Goal: Task Accomplishment & Management: Complete application form

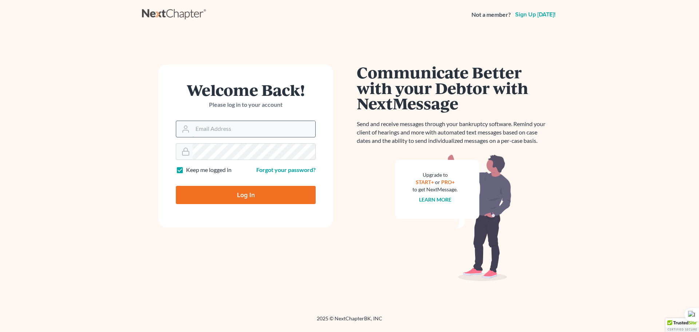
click at [272, 132] on input "Email Address" at bounding box center [254, 129] width 123 height 16
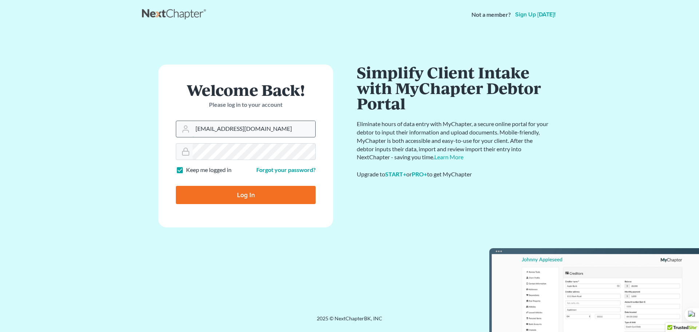
type input "madison.f@eorumyoung.com"
click at [176, 186] on input "Log In" at bounding box center [246, 195] width 140 height 18
type input "Thinking..."
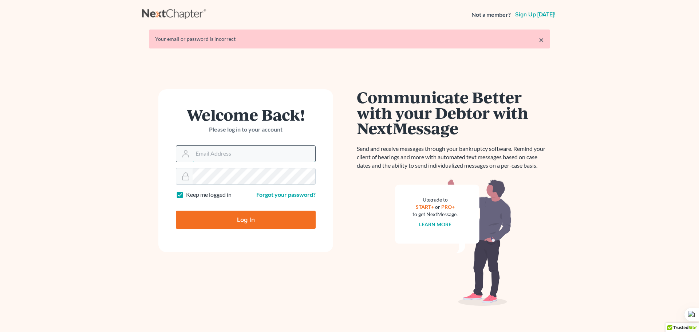
click at [287, 148] on input "Email Address" at bounding box center [254, 154] width 123 height 16
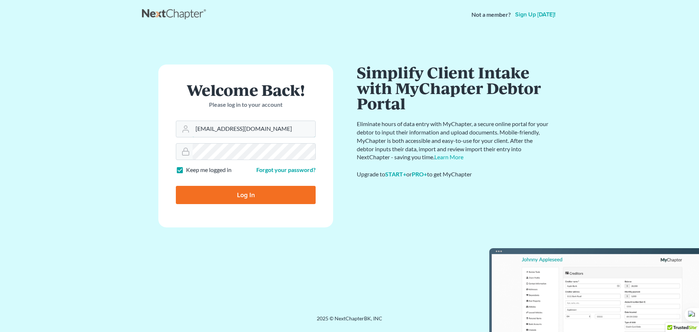
type input "[EMAIL_ADDRESS][DOMAIN_NAME]"
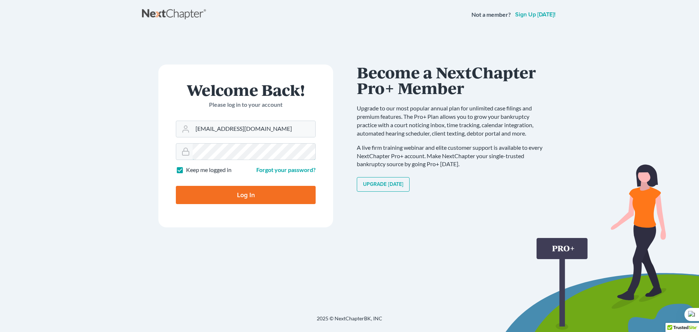
click at [176, 186] on input "Log In" at bounding box center [246, 195] width 140 height 18
type input "Thinking..."
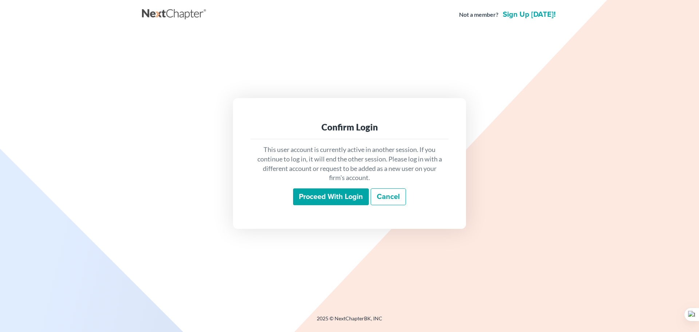
click at [337, 195] on input "Proceed with login" at bounding box center [331, 196] width 76 height 17
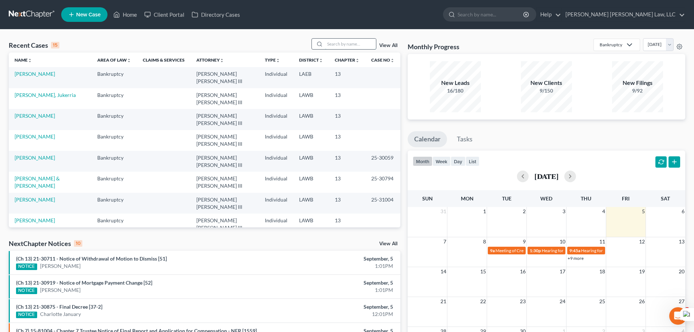
click at [350, 48] on input "search" at bounding box center [350, 44] width 51 height 11
type input "richardson"
click at [48, 77] on link "Richardson, Jukerria" at bounding box center [45, 74] width 61 height 6
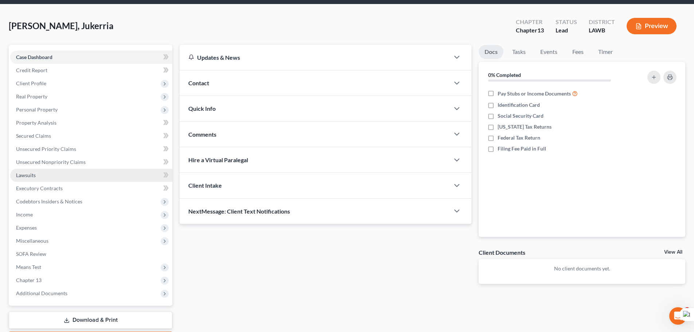
scroll to position [68, 0]
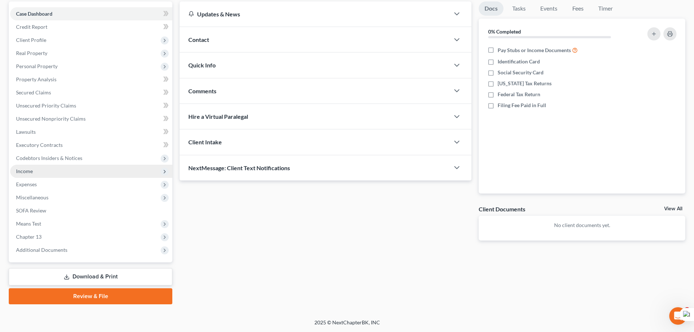
click at [55, 170] on span "Income" at bounding box center [91, 171] width 162 height 13
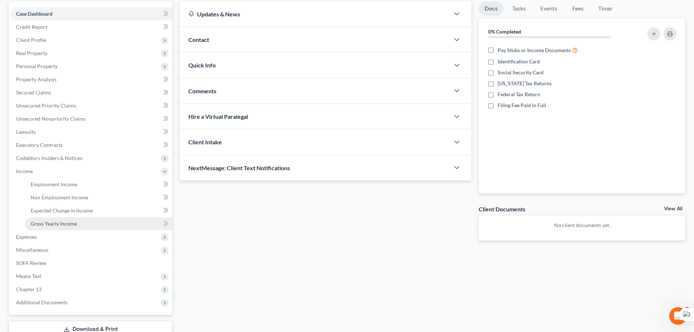
click at [63, 219] on link "Gross Yearly Income" at bounding box center [99, 223] width 148 height 13
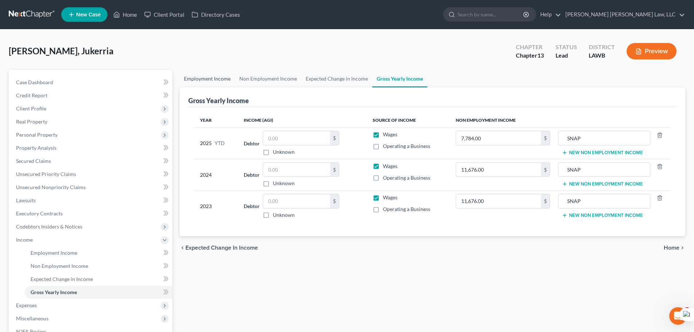
click at [208, 82] on link "Employment Income" at bounding box center [207, 78] width 55 height 17
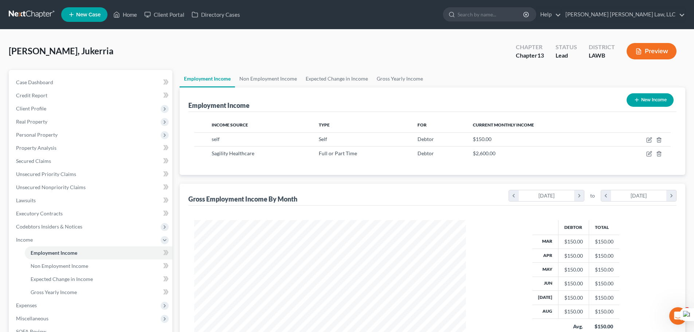
scroll to position [136, 286]
click at [395, 72] on link "Gross Yearly Income" at bounding box center [399, 78] width 55 height 17
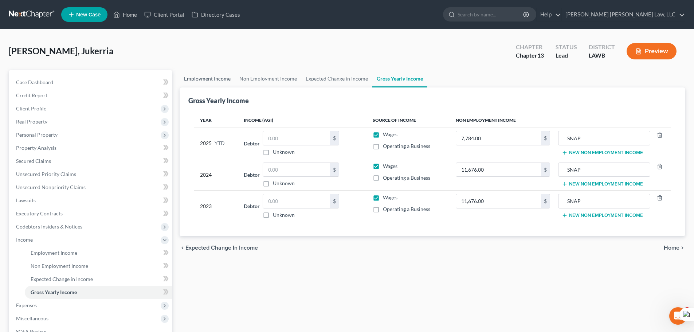
click at [207, 82] on link "Employment Income" at bounding box center [207, 78] width 55 height 17
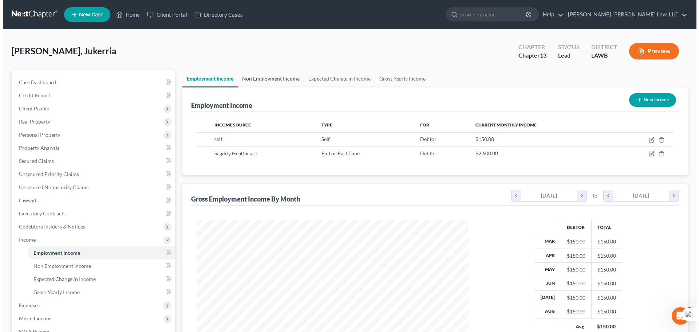
scroll to position [136, 286]
click at [398, 80] on link "Gross Yearly Income" at bounding box center [399, 78] width 55 height 17
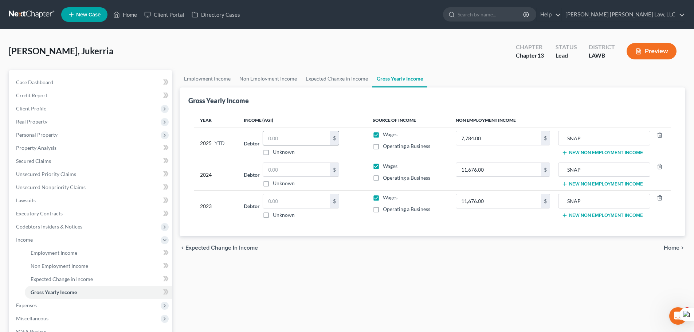
click at [285, 142] on input "text" at bounding box center [296, 138] width 67 height 14
type input "900"
click at [295, 200] on input "text" at bounding box center [296, 201] width 67 height 14
drag, startPoint x: 266, startPoint y: 151, endPoint x: 272, endPoint y: 161, distance: 11.9
click at [273, 151] on label "Unknown" at bounding box center [284, 151] width 22 height 7
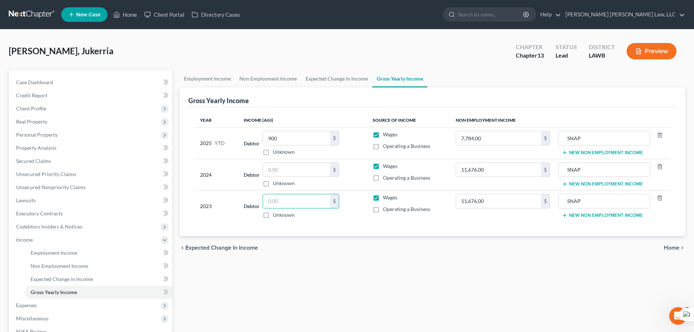
click at [276, 151] on input "Unknown" at bounding box center [278, 150] width 5 height 5
checkbox input "true"
type input "0.00"
click at [275, 164] on input "text" at bounding box center [296, 170] width 67 height 14
click at [273, 152] on label "Unknown" at bounding box center [284, 151] width 22 height 7
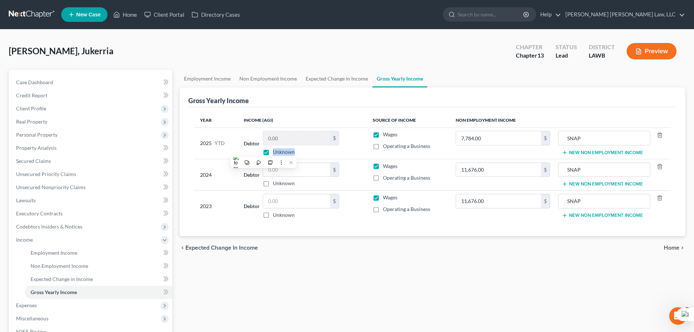
click at [273, 151] on label "Unknown" at bounding box center [284, 151] width 22 height 7
click at [276, 151] on input "Unknown" at bounding box center [278, 150] width 5 height 5
checkbox input "false"
click at [283, 170] on input "text" at bounding box center [296, 170] width 67 height 14
type input "19,120"
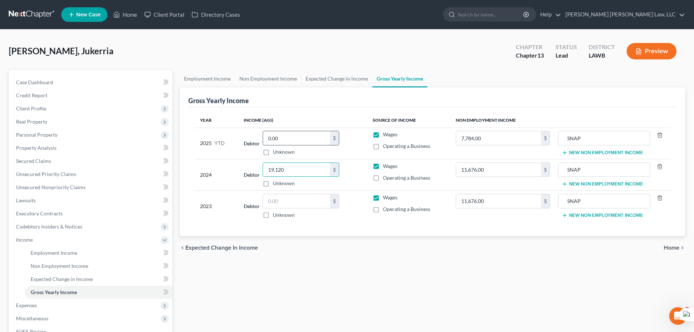
click at [295, 141] on input "0.00" at bounding box center [296, 138] width 67 height 14
type input "900"
click at [295, 201] on input "text" at bounding box center [296, 201] width 67 height 14
type input "12,122"
click at [205, 73] on link "Employment Income" at bounding box center [207, 78] width 55 height 17
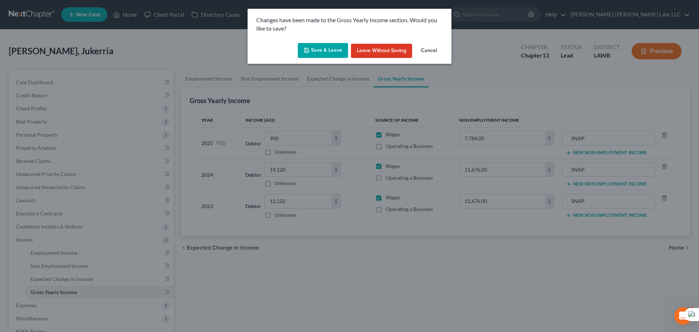
click at [309, 48] on icon "button" at bounding box center [307, 50] width 6 height 6
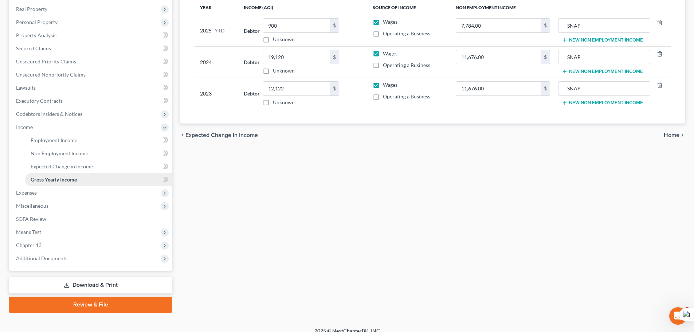
scroll to position [121, 0]
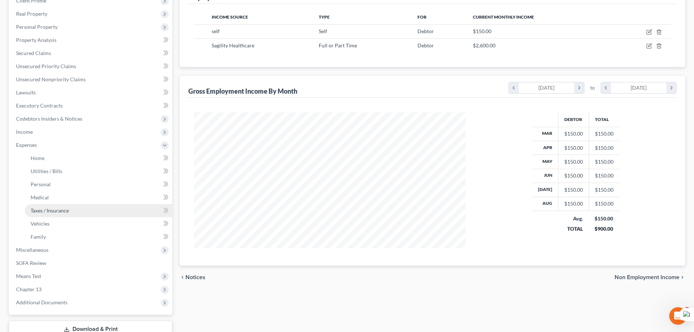
scroll to position [109, 0]
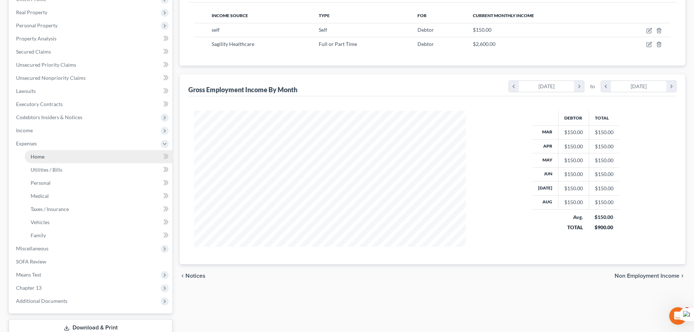
click at [55, 162] on link "Home" at bounding box center [99, 156] width 148 height 13
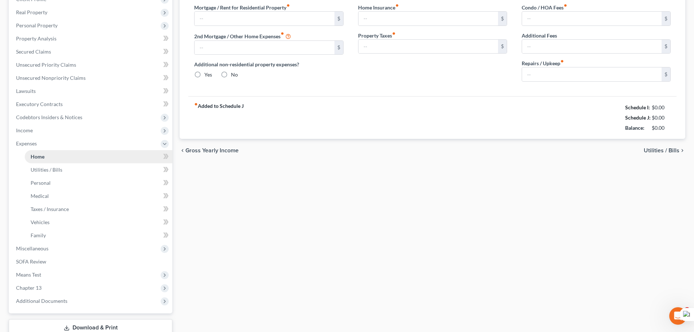
scroll to position [1, 0]
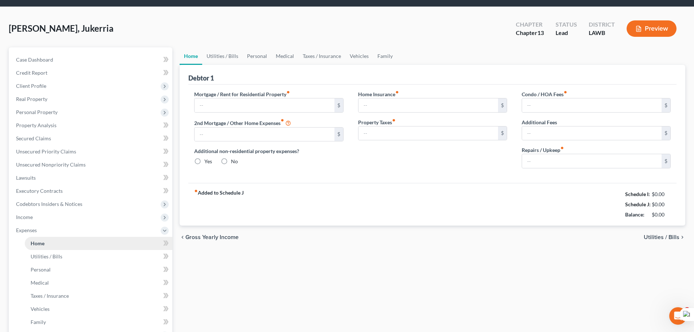
type input "0.00"
radio input "true"
type input "0.00"
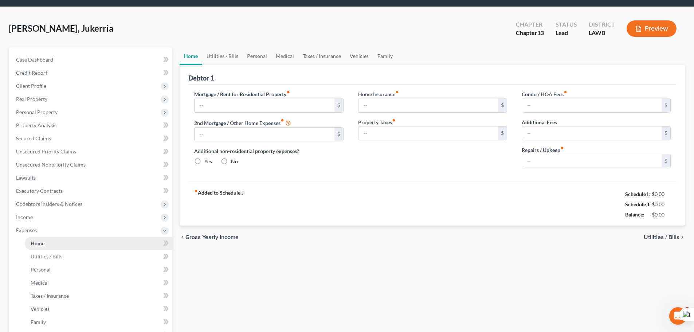
type input "0.00"
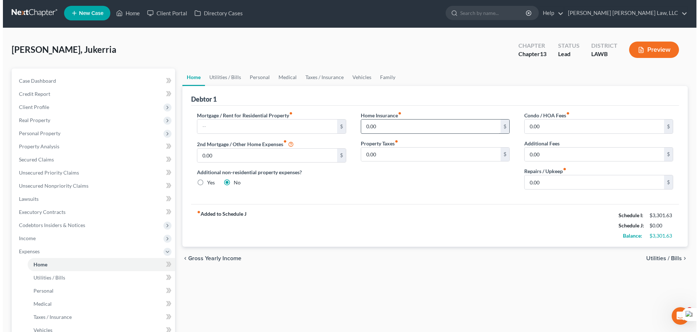
scroll to position [0, 0]
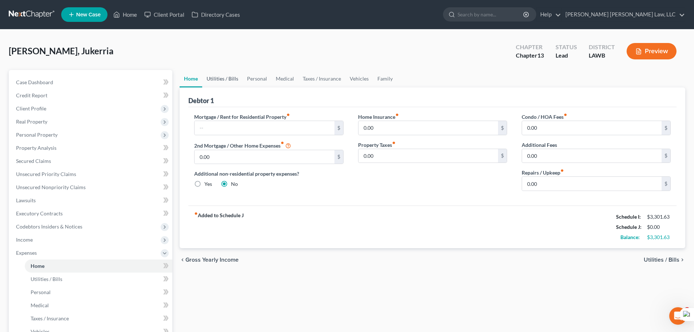
click at [228, 82] on link "Utilities / Bills" at bounding box center [222, 78] width 40 height 17
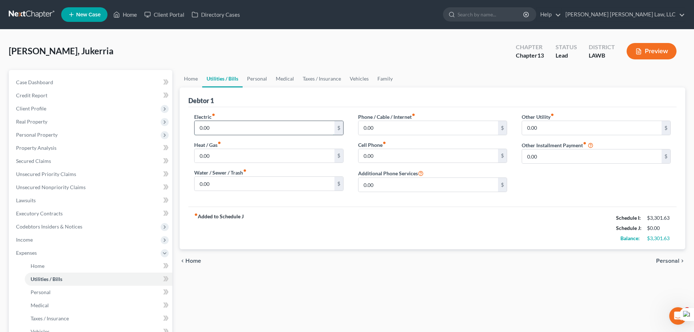
click at [241, 126] on input "0.00" at bounding box center [265, 128] width 140 height 14
type input "200"
click at [238, 181] on input "0.00" at bounding box center [265, 184] width 140 height 14
type input "75"
click at [389, 155] on input "0.00" at bounding box center [428, 156] width 140 height 14
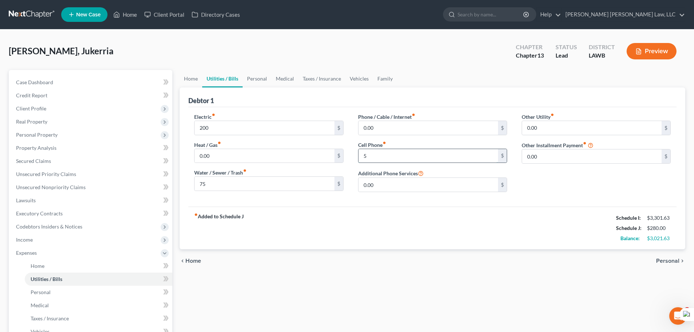
type input "50"
click at [262, 83] on link "Personal" at bounding box center [257, 78] width 29 height 17
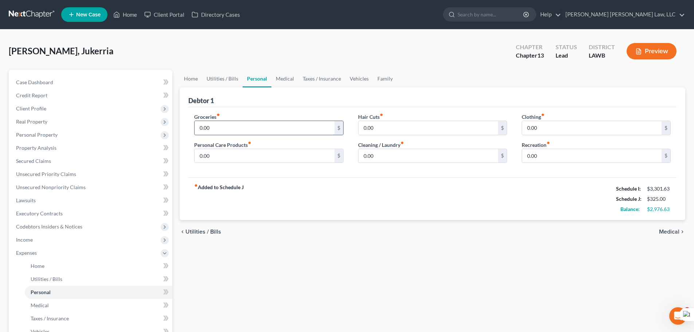
click at [237, 127] on input "0.00" at bounding box center [265, 128] width 140 height 14
type input "973"
click at [254, 154] on input "0.00" at bounding box center [265, 156] width 140 height 14
type input "60"
click at [360, 80] on link "Vehicles" at bounding box center [359, 78] width 28 height 17
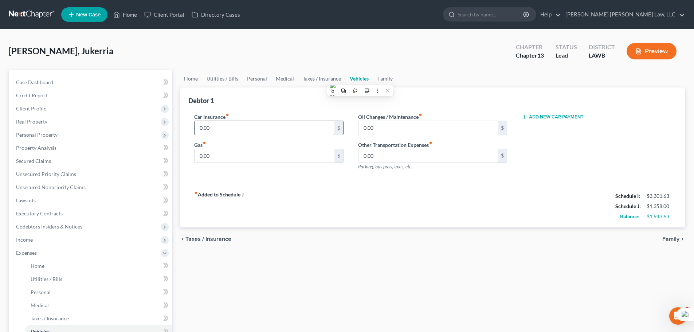
click at [280, 124] on input "0.00" at bounding box center [265, 128] width 140 height 14
click at [279, 156] on input "0.00" at bounding box center [265, 156] width 140 height 14
type input "60"
click at [288, 129] on input "0.00" at bounding box center [265, 128] width 140 height 14
type input "140"
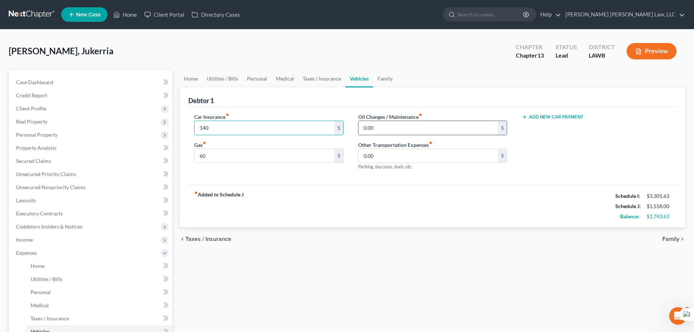
click at [384, 132] on input "0.00" at bounding box center [428, 128] width 140 height 14
type input "25"
click at [200, 80] on link "Home" at bounding box center [191, 78] width 23 height 17
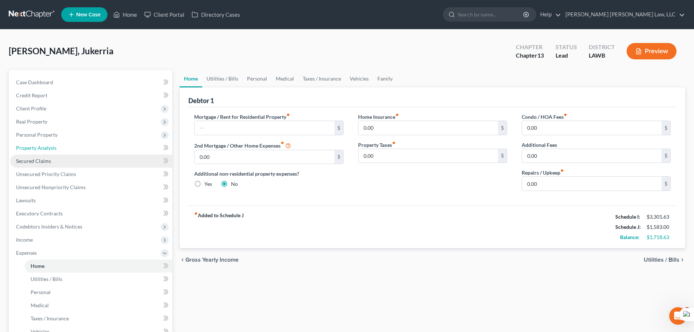
click at [80, 155] on ul "Case Dashboard Payments Invoices Payments Payments Credit Report Client Profile" at bounding box center [91, 246] width 162 height 341
click at [80, 164] on link "Secured Claims" at bounding box center [91, 160] width 162 height 13
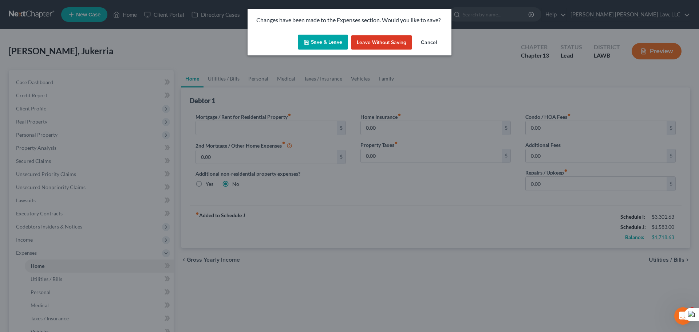
click at [331, 42] on button "Save & Leave" at bounding box center [323, 42] width 50 height 15
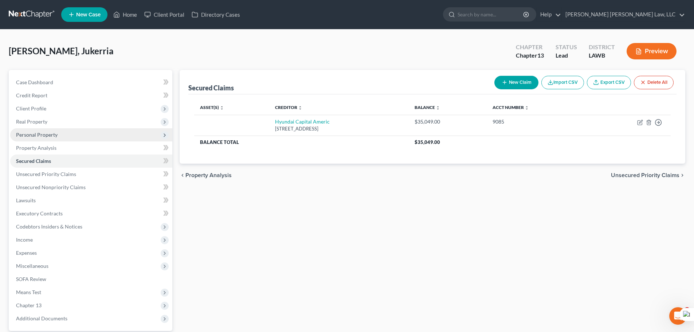
click at [87, 141] on span "Personal Property" at bounding box center [91, 134] width 162 height 13
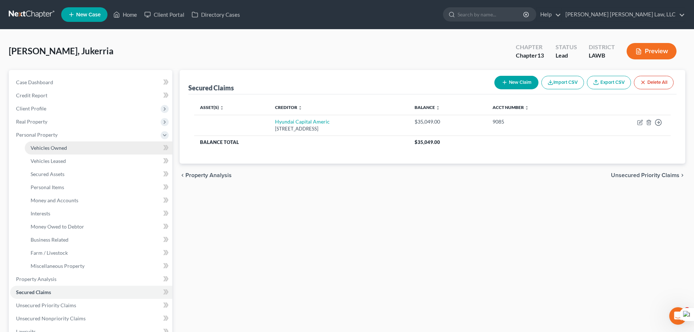
click at [89, 150] on link "Vehicles Owned" at bounding box center [99, 147] width 148 height 13
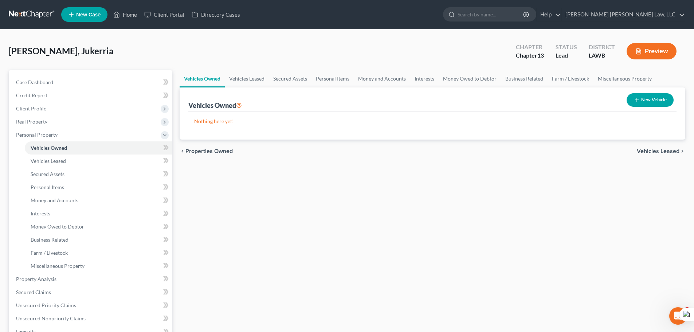
click at [644, 103] on button "New Vehicle" at bounding box center [649, 99] width 47 height 13
select select "0"
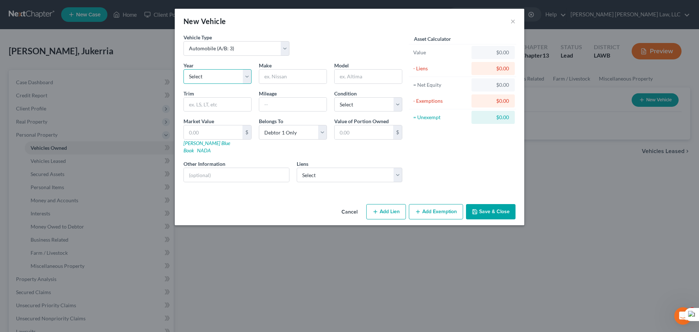
click at [241, 79] on select "Select 2026 2025 2024 2023 2022 2021 2020 2019 2018 2017 2016 2015 2014 2013 20…" at bounding box center [218, 76] width 68 height 15
select select "2"
click at [184, 69] on select "Select 2026 2025 2024 2023 2022 2021 2020 2019 2018 2017 2016 2015 2014 2013 20…" at bounding box center [218, 76] width 68 height 15
drag, startPoint x: 287, startPoint y: 86, endPoint x: 288, endPoint y: 80, distance: 5.8
click at [287, 86] on div "Year Select 2026 2025 2024 2023 2022 2021 2020 2019 2018 2017 2016 2015 2014 20…" at bounding box center [293, 125] width 226 height 126
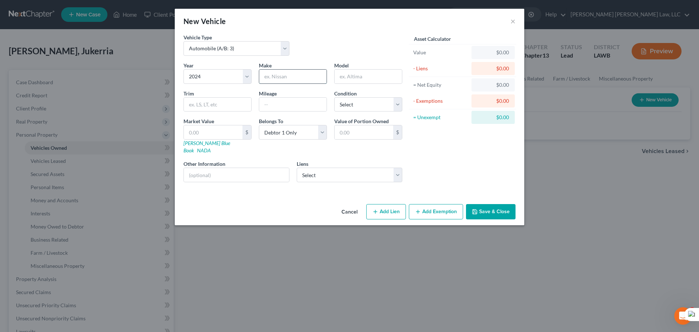
click at [289, 77] on input "text" at bounding box center [292, 77] width 67 height 14
type input "Hyundai"
click at [351, 79] on input "text" at bounding box center [368, 77] width 67 height 14
type input "Elantra"
click at [370, 101] on select "Select Excellent Very Good Good Fair Poor" at bounding box center [368, 104] width 68 height 15
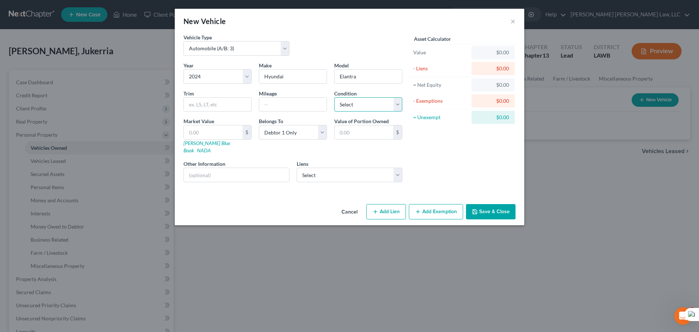
select select "1"
click at [334, 97] on select "Select Excellent Very Good Good Fair Poor" at bounding box center [368, 104] width 68 height 15
click at [341, 168] on select "Select Hyundai Capital Americ - $35,049.00" at bounding box center [350, 175] width 106 height 15
select select "4"
select select "0"
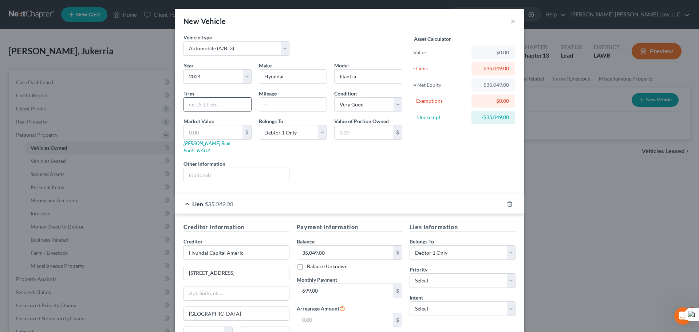
click at [223, 99] on input "text" at bounding box center [217, 105] width 67 height 14
click at [200, 127] on input "text" at bounding box center [213, 132] width 59 height 14
type input "3"
type input "3.00"
type input "35"
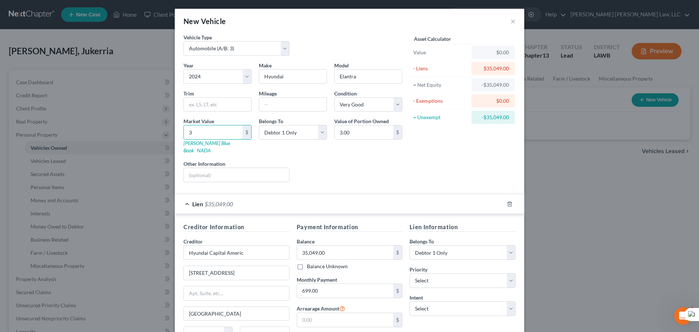
type input "35.00"
type input "350"
type input "350.00"
type input "3504"
type input "3,504.00"
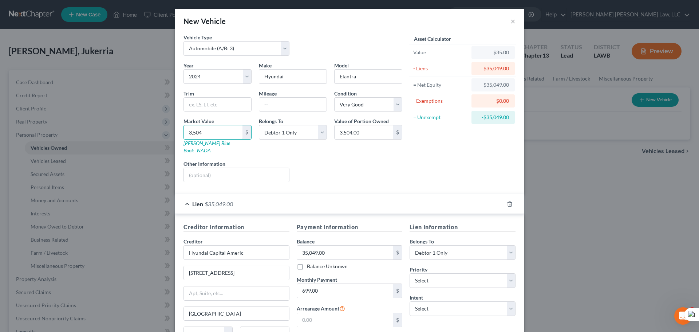
type input "3,5049"
type input "35,049.00"
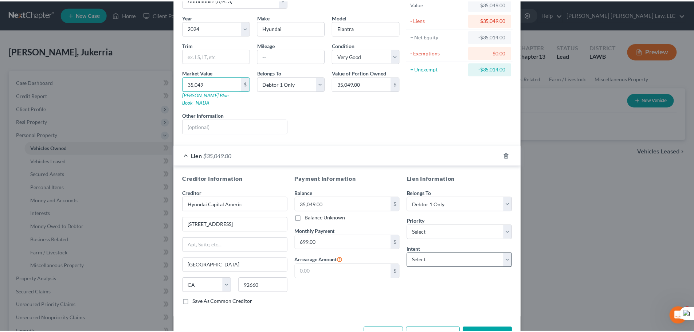
scroll to position [67, 0]
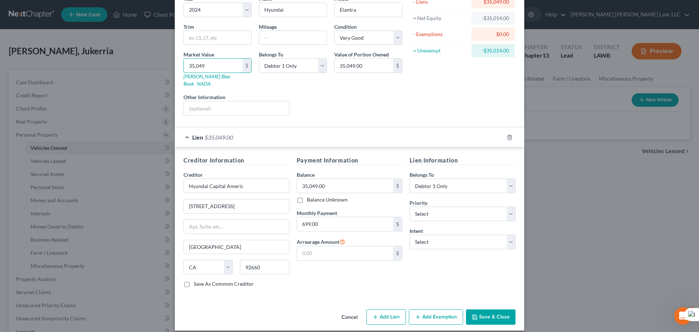
type input "35,049"
click at [482, 299] on div "Vehicle Type Select Automobile (A/B: 3) Truck (A/B: 3) Trailer (A/B: 4) Watercr…" at bounding box center [350, 136] width 350 height 339
click at [483, 309] on button "Save & Close" at bounding box center [491, 316] width 50 height 15
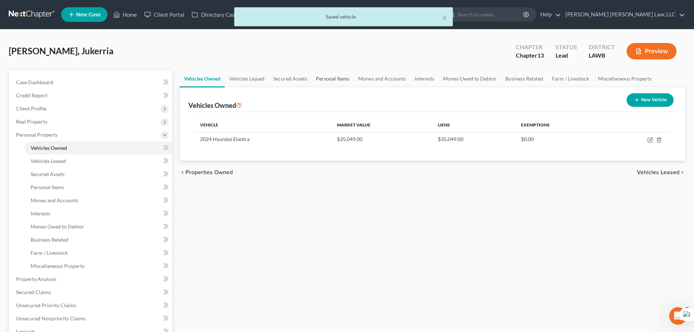
click at [321, 79] on link "Personal Items" at bounding box center [332, 78] width 42 height 17
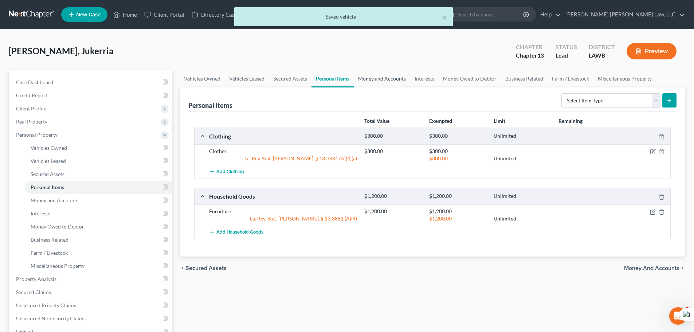
click at [372, 80] on link "Money and Accounts" at bounding box center [382, 78] width 56 height 17
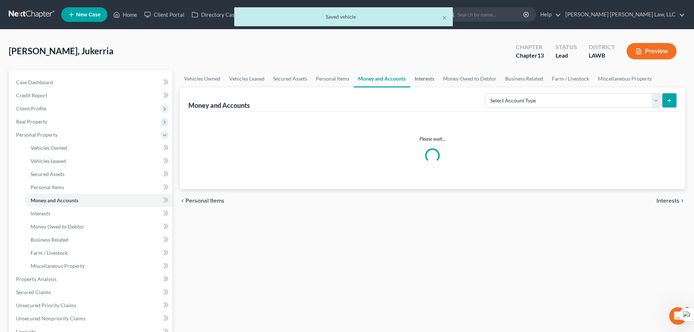
drag, startPoint x: 409, startPoint y: 71, endPoint x: 417, endPoint y: 76, distance: 9.3
click at [410, 71] on link "Interests" at bounding box center [424, 78] width 28 height 17
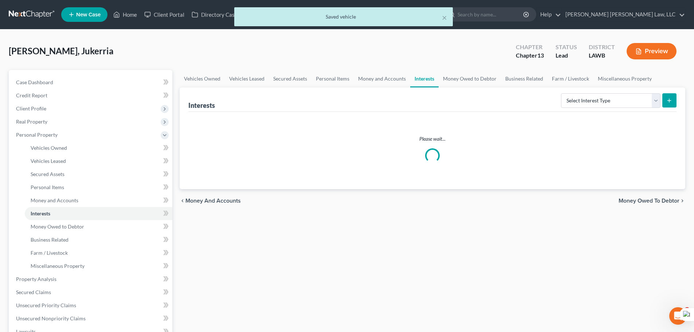
click at [420, 77] on link "Interests" at bounding box center [424, 78] width 28 height 17
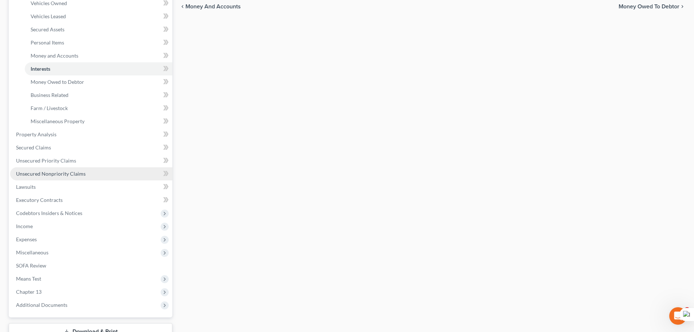
scroll to position [146, 0]
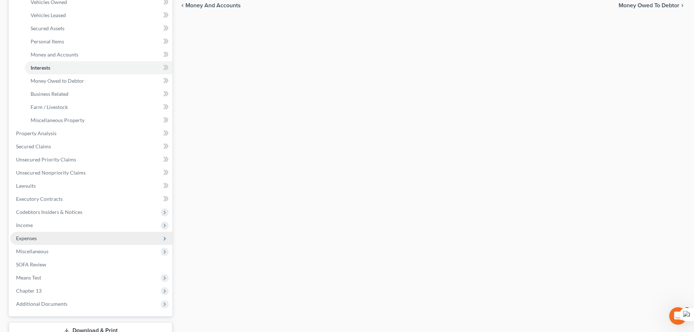
click at [59, 243] on span "Expenses" at bounding box center [91, 238] width 162 height 13
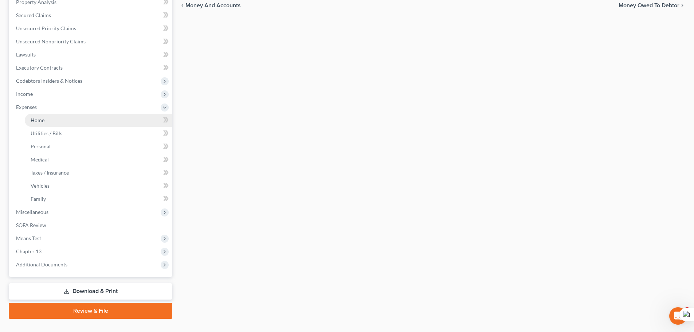
click at [54, 123] on link "Home" at bounding box center [99, 120] width 148 height 13
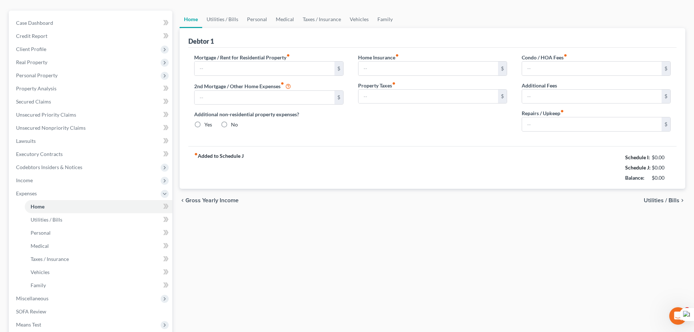
type input "0.00"
radio input "true"
type input "0.00"
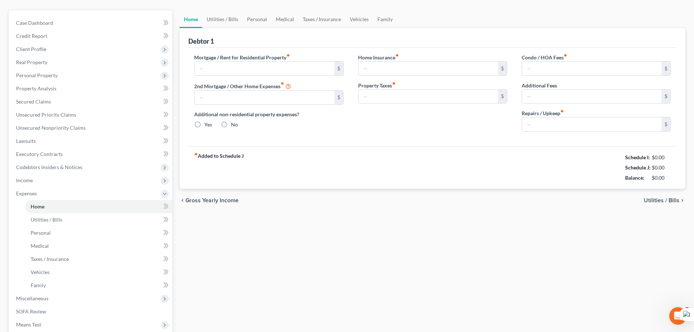
type input "0.00"
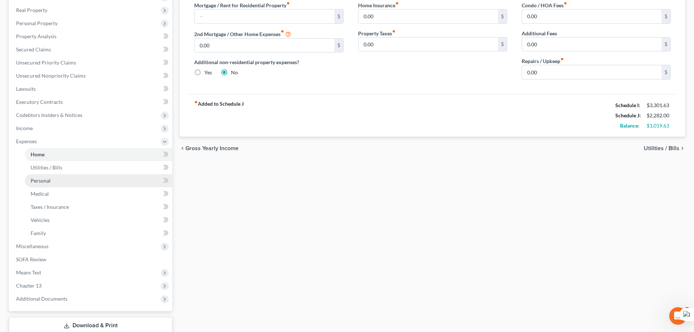
scroll to position [146, 0]
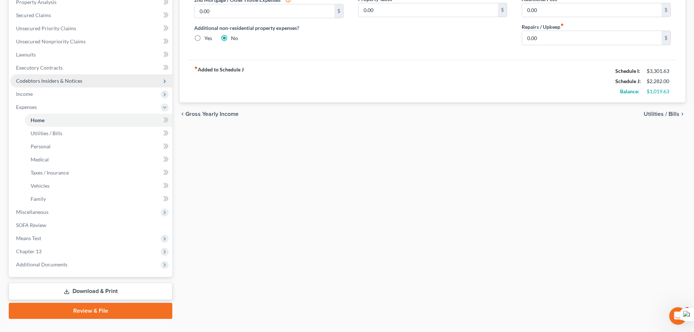
click at [75, 78] on span "Codebtors Insiders & Notices" at bounding box center [49, 81] width 66 height 6
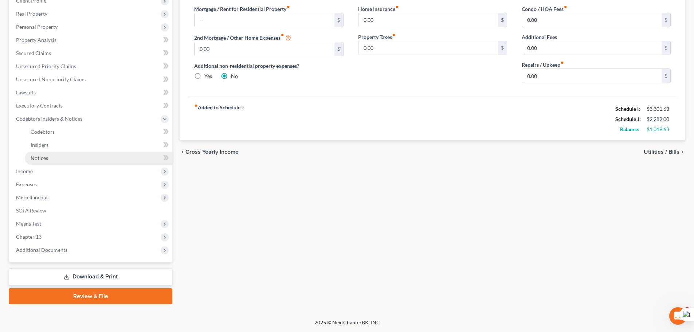
click at [79, 153] on link "Notices" at bounding box center [99, 158] width 148 height 13
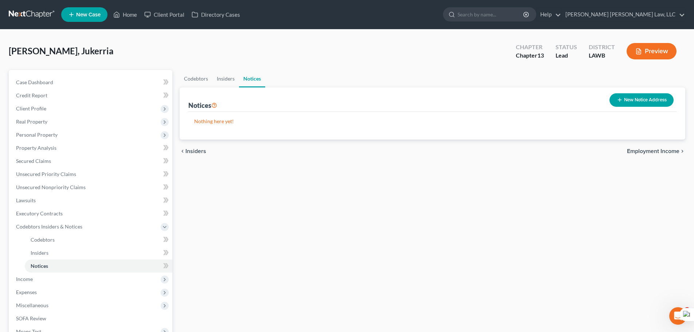
click at [617, 97] on icon "button" at bounding box center [620, 100] width 6 height 6
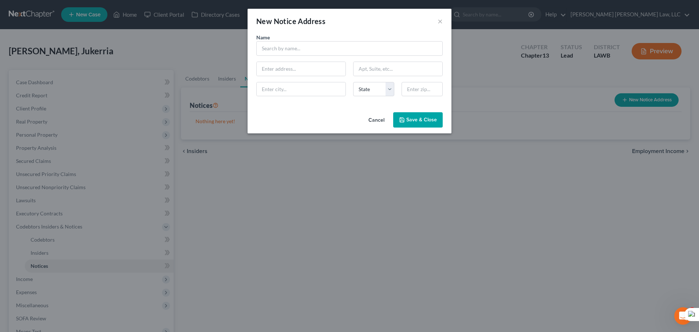
click at [271, 56] on div "Name * State AL AK AR AZ CA CO CT DE DC FL GA GU HI ID IL IN IA KS KY LA ME MD …" at bounding box center [350, 68] width 194 height 68
click at [268, 43] on input "text" at bounding box center [349, 48] width 186 height 15
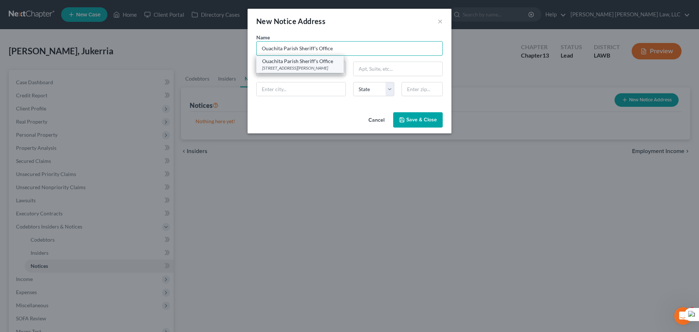
type input "Ouachita Parish Sheriff's Office"
drag, startPoint x: 281, startPoint y: 70, endPoint x: 300, endPoint y: 73, distance: 19.2
click at [281, 70] on div "400 St. John Street Suite 301, Monroe, LA 71201" at bounding box center [300, 68] width 76 height 6
type input "400 St. John Street"
type input "Suite 301"
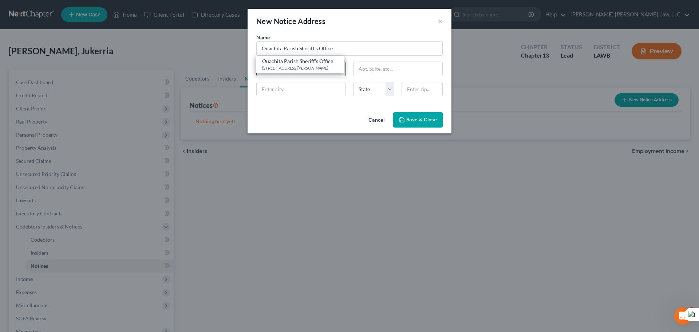
type input "Monroe"
select select "19"
type input "71201"
click at [405, 123] on button "Save & Close" at bounding box center [418, 119] width 50 height 15
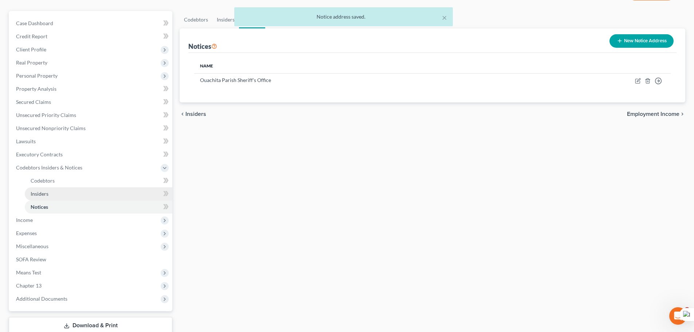
scroll to position [108, 0]
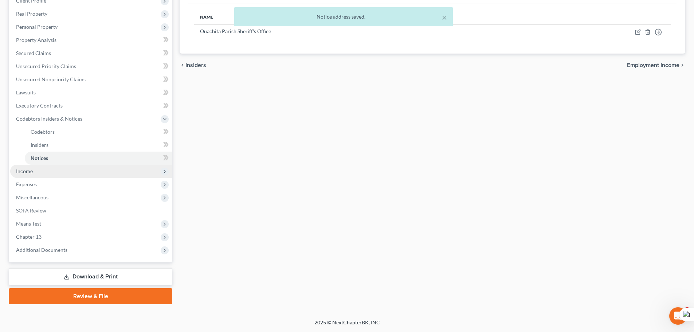
click at [58, 174] on span "Income" at bounding box center [91, 171] width 162 height 13
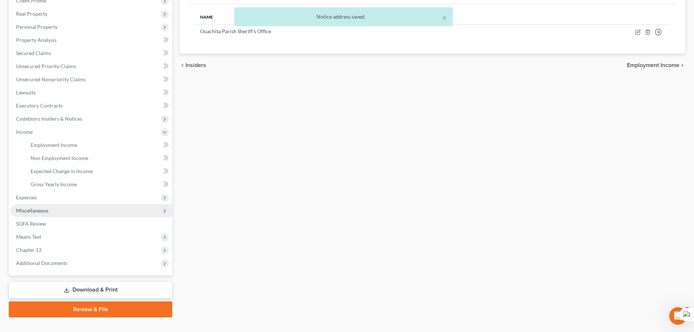
click at [55, 209] on span "Miscellaneous" at bounding box center [91, 210] width 162 height 13
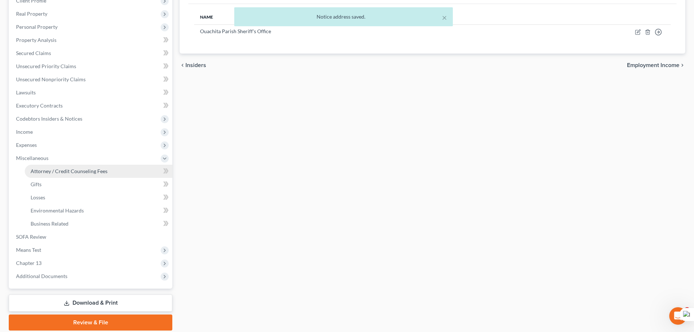
click at [54, 172] on span "Attorney / Credit Counseling Fees" at bounding box center [69, 171] width 77 height 6
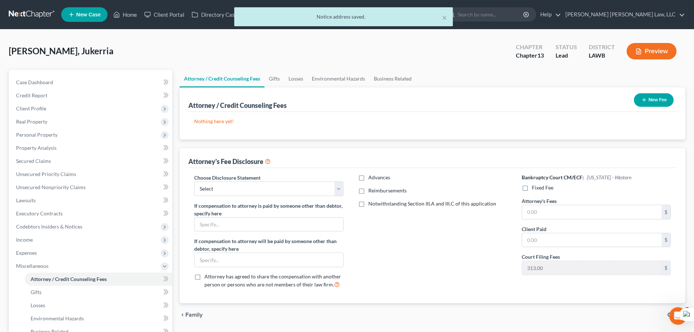
click at [654, 102] on button "New Fee" at bounding box center [654, 99] width 40 height 13
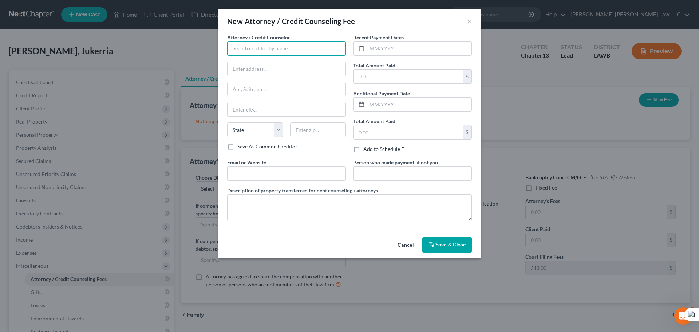
click at [266, 50] on input "text" at bounding box center [286, 48] width 119 height 15
type input "E Orum Young Law Office"
type input "200 Washington Street"
type input "Monroe"
select select "19"
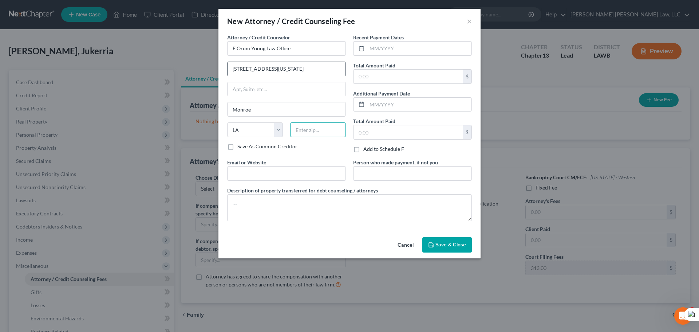
type input "71201"
click at [384, 50] on input "text" at bounding box center [419, 49] width 105 height 14
drag, startPoint x: 392, startPoint y: 51, endPoint x: 395, endPoint y: 48, distance: 4.4
click at [392, 51] on input "0" at bounding box center [419, 49] width 105 height 14
type input "09/2025"
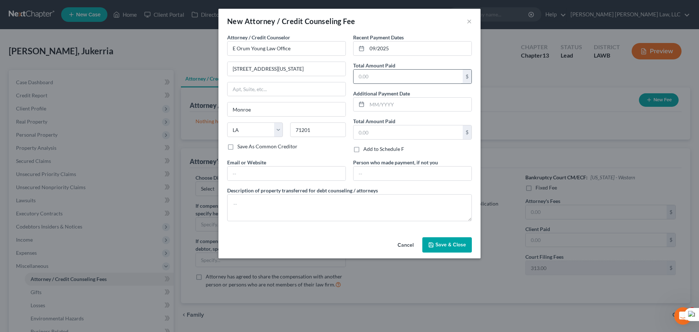
drag, startPoint x: 369, startPoint y: 66, endPoint x: 374, endPoint y: 71, distance: 7.7
click at [370, 67] on label "Total Amount Paid" at bounding box center [374, 66] width 42 height 8
click at [375, 71] on input "text" at bounding box center [408, 77] width 109 height 14
type input "365"
click at [360, 209] on textarea at bounding box center [349, 207] width 245 height 27
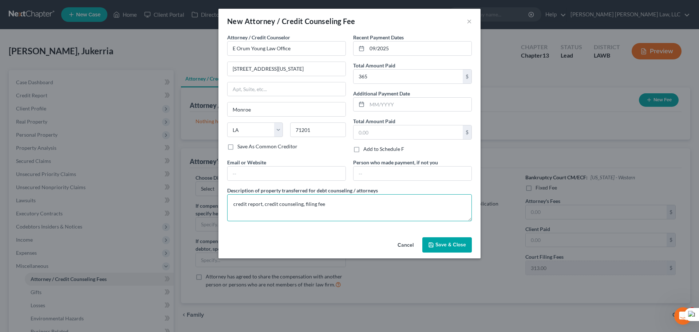
type textarea "credit report, credit counseling, filing fee"
drag, startPoint x: 451, startPoint y: 240, endPoint x: 452, endPoint y: 246, distance: 5.9
click at [452, 246] on button "Save & Close" at bounding box center [448, 244] width 50 height 15
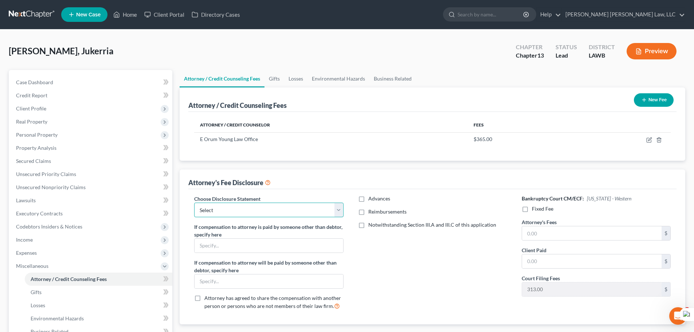
click at [276, 210] on select "Select LAEB 2016 Bankruptcy Rule 2016(B) Disclosure and Application for Approva…" at bounding box center [268, 210] width 149 height 15
select select "1"
click at [194, 203] on select "Select LAEB 2016 Bankruptcy Rule 2016(B) Disclosure and Application for Approva…" at bounding box center [268, 210] width 149 height 15
click at [368, 209] on label "Reimbursements" at bounding box center [387, 211] width 38 height 7
click at [371, 209] on input "Reimbursements" at bounding box center [373, 210] width 5 height 5
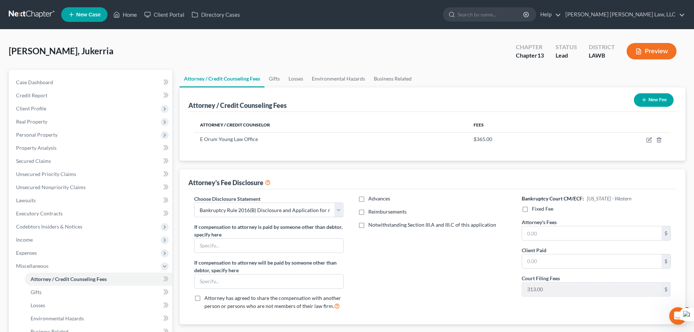
checkbox input "true"
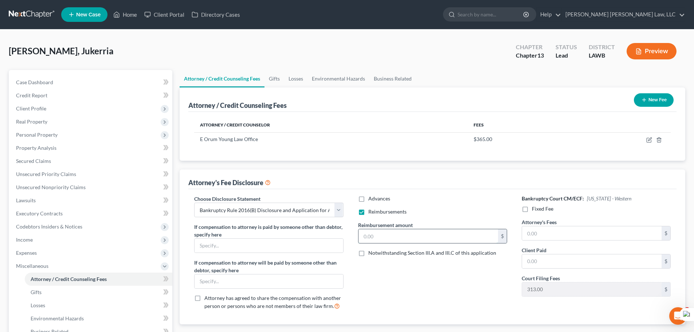
click at [386, 238] on input "text" at bounding box center [428, 236] width 140 height 14
type input "250"
drag, startPoint x: 519, startPoint y: 222, endPoint x: 528, endPoint y: 228, distance: 11.0
click at [520, 222] on div "Bankruptcy Court CM/ECF: Louisiana - Western Fixed Fee Attorney's Fees $ Client…" at bounding box center [596, 255] width 164 height 121
click at [532, 208] on label "Fixed Fee" at bounding box center [542, 208] width 21 height 7
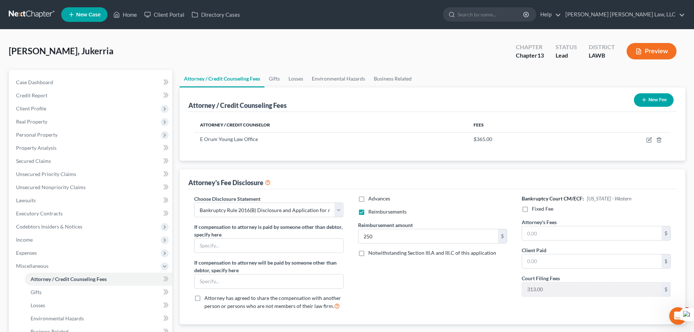
click at [535, 208] on input "Fixed Fee" at bounding box center [537, 207] width 5 height 5
checkbox input "true"
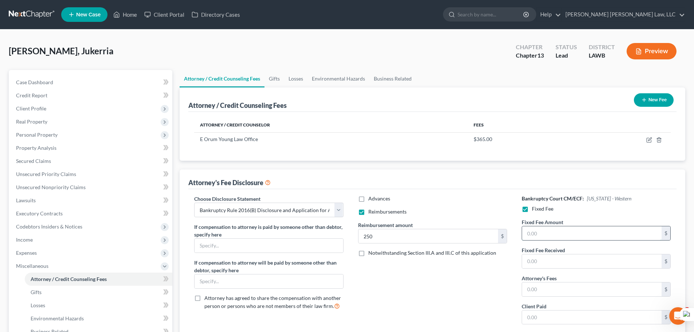
click at [547, 229] on input "text" at bounding box center [592, 233] width 140 height 14
type input "5,025"
click at [553, 284] on input "text" at bounding box center [592, 289] width 140 height 14
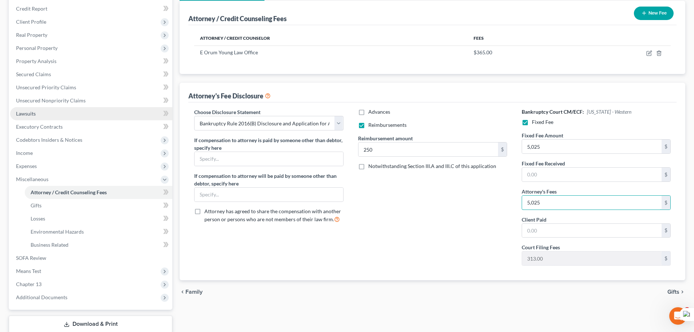
scroll to position [25, 0]
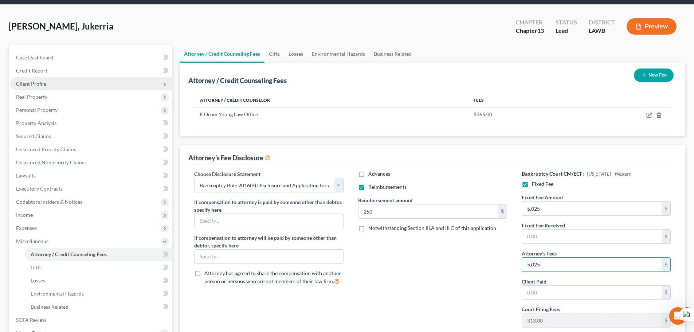
type input "5,025"
click at [48, 83] on span "Client Profile" at bounding box center [91, 83] width 162 height 13
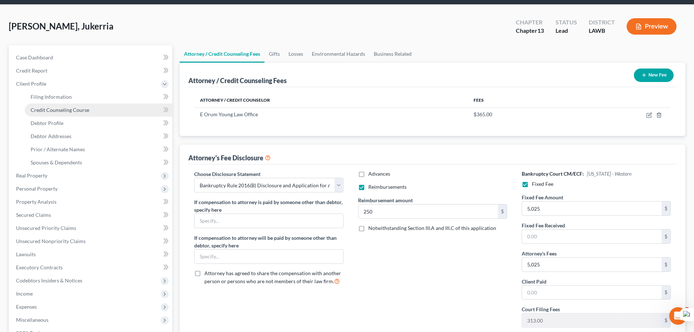
click at [58, 109] on span "Credit Counseling Course" at bounding box center [60, 110] width 59 height 6
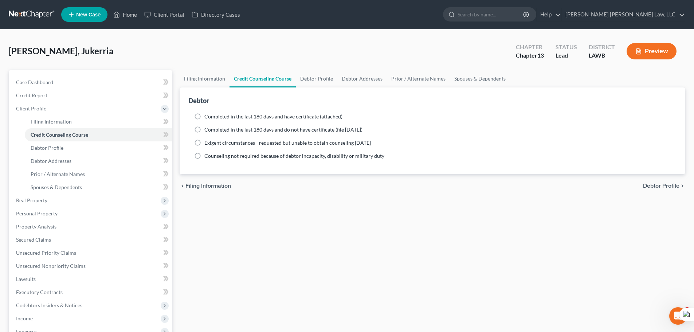
click at [204, 127] on label "Completed in the last 180 days and do not have certificate (file within 14 days)" at bounding box center [283, 129] width 158 height 7
click at [207, 127] on input "Completed in the last 180 days and do not have certificate (file within 14 days)" at bounding box center [209, 128] width 5 height 5
radio input "true"
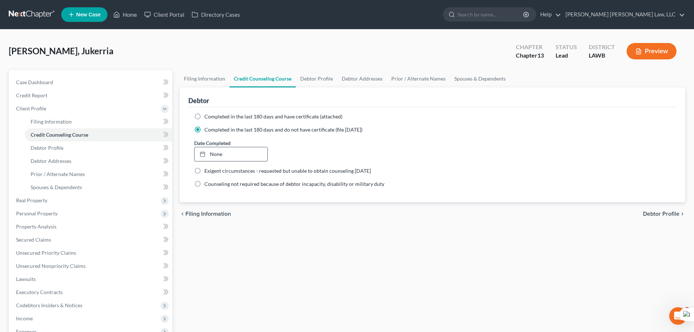
click at [205, 151] on div at bounding box center [205, 154] width 10 height 6
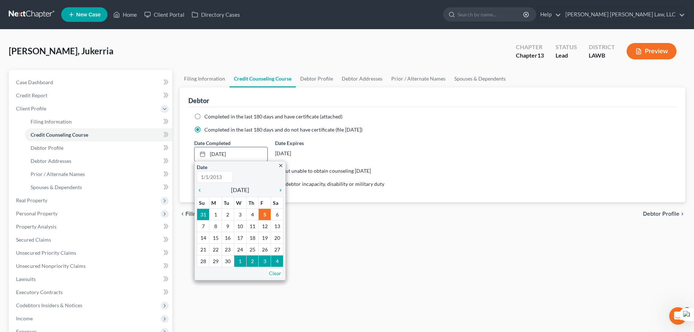
type input "9/5/2025"
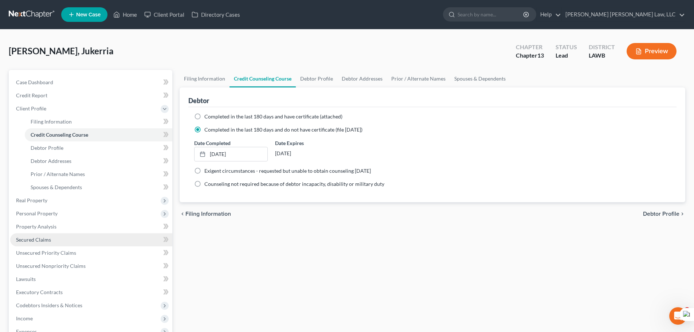
drag, startPoint x: 77, startPoint y: 240, endPoint x: 83, endPoint y: 239, distance: 6.4
click at [77, 240] on link "Secured Claims" at bounding box center [91, 239] width 162 height 13
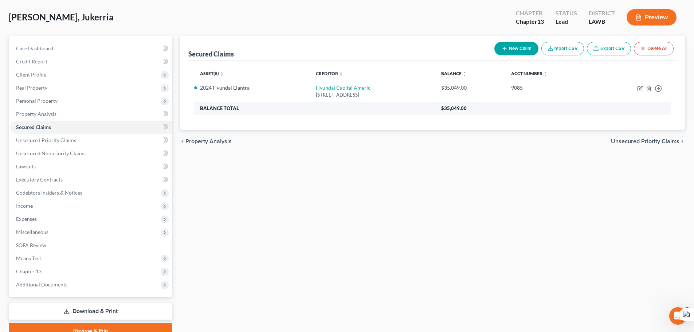
scroll to position [32, 0]
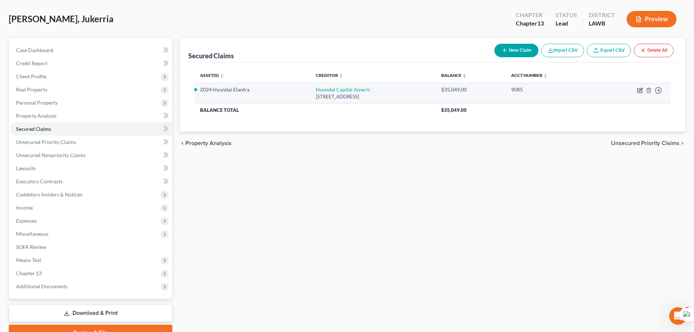
click at [640, 91] on icon "button" at bounding box center [640, 90] width 6 height 6
select select "4"
select select "0"
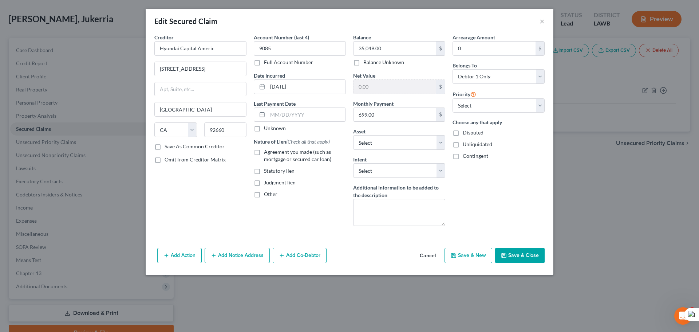
click at [264, 153] on label "Agreement you made (such as mortgage or secured car loan)" at bounding box center [305, 155] width 82 height 15
click at [267, 153] on input "Agreement you made (such as mortgage or secured car loan)" at bounding box center [269, 150] width 5 height 5
checkbox input "true"
click at [520, 252] on button "Save & Close" at bounding box center [520, 255] width 50 height 15
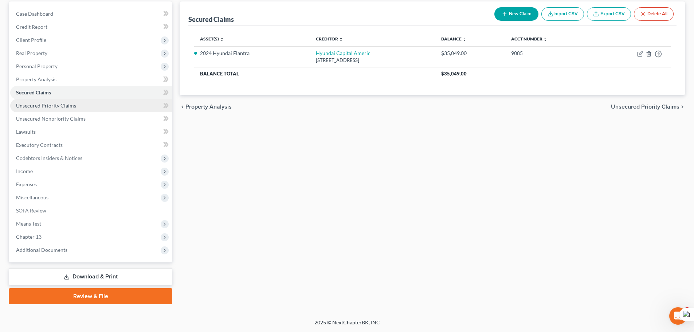
click at [102, 107] on link "Unsecured Priority Claims" at bounding box center [91, 105] width 162 height 13
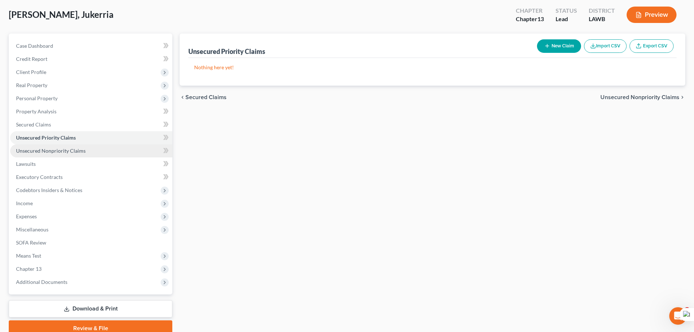
click at [105, 150] on link "Unsecured Nonpriority Claims" at bounding box center [91, 150] width 162 height 13
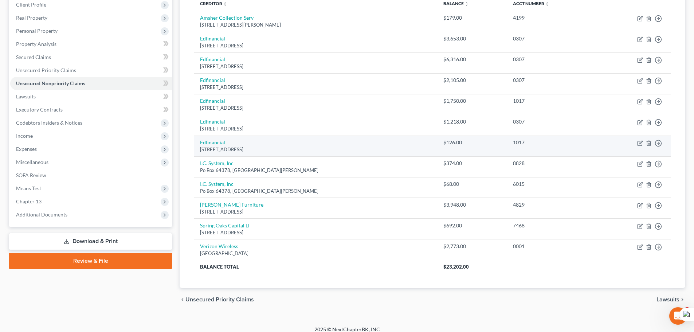
scroll to position [111, 0]
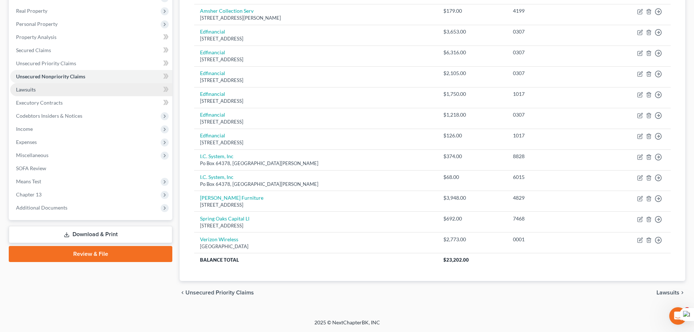
click at [52, 90] on link "Lawsuits" at bounding box center [91, 89] width 162 height 13
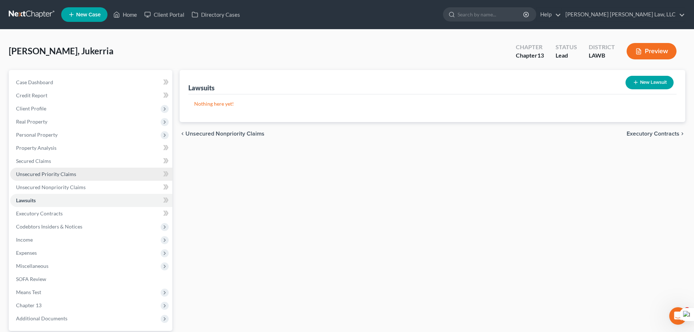
click at [47, 168] on link "Unsecured Priority Claims" at bounding box center [91, 174] width 162 height 13
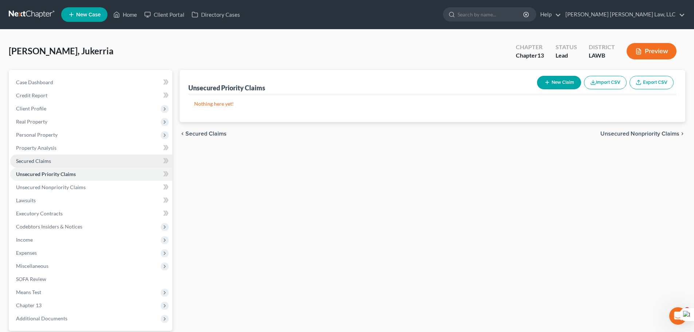
click at [48, 162] on span "Secured Claims" at bounding box center [33, 161] width 35 height 6
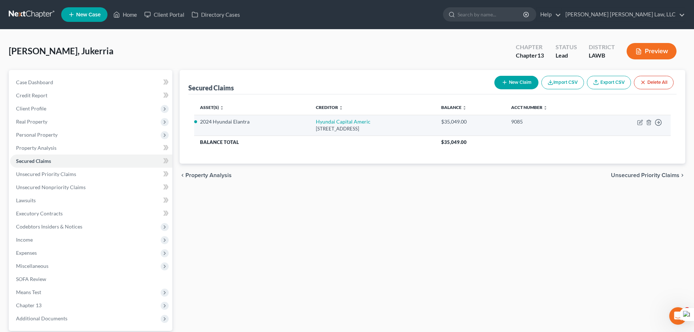
click at [643, 118] on td "Move to E Move to F Move to G Move to Notice Only" at bounding box center [633, 125] width 74 height 21
click at [640, 122] on icon "button" at bounding box center [640, 122] width 6 height 6
select select "4"
select select "0"
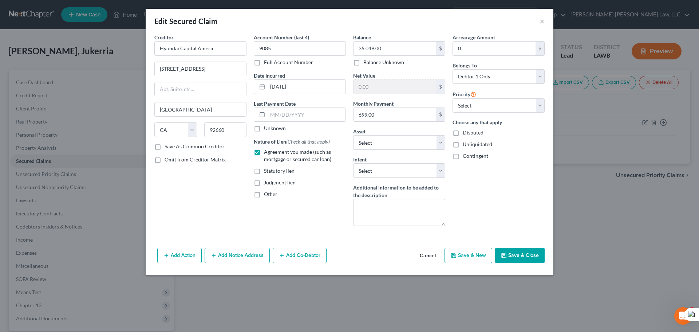
click at [182, 251] on button "Add Action" at bounding box center [179, 255] width 44 height 15
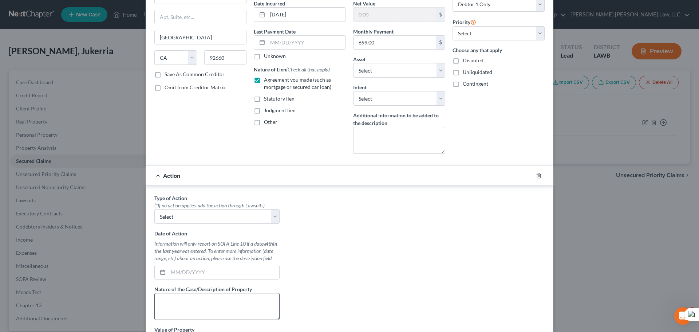
scroll to position [169, 0]
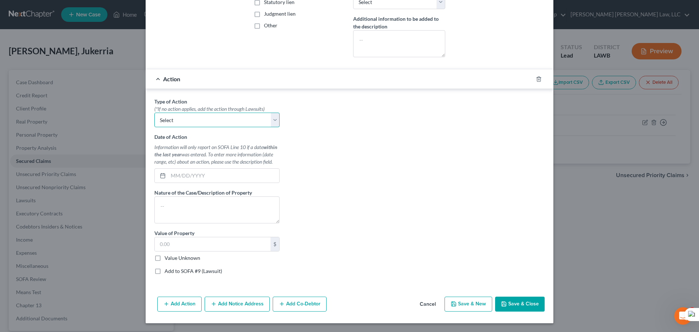
click at [221, 117] on select "Select Repossession Garnishment Foreclosure Personal Injury Attached, Seized, O…" at bounding box center [216, 120] width 125 height 15
select select "0"
click at [154, 113] on select "Select Repossession Garnishment Foreclosure Personal Injury Attached, Seized, O…" at bounding box center [216, 120] width 125 height 15
click at [206, 176] on input "text" at bounding box center [223, 176] width 111 height 14
type input "08/29/2025"
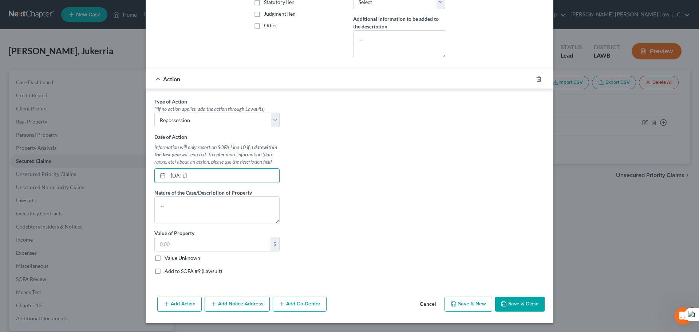
click at [506, 298] on button "Save & Close" at bounding box center [520, 303] width 50 height 15
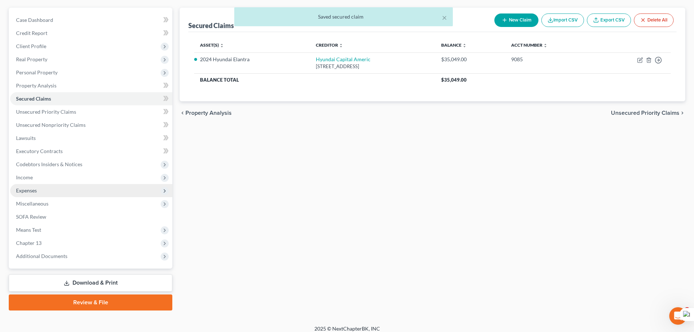
scroll to position [68, 0]
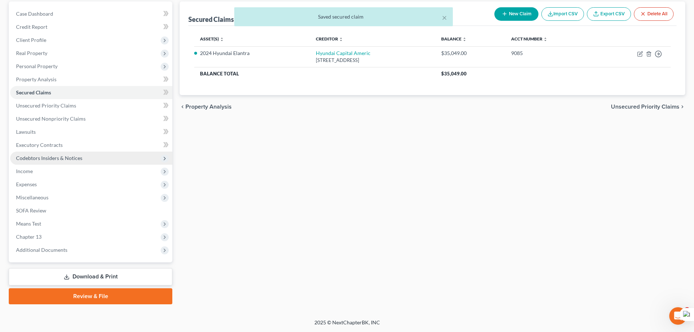
click at [109, 162] on span "Codebtors Insiders & Notices" at bounding box center [91, 158] width 162 height 13
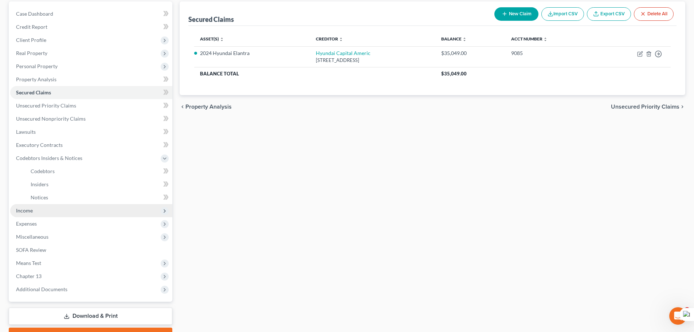
click at [72, 212] on span "Income" at bounding box center [91, 210] width 162 height 13
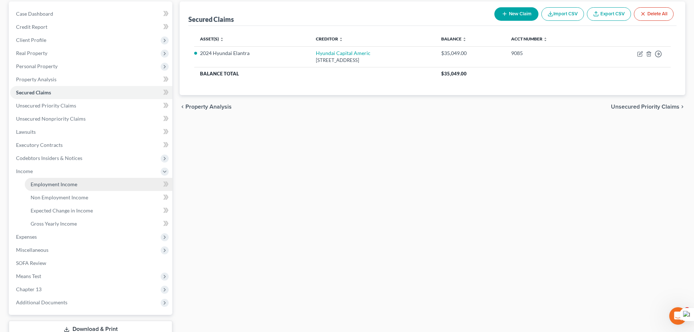
click at [73, 184] on span "Employment Income" at bounding box center [54, 184] width 47 height 6
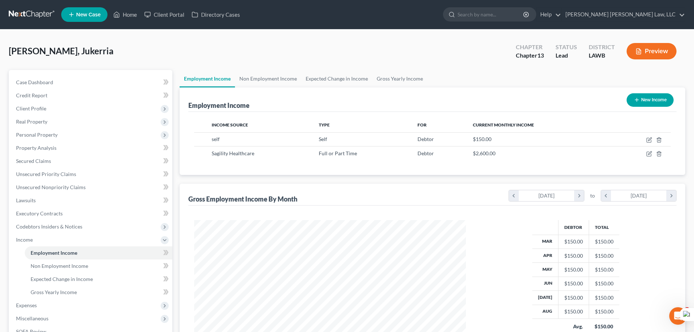
scroll to position [136, 286]
click at [270, 84] on link "Non Employment Income" at bounding box center [268, 78] width 66 height 17
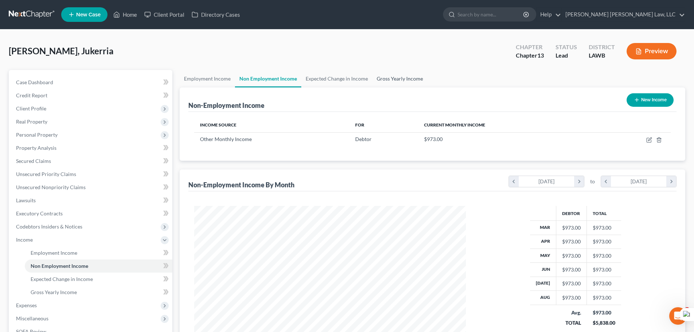
click at [382, 64] on div "Richardson, Jukerria Upgraded Chapter Chapter 13 Status Lead District LAWB Prev…" at bounding box center [347, 54] width 676 height 32
click at [407, 82] on link "Gross Yearly Income" at bounding box center [399, 78] width 55 height 17
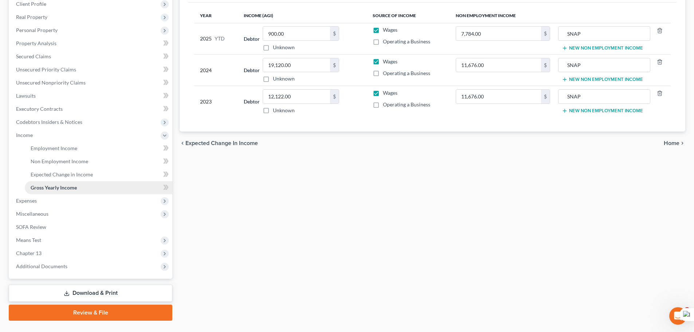
scroll to position [121, 0]
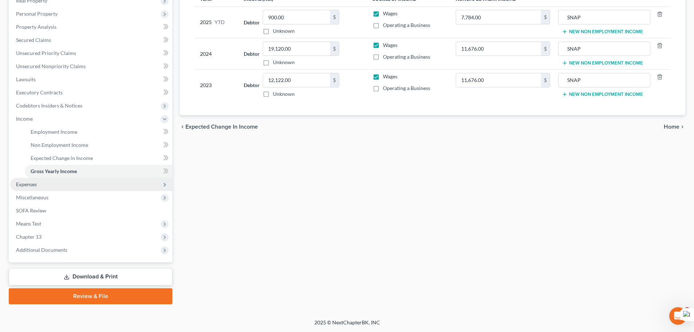
click at [42, 184] on span "Expenses" at bounding box center [91, 184] width 162 height 13
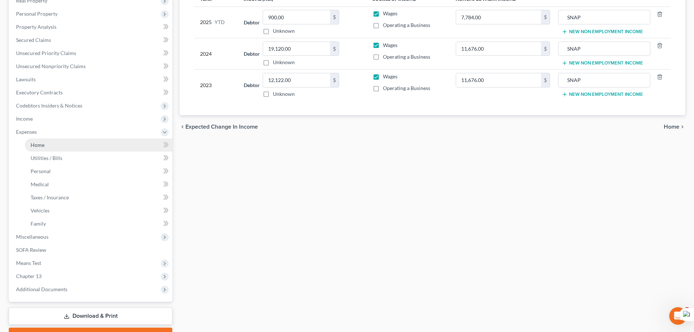
click at [41, 148] on link "Home" at bounding box center [99, 144] width 148 height 13
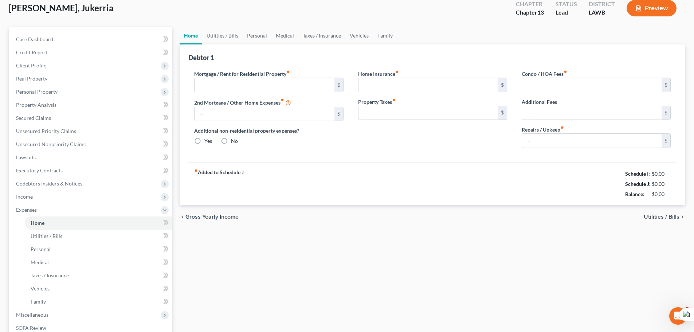
type input "0.00"
radio input "true"
type input "0.00"
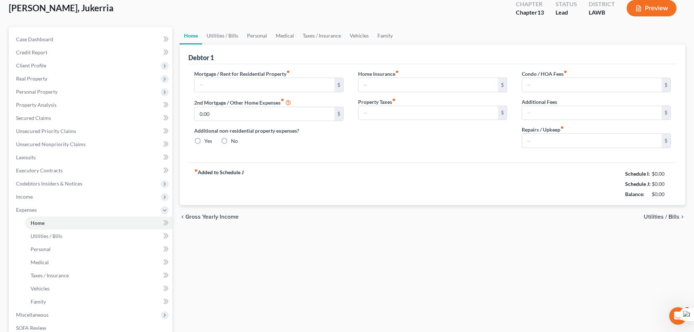
type input "0.00"
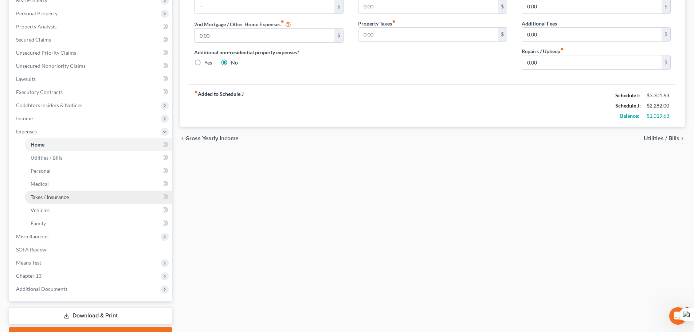
scroll to position [146, 0]
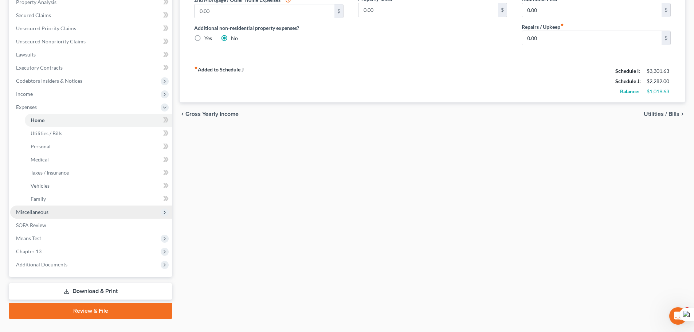
click at [32, 209] on span "Miscellaneous" at bounding box center [32, 212] width 32 height 6
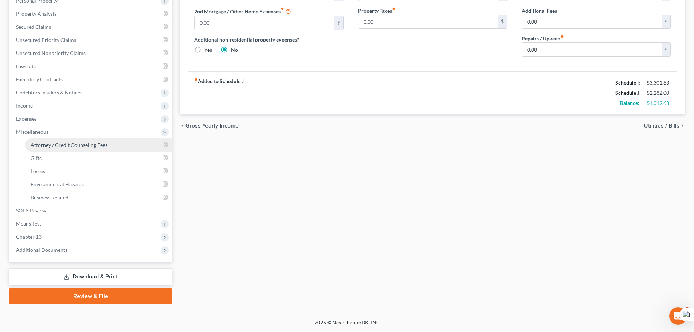
click at [62, 151] on link "Attorney / Credit Counseling Fees" at bounding box center [99, 144] width 148 height 13
select select "1"
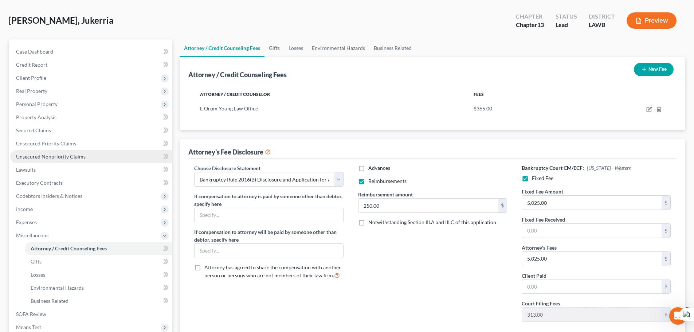
scroll to position [25, 0]
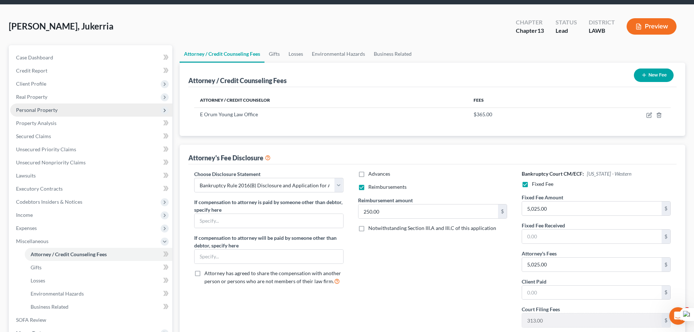
click at [41, 110] on span "Personal Property" at bounding box center [37, 110] width 42 height 6
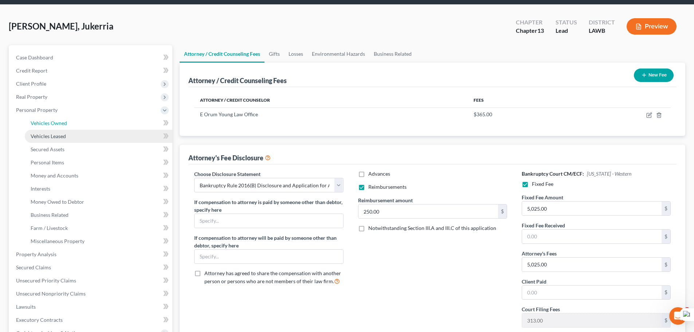
click at [51, 123] on span "Vehicles Owned" at bounding box center [49, 123] width 36 height 6
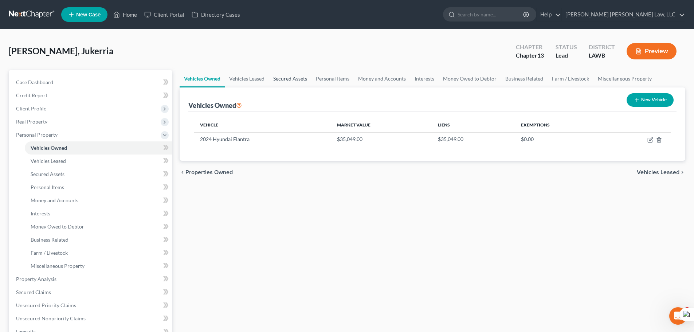
click at [307, 73] on link "Secured Assets" at bounding box center [290, 78] width 43 height 17
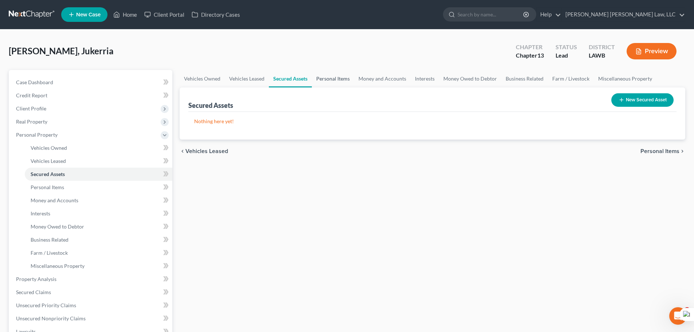
click at [326, 74] on link "Personal Items" at bounding box center [333, 78] width 42 height 17
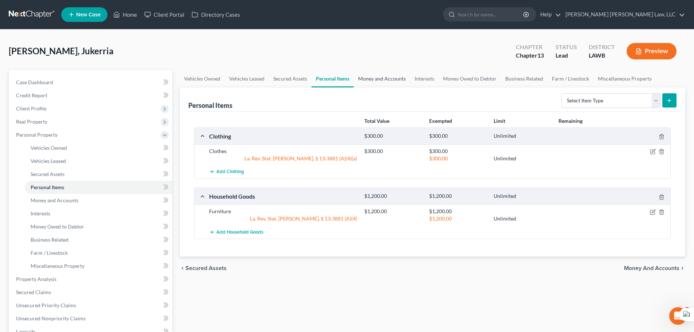
click at [355, 74] on link "Money and Accounts" at bounding box center [382, 78] width 56 height 17
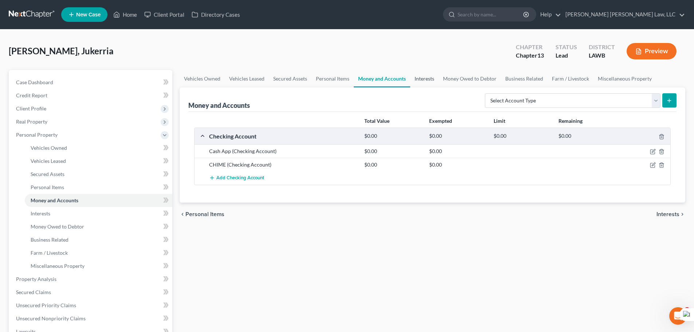
click at [435, 81] on link "Interests" at bounding box center [424, 78] width 28 height 17
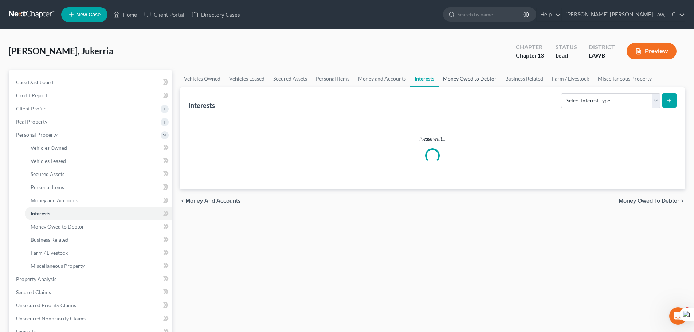
click at [467, 78] on link "Money Owed to Debtor" at bounding box center [470, 78] width 62 height 17
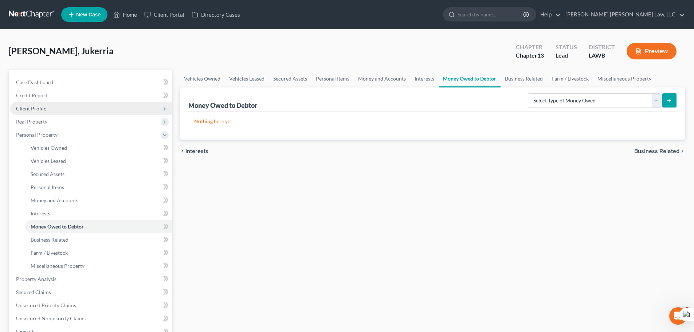
click at [67, 111] on span "Client Profile" at bounding box center [91, 108] width 162 height 13
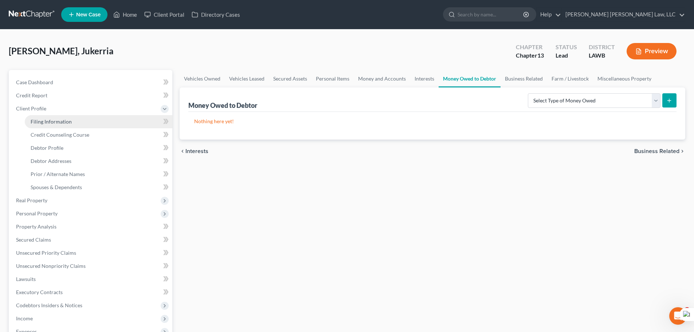
click at [83, 122] on link "Filing Information" at bounding box center [99, 121] width 148 height 13
select select "1"
select select "0"
select select "3"
select select "19"
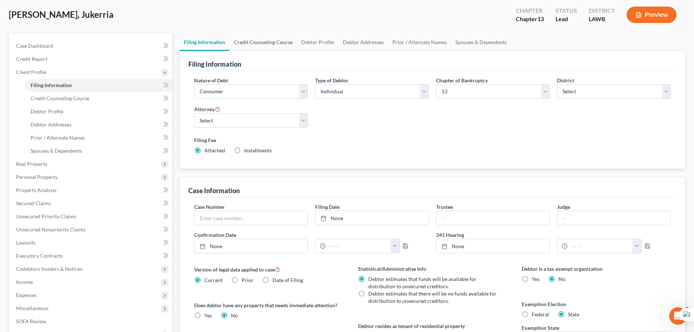
click at [243, 49] on link "Credit Counseling Course" at bounding box center [262, 42] width 67 height 17
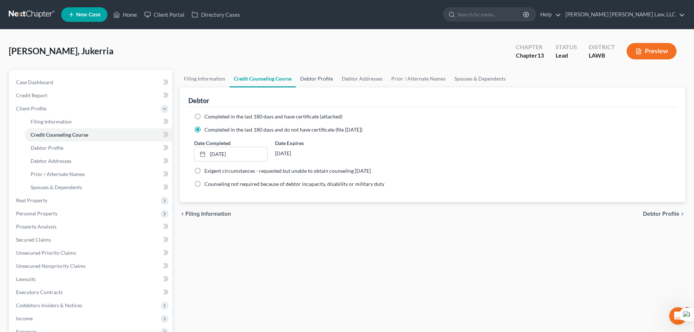
click at [306, 80] on link "Debtor Profile" at bounding box center [317, 78] width 42 height 17
select select "0"
select select "3"
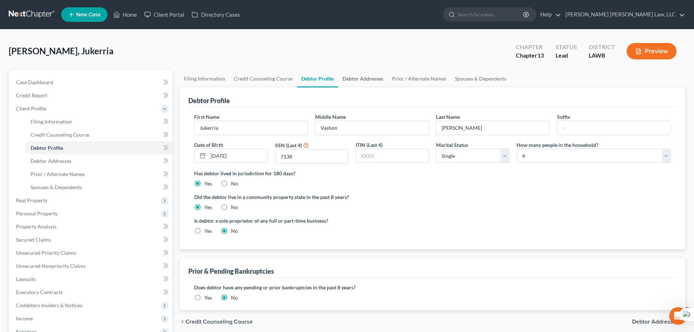
click at [358, 82] on link "Debtor Addresses" at bounding box center [363, 78] width 50 height 17
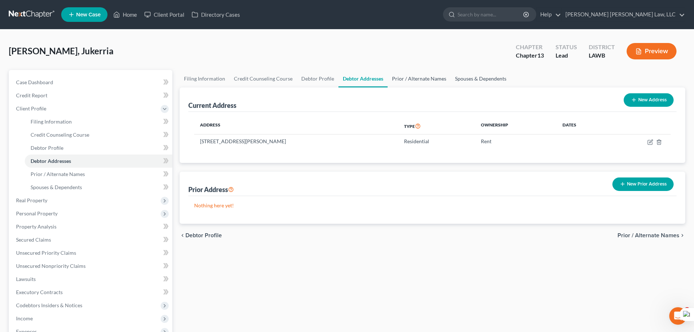
drag, startPoint x: 428, startPoint y: 74, endPoint x: 458, endPoint y: 78, distance: 30.5
click at [427, 74] on link "Prior / Alternate Names" at bounding box center [419, 78] width 63 height 17
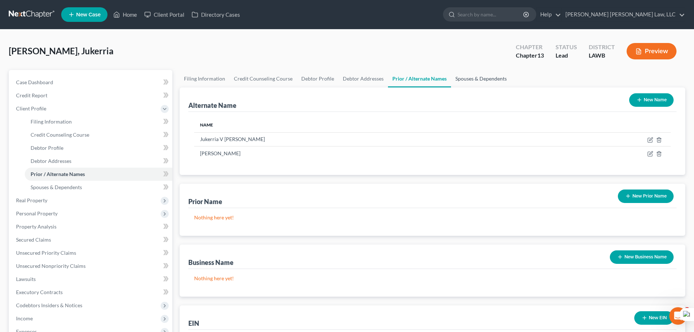
click at [472, 72] on link "Spouses & Dependents" at bounding box center [481, 78] width 60 height 17
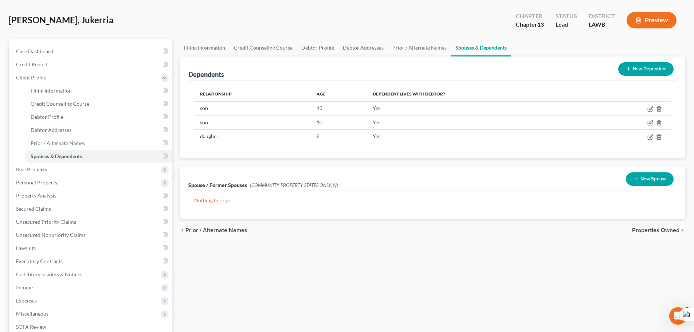
scroll to position [73, 0]
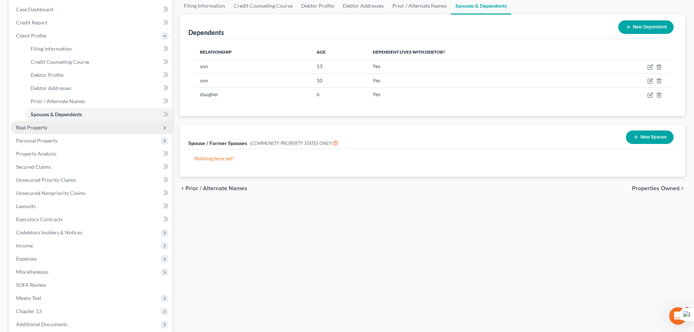
click at [104, 126] on span "Real Property" at bounding box center [91, 127] width 162 height 13
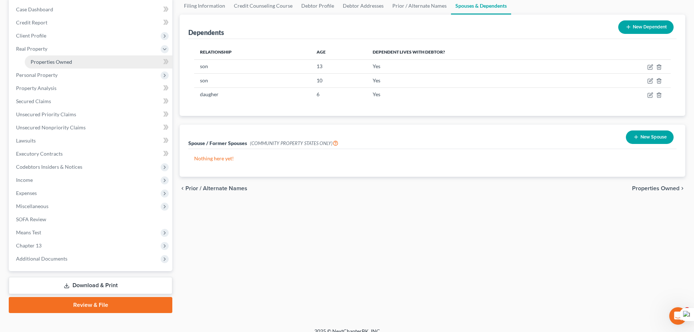
click at [83, 64] on link "Properties Owned" at bounding box center [99, 61] width 148 height 13
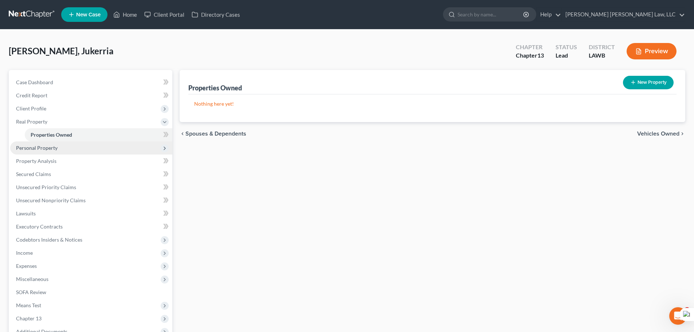
drag, startPoint x: 67, startPoint y: 145, endPoint x: 68, endPoint y: 149, distance: 3.8
click at [66, 145] on span "Personal Property" at bounding box center [91, 147] width 162 height 13
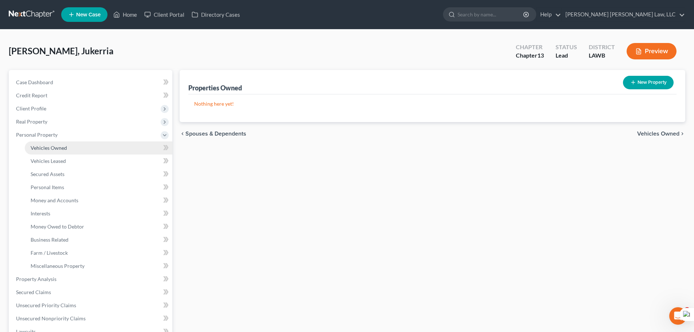
click at [62, 149] on span "Vehicles Owned" at bounding box center [49, 148] width 36 height 6
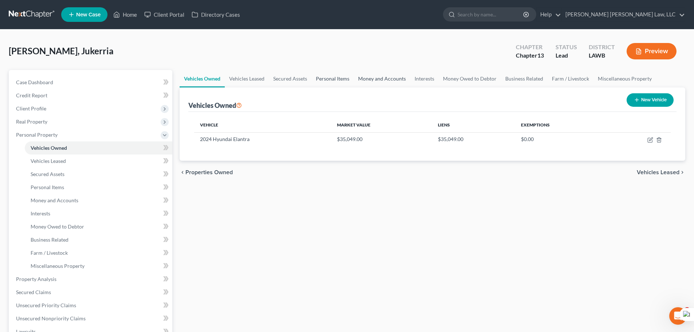
click at [329, 74] on link "Personal Items" at bounding box center [332, 78] width 42 height 17
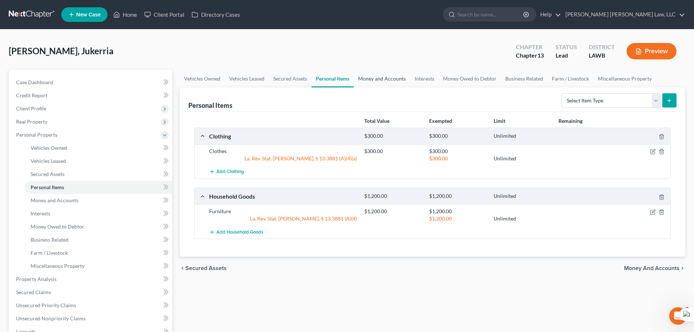
click at [389, 78] on link "Money and Accounts" at bounding box center [382, 78] width 56 height 17
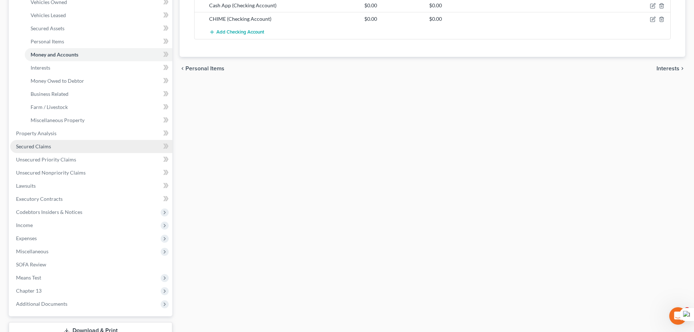
click at [90, 147] on link "Secured Claims" at bounding box center [91, 146] width 162 height 13
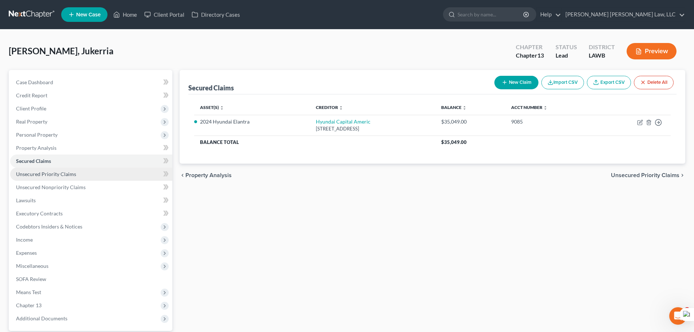
click at [95, 175] on link "Unsecured Priority Claims" at bounding box center [91, 174] width 162 height 13
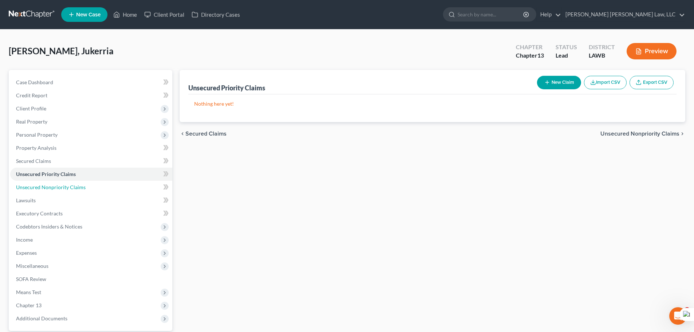
drag, startPoint x: 118, startPoint y: 187, endPoint x: 300, endPoint y: 181, distance: 181.5
click at [118, 187] on link "Unsecured Nonpriority Claims" at bounding box center [91, 187] width 162 height 13
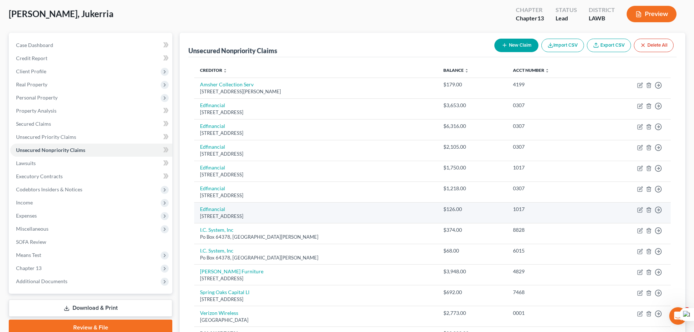
scroll to position [111, 0]
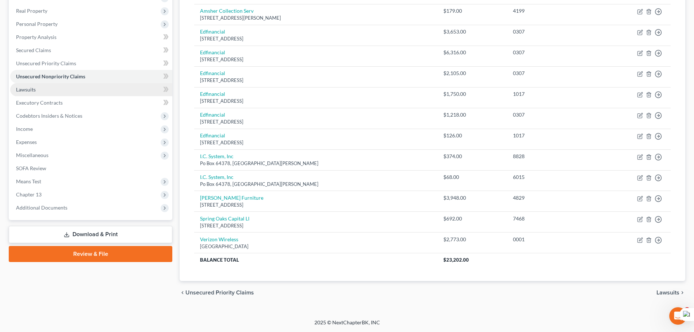
click at [58, 94] on link "Lawsuits" at bounding box center [91, 89] width 162 height 13
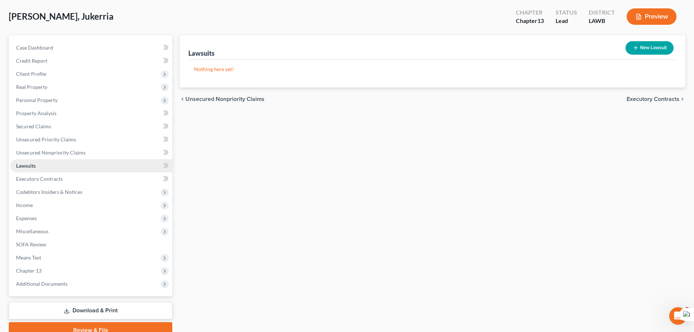
scroll to position [68, 0]
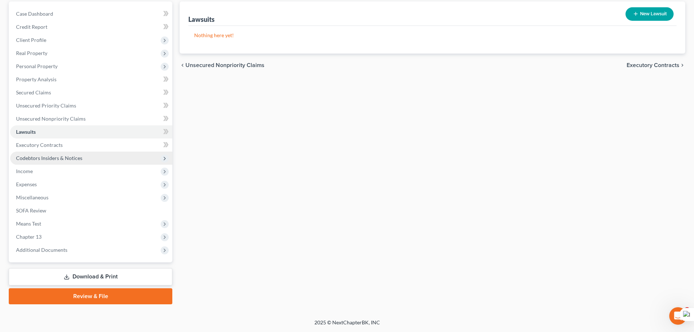
drag, startPoint x: 101, startPoint y: 154, endPoint x: 105, endPoint y: 161, distance: 7.3
click at [101, 154] on span "Codebtors Insiders & Notices" at bounding box center [91, 158] width 162 height 13
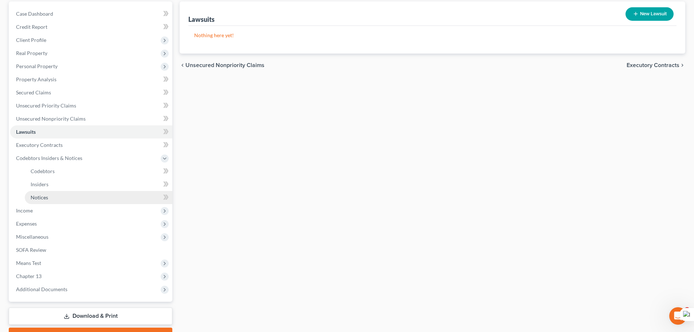
click at [96, 201] on link "Notices" at bounding box center [99, 197] width 148 height 13
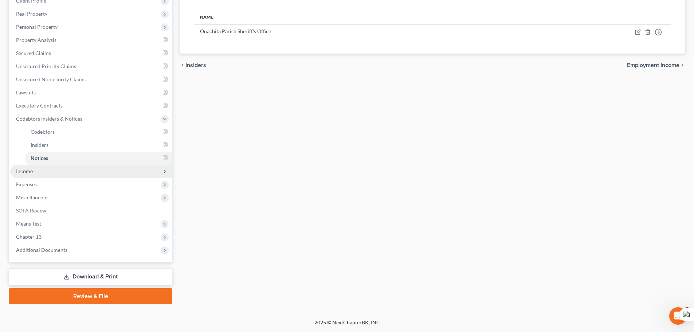
click at [78, 172] on span "Income" at bounding box center [91, 171] width 162 height 13
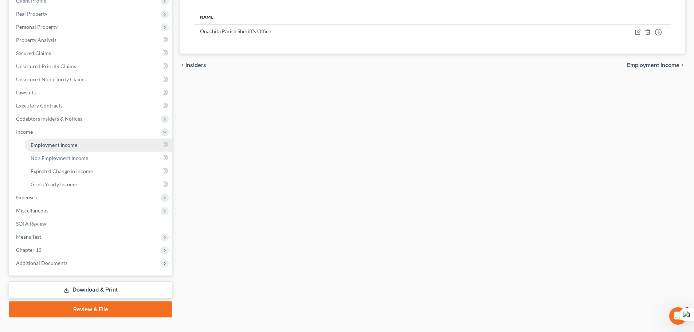
click at [76, 145] on link "Employment Income" at bounding box center [99, 144] width 148 height 13
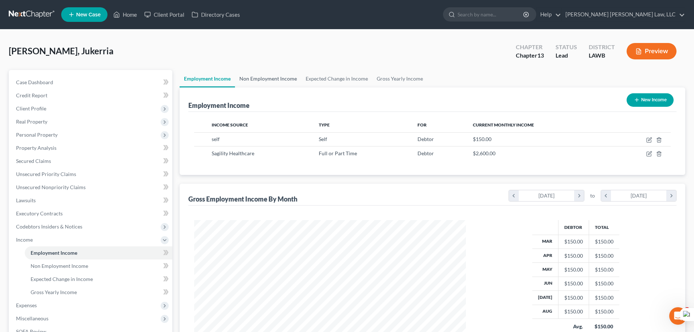
click at [257, 78] on link "Non Employment Income" at bounding box center [268, 78] width 66 height 17
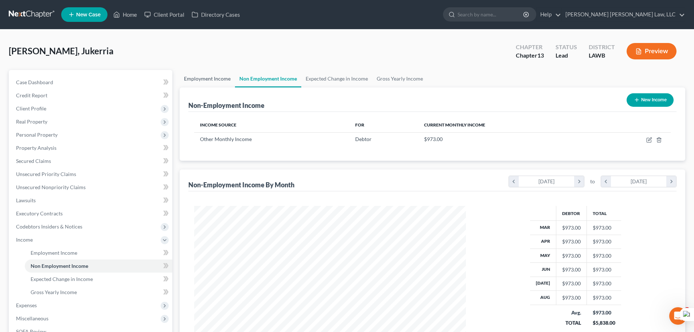
click at [209, 75] on link "Employment Income" at bounding box center [207, 78] width 55 height 17
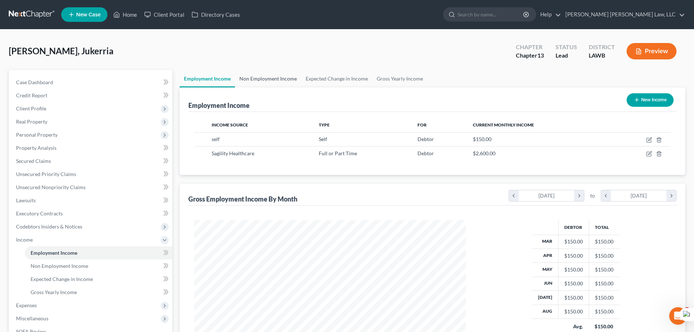
click at [255, 78] on link "Non Employment Income" at bounding box center [268, 78] width 66 height 17
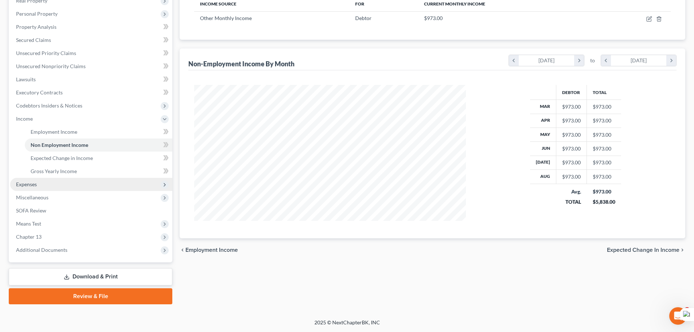
click at [74, 180] on span "Expenses" at bounding box center [91, 184] width 162 height 13
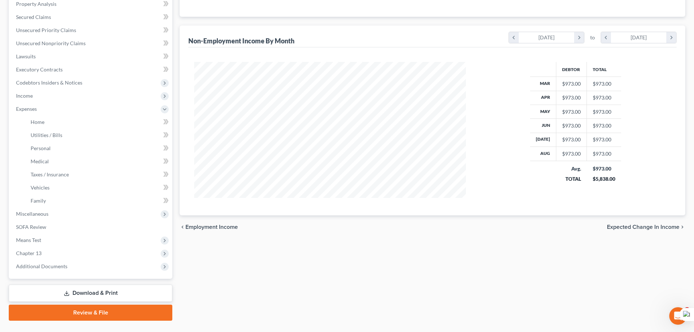
scroll to position [146, 0]
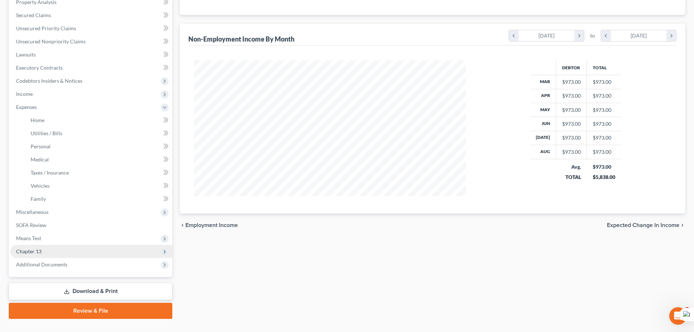
click at [59, 252] on span "Chapter 13" at bounding box center [91, 251] width 162 height 13
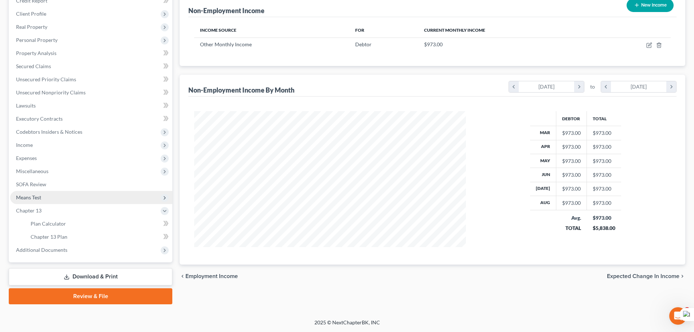
scroll to position [95, 0]
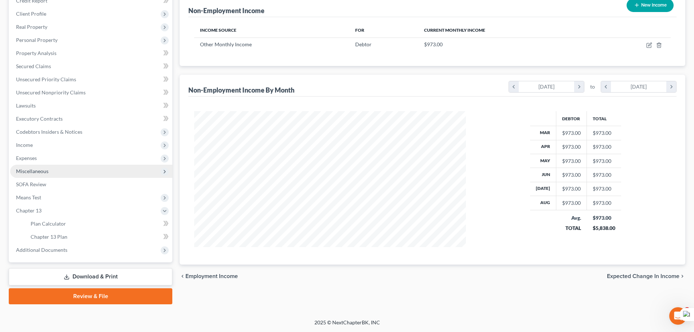
click at [64, 172] on span "Miscellaneous" at bounding box center [91, 171] width 162 height 13
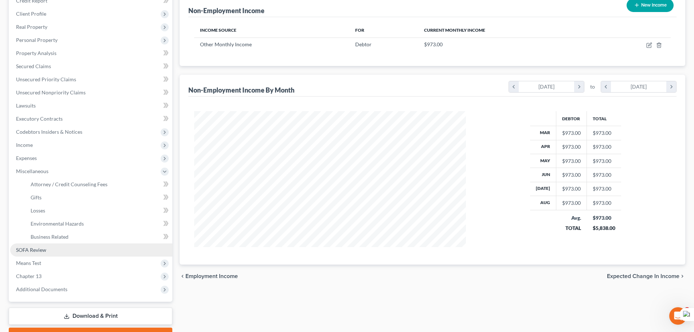
scroll to position [134, 0]
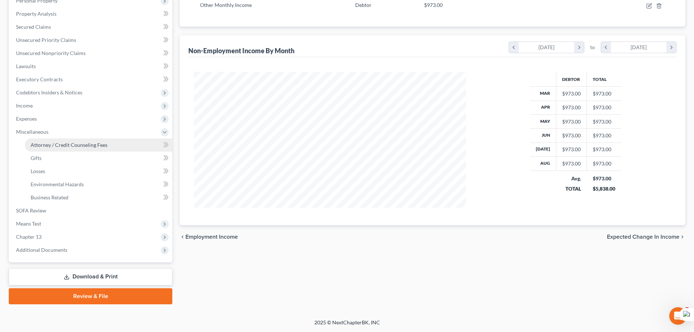
click at [83, 144] on span "Attorney / Credit Counseling Fees" at bounding box center [69, 145] width 77 height 6
select select "1"
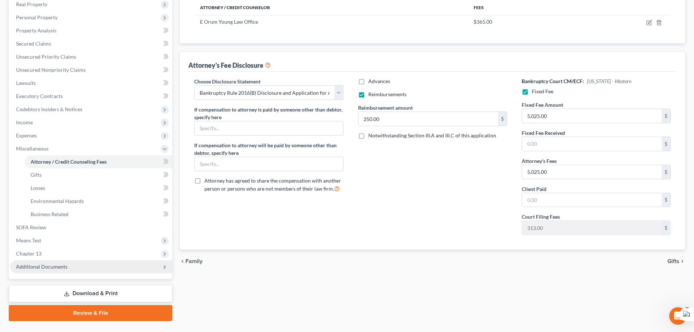
scroll to position [134, 0]
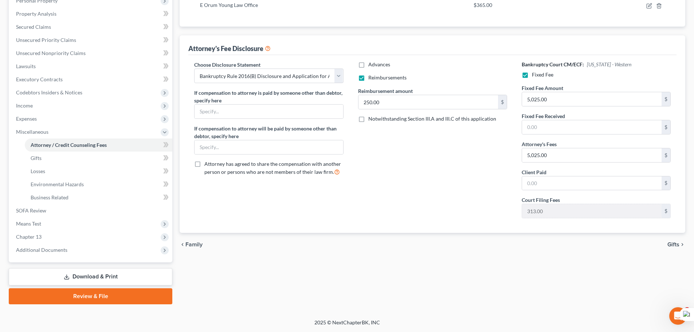
click at [62, 253] on span "Additional Documents" at bounding box center [91, 249] width 162 height 13
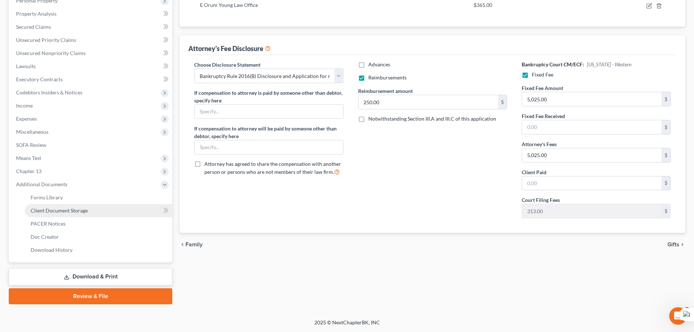
click at [86, 208] on span "Client Document Storage" at bounding box center [59, 210] width 57 height 6
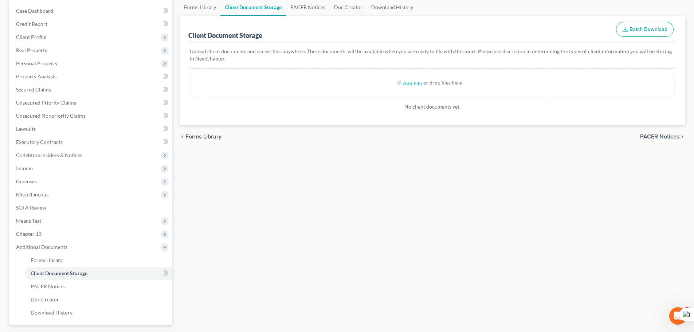
scroll to position [25, 0]
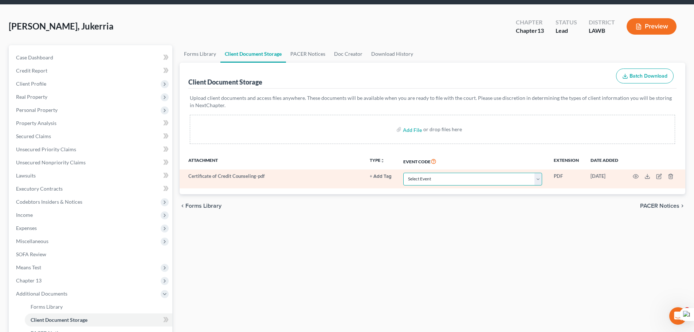
click at [421, 176] on select "Select Event 20 Largest Unsecured Creditors Amended Creditor Matrix (Fee) Amend…" at bounding box center [472, 179] width 139 height 13
select select "9"
click at [403, 173] on select "Select Event 20 Largest Unsecured Creditors Amended Creditor Matrix (Fee) Amend…" at bounding box center [472, 179] width 139 height 13
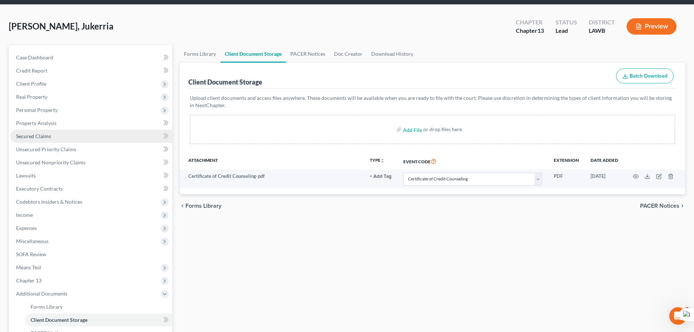
drag, startPoint x: 102, startPoint y: 132, endPoint x: 132, endPoint y: 132, distance: 30.2
click at [101, 132] on link "Secured Claims" at bounding box center [91, 136] width 162 height 13
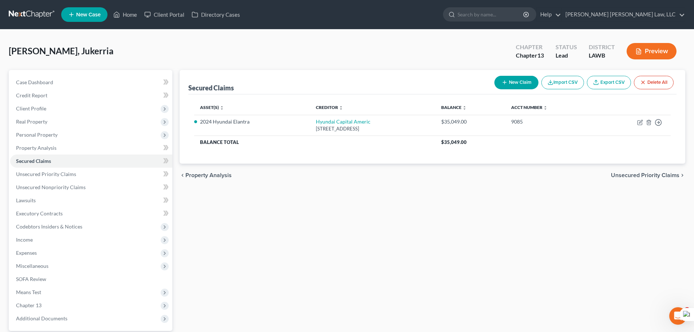
click at [37, 16] on link at bounding box center [32, 14] width 47 height 13
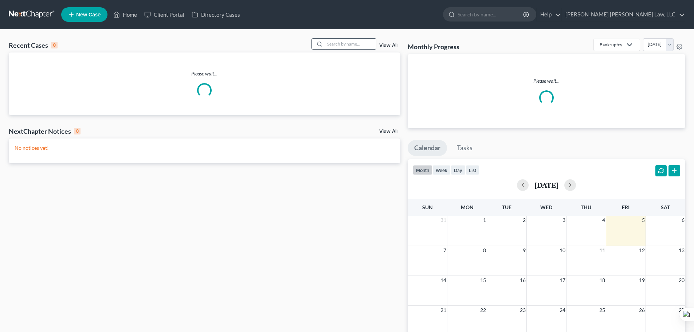
click at [334, 41] on input "search" at bounding box center [350, 44] width 51 height 11
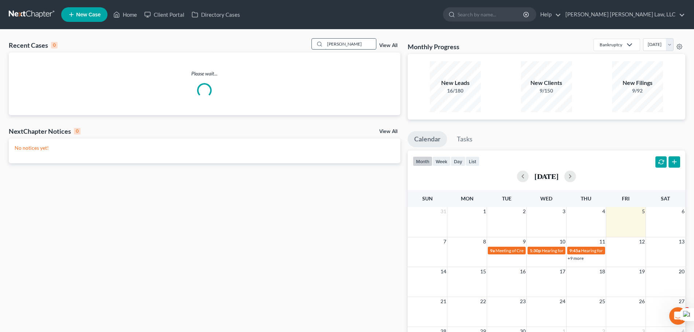
type input "mcclain"
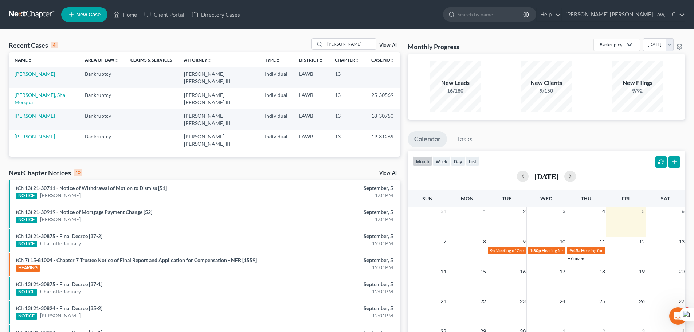
click at [42, 78] on td "Mcclain, Janin" at bounding box center [44, 77] width 70 height 21
click at [42, 73] on link "Mcclain, Janin" at bounding box center [35, 74] width 40 height 6
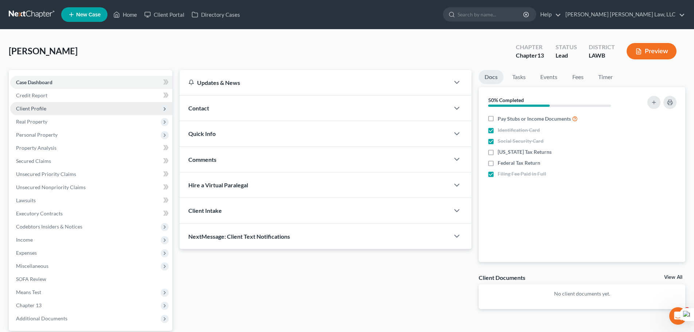
click at [62, 109] on span "Client Profile" at bounding box center [91, 108] width 162 height 13
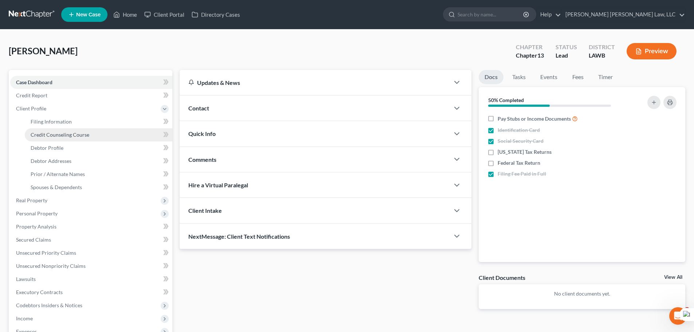
click at [71, 128] on link "Credit Counseling Course" at bounding box center [99, 134] width 148 height 13
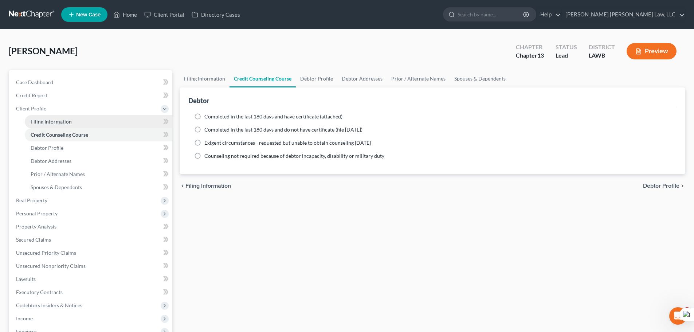
drag, startPoint x: 76, startPoint y: 119, endPoint x: 83, endPoint y: 119, distance: 6.9
click at [76, 119] on link "Filing Information" at bounding box center [99, 121] width 148 height 13
select select "1"
select select "0"
select select "3"
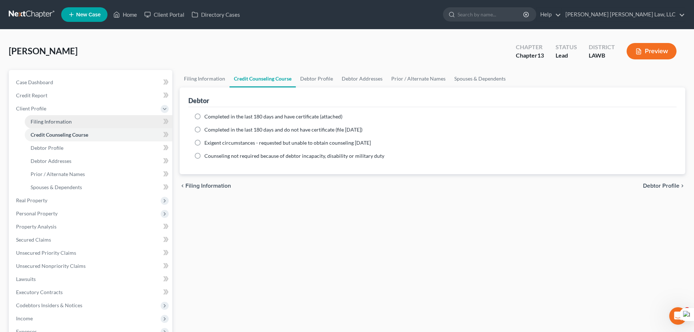
select select "19"
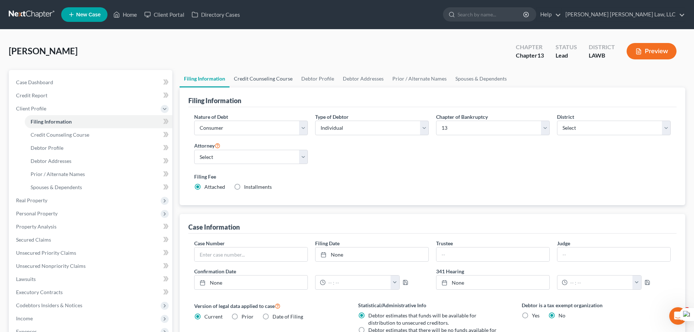
click at [268, 74] on link "Credit Counseling Course" at bounding box center [262, 78] width 67 height 17
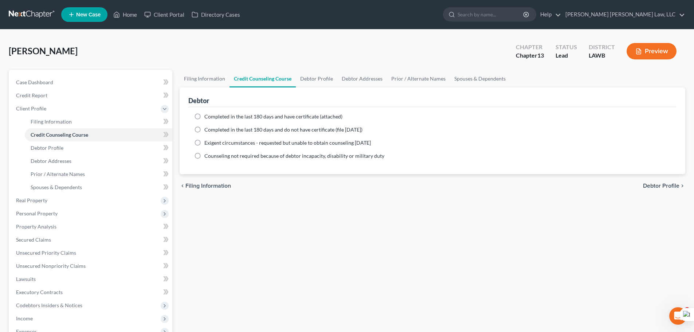
click at [204, 126] on label "Completed in the last 180 days and do not have certificate (file within 14 days)" at bounding box center [283, 129] width 158 height 7
click at [207, 126] on input "Completed in the last 180 days and do not have certificate (file within 14 days)" at bounding box center [209, 128] width 5 height 5
radio input "true"
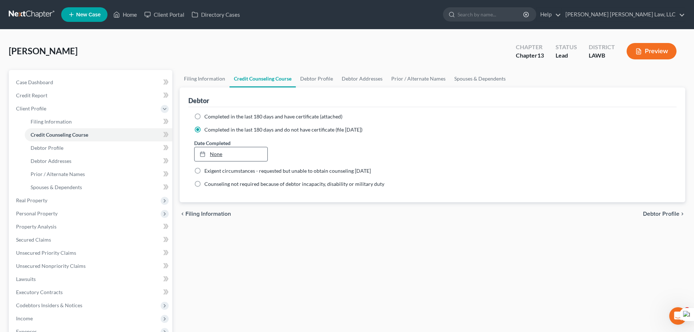
click at [213, 150] on link "None" at bounding box center [231, 154] width 72 height 14
type input "9/5/2025"
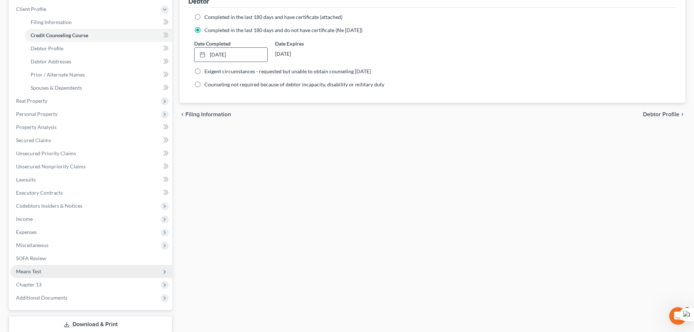
scroll to position [147, 0]
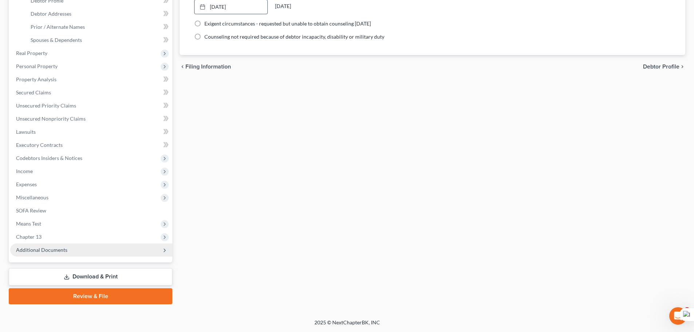
click at [91, 247] on span "Additional Documents" at bounding box center [91, 249] width 162 height 13
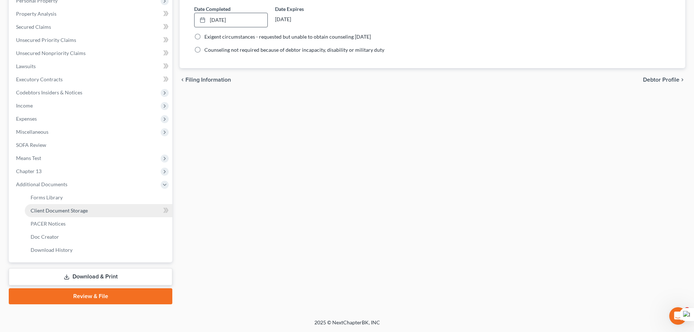
click at [90, 213] on link "Client Document Storage" at bounding box center [99, 210] width 148 height 13
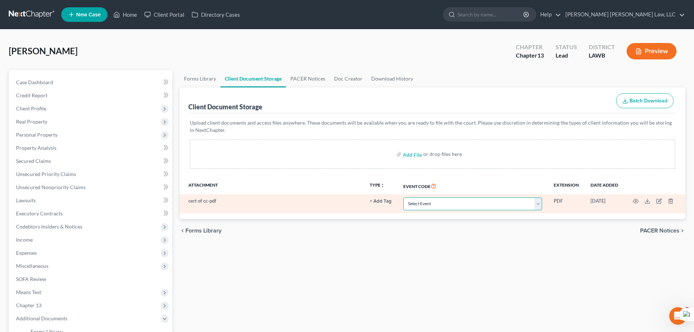
click at [443, 203] on select "Select Event 20 Largest Unsecured Creditors Amended Creditor Matrix (Fee) Amend…" at bounding box center [472, 203] width 139 height 13
click at [447, 199] on select "Select Event 20 Largest Unsecured Creditors Amended Creditor Matrix (Fee) Amend…" at bounding box center [472, 203] width 139 height 13
select select "9"
click at [403, 197] on select "Select Event 20 Largest Unsecured Creditors Amended Creditor Matrix (Fee) Amend…" at bounding box center [472, 203] width 139 height 13
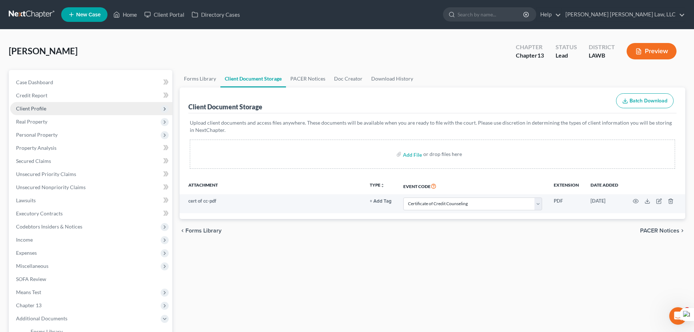
click at [59, 107] on span "Client Profile" at bounding box center [91, 108] width 162 height 13
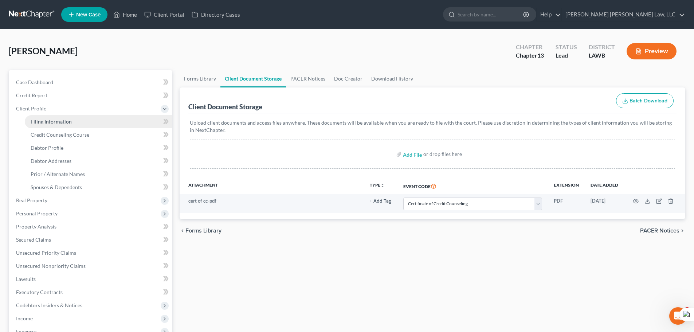
click at [65, 118] on span "Filing Information" at bounding box center [51, 121] width 41 height 6
select select "1"
select select "0"
select select "3"
select select "36"
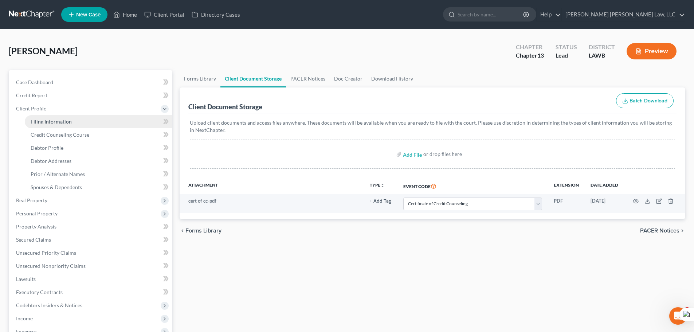
select select "0"
select select "19"
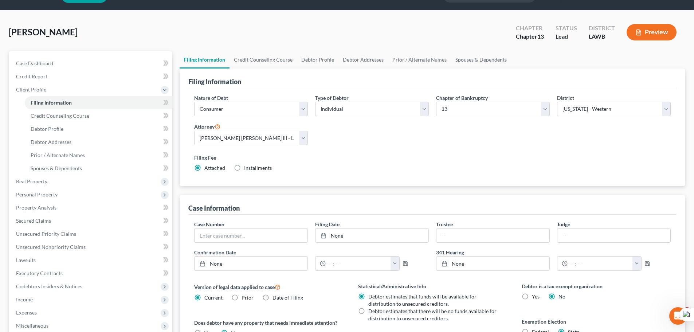
scroll to position [36, 0]
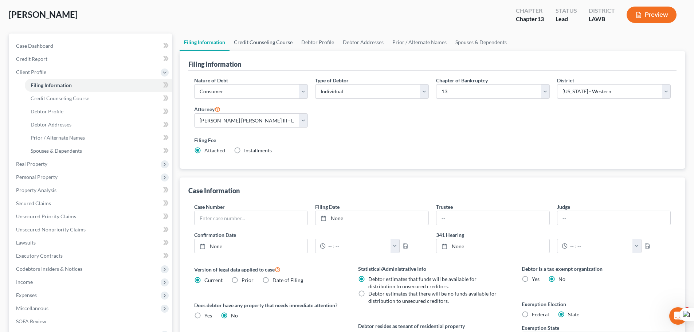
click at [242, 34] on link "Credit Counseling Course" at bounding box center [262, 42] width 67 height 17
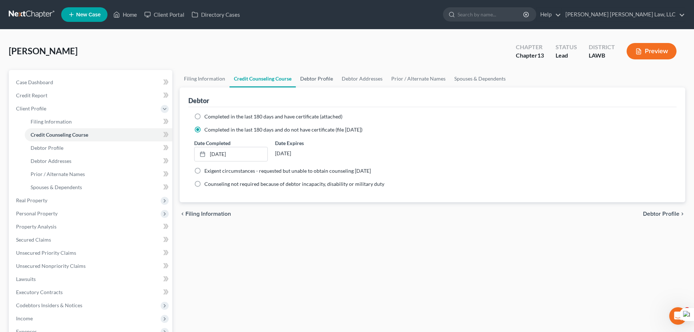
click at [315, 84] on link "Debtor Profile" at bounding box center [317, 78] width 42 height 17
select select "0"
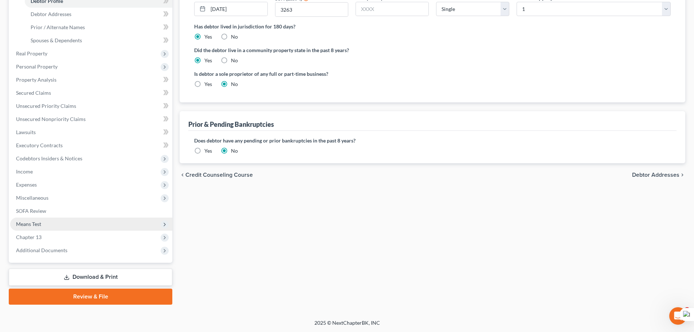
scroll to position [147, 0]
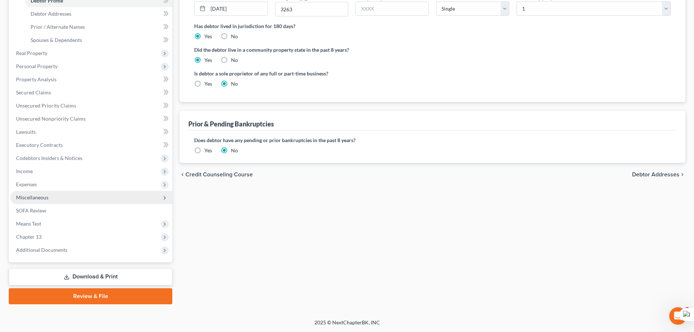
click at [46, 193] on span "Miscellaneous" at bounding box center [91, 197] width 162 height 13
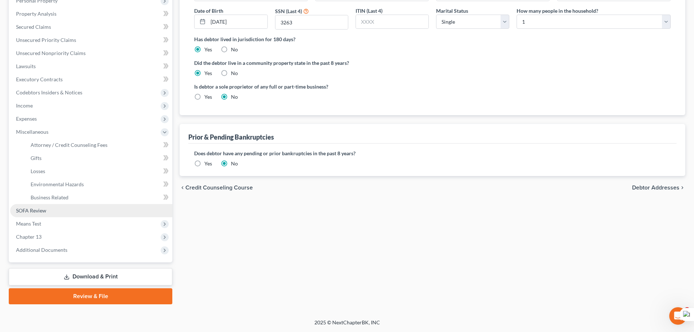
scroll to position [134, 0]
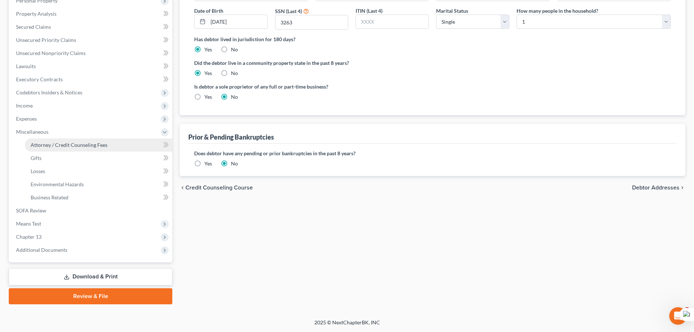
click at [51, 149] on link "Attorney / Credit Counseling Fees" at bounding box center [99, 144] width 148 height 13
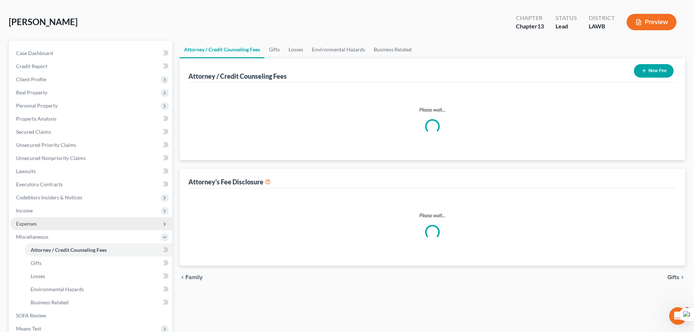
scroll to position [3, 0]
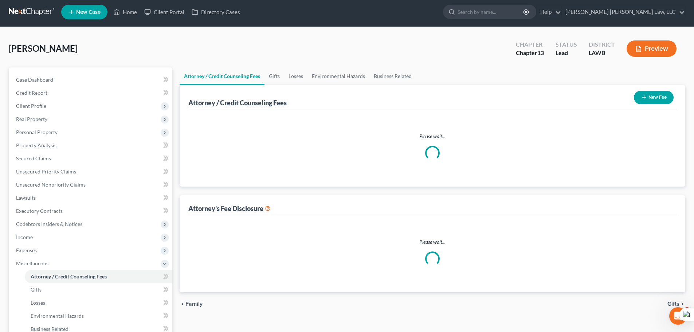
select select "1"
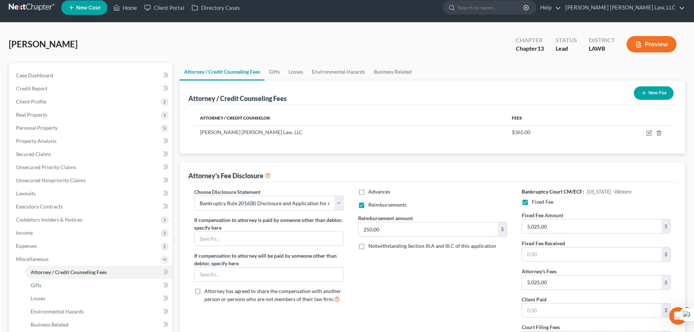
scroll to position [0, 0]
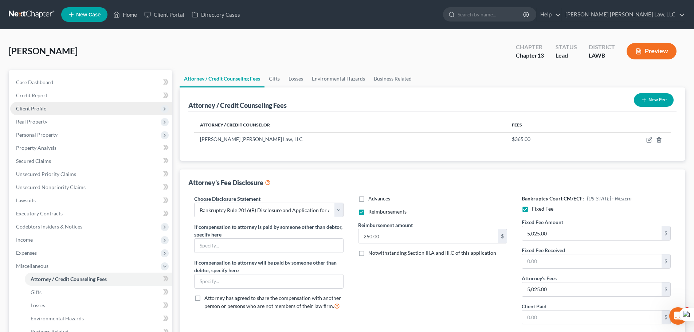
drag, startPoint x: 66, startPoint y: 102, endPoint x: 67, endPoint y: 110, distance: 8.2
click at [66, 102] on span "Client Profile" at bounding box center [91, 108] width 162 height 13
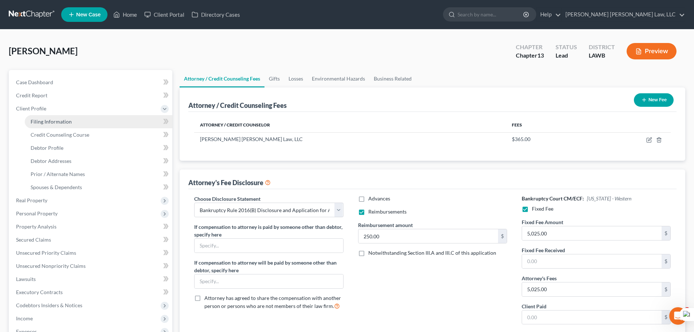
click at [68, 123] on span "Filing Information" at bounding box center [51, 121] width 41 height 6
select select "1"
select select "0"
select select "3"
select select "36"
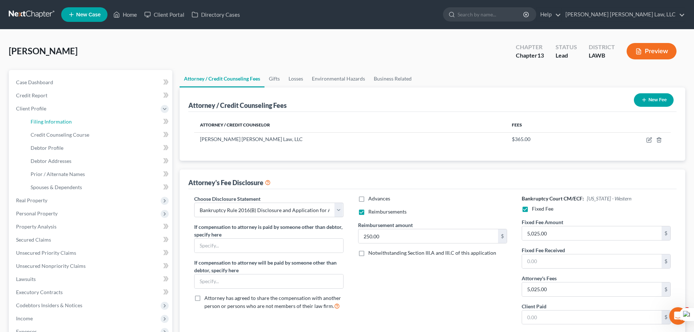
select select "0"
select select "19"
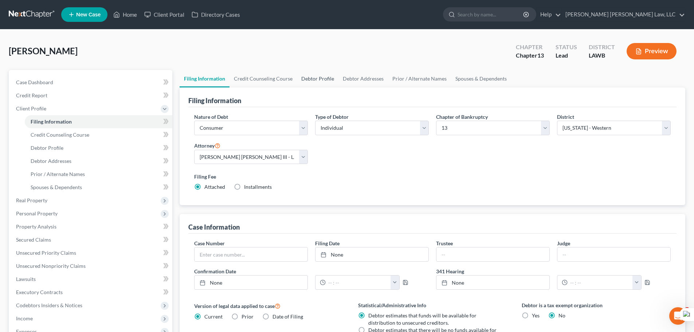
click at [312, 79] on link "Debtor Profile" at bounding box center [318, 78] width 42 height 17
select select "0"
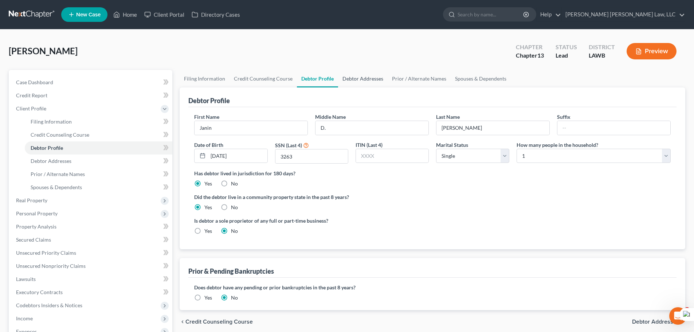
click at [353, 78] on link "Debtor Addresses" at bounding box center [363, 78] width 50 height 17
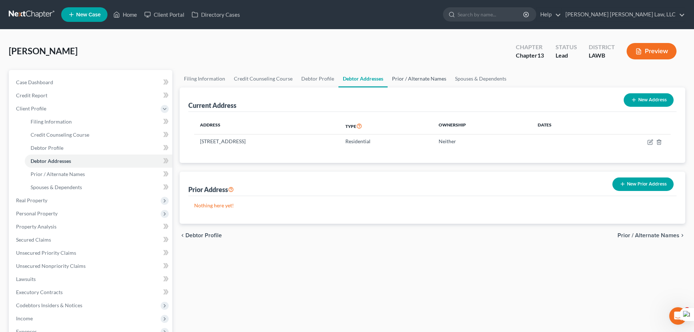
click at [425, 74] on link "Prior / Alternate Names" at bounding box center [419, 78] width 63 height 17
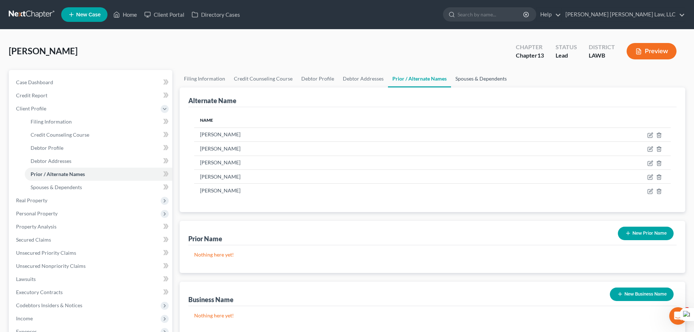
click at [487, 83] on link "Spouses & Dependents" at bounding box center [481, 78] width 60 height 17
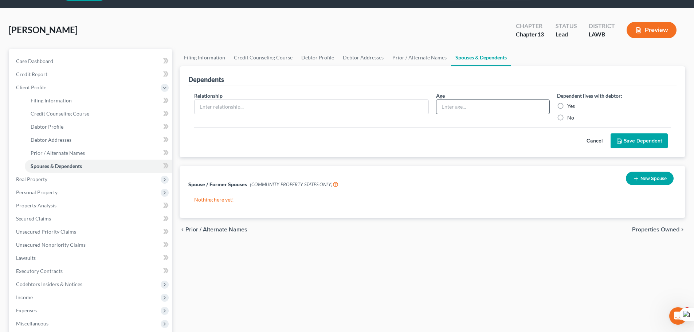
scroll to position [73, 0]
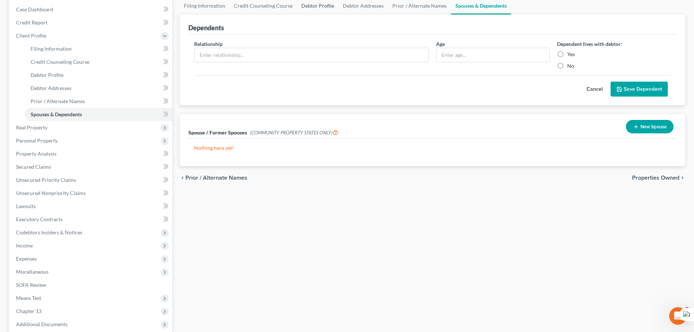
click at [321, 12] on link "Debtor Profile" at bounding box center [318, 5] width 42 height 17
select select "0"
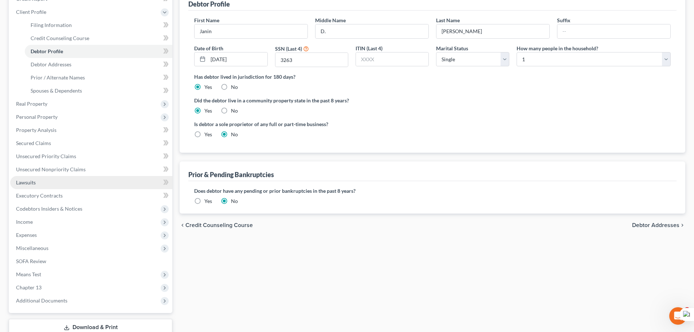
scroll to position [109, 0]
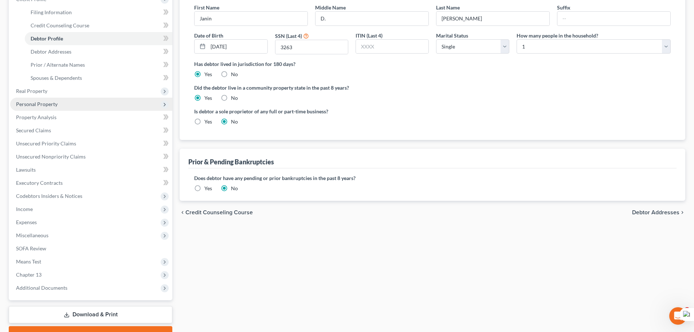
click at [71, 103] on span "Personal Property" at bounding box center [91, 104] width 162 height 13
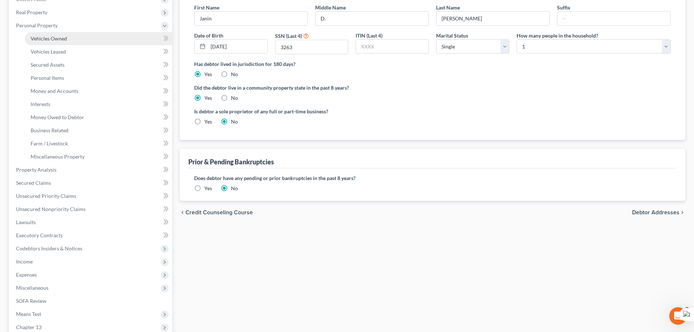
click at [71, 40] on link "Vehicles Owned" at bounding box center [99, 38] width 148 height 13
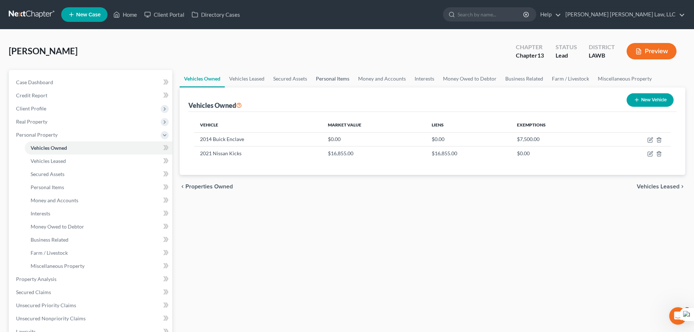
click at [334, 80] on link "Personal Items" at bounding box center [332, 78] width 42 height 17
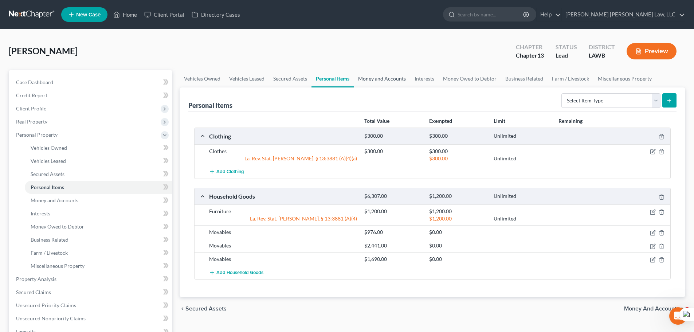
click at [377, 76] on link "Money and Accounts" at bounding box center [382, 78] width 56 height 17
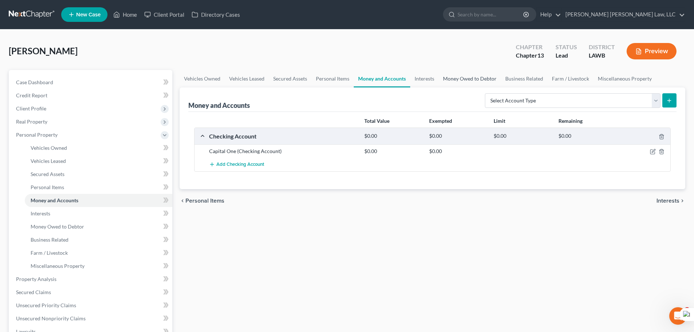
click at [442, 80] on link "Money Owed to Debtor" at bounding box center [470, 78] width 62 height 17
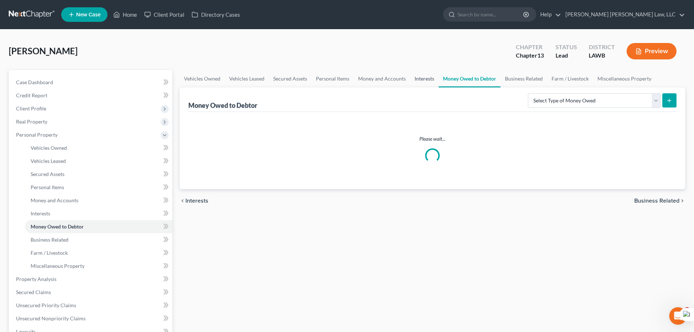
click at [410, 75] on link "Interests" at bounding box center [424, 78] width 28 height 17
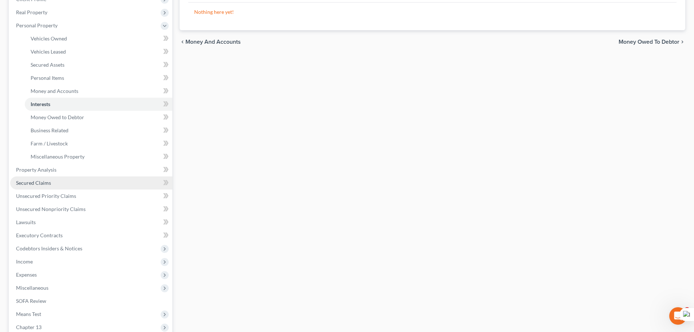
click at [79, 181] on link "Secured Claims" at bounding box center [91, 182] width 162 height 13
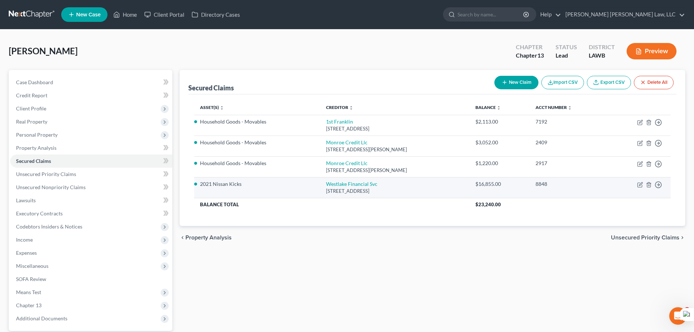
click at [637, 187] on td "Move to E Move to F Move to G Move to Notice Only" at bounding box center [638, 187] width 63 height 21
click at [639, 185] on icon "button" at bounding box center [640, 183] width 3 height 3
select select "4"
select select "9"
select select "0"
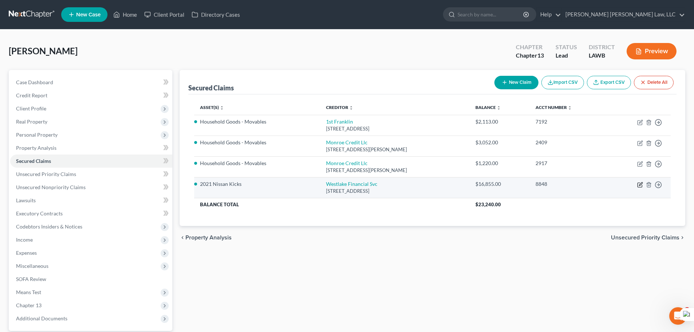
select select "0"
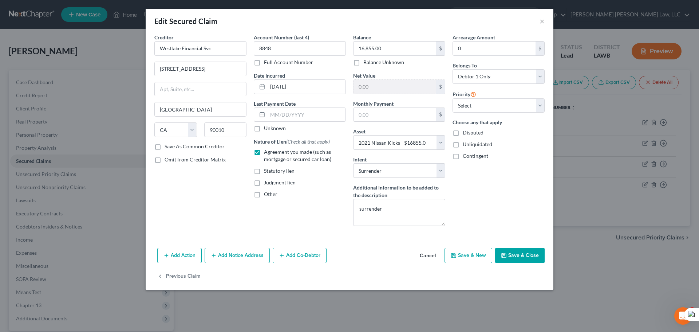
click at [526, 248] on button "Save & Close" at bounding box center [520, 255] width 50 height 15
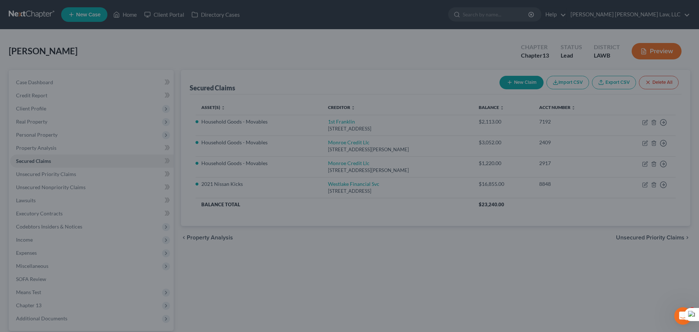
select select "9"
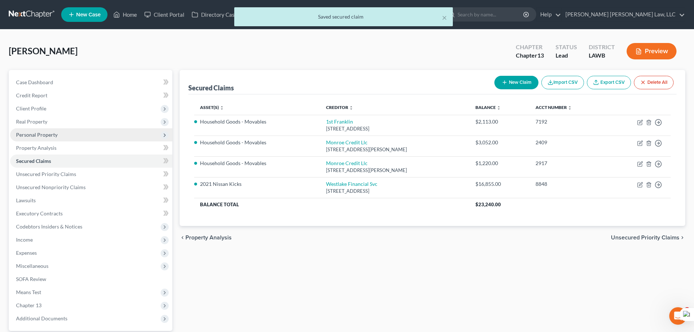
click at [100, 137] on span "Personal Property" at bounding box center [91, 134] width 162 height 13
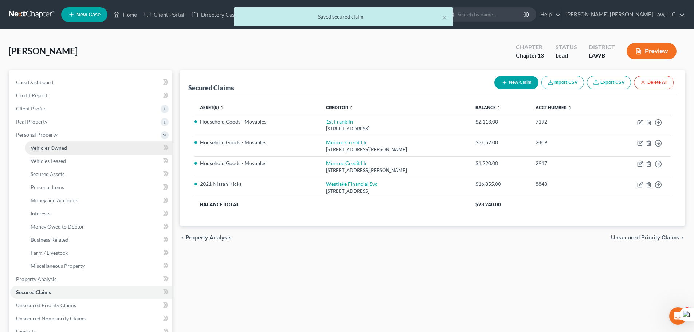
click at [100, 145] on link "Vehicles Owned" at bounding box center [99, 147] width 148 height 13
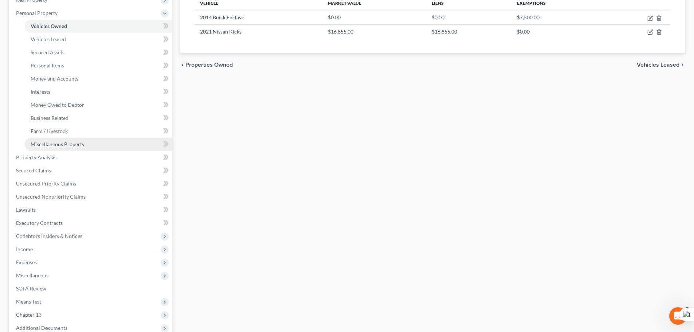
scroll to position [146, 0]
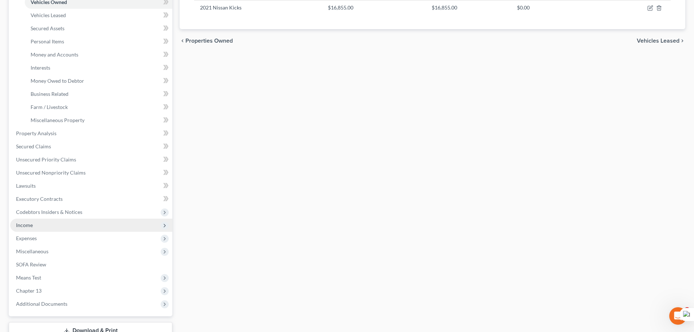
click at [54, 220] on span "Income" at bounding box center [91, 225] width 162 height 13
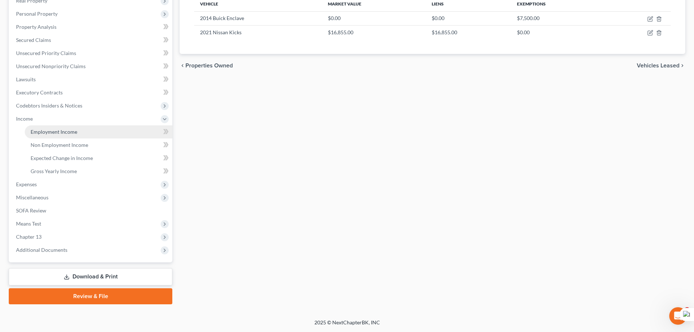
click at [59, 129] on link "Employment Income" at bounding box center [99, 131] width 148 height 13
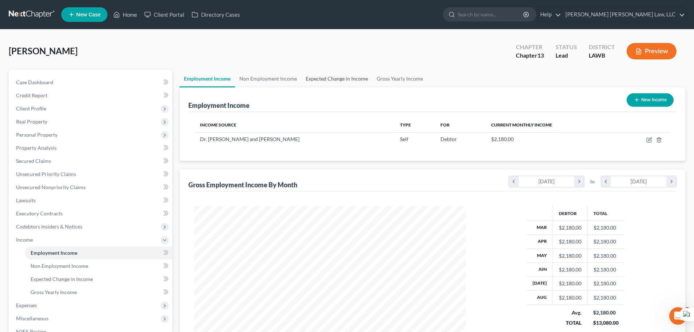
click at [308, 75] on link "Expected Change in Income" at bounding box center [336, 78] width 71 height 17
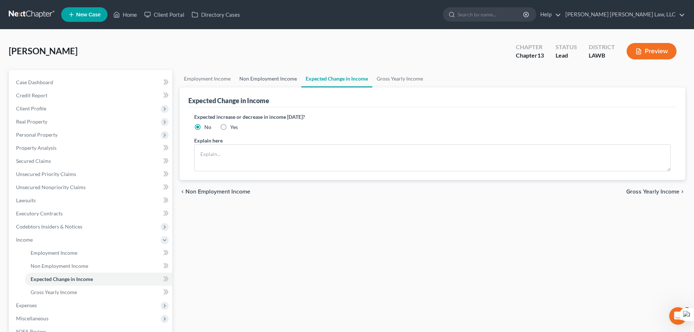
click at [270, 82] on link "Non Employment Income" at bounding box center [268, 78] width 66 height 17
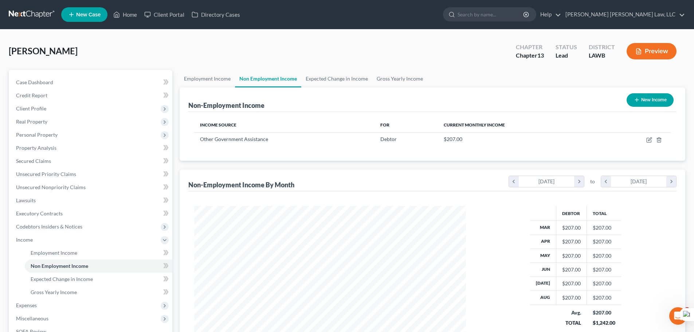
scroll to position [136, 286]
click at [394, 84] on link "Gross Yearly Income" at bounding box center [399, 78] width 55 height 17
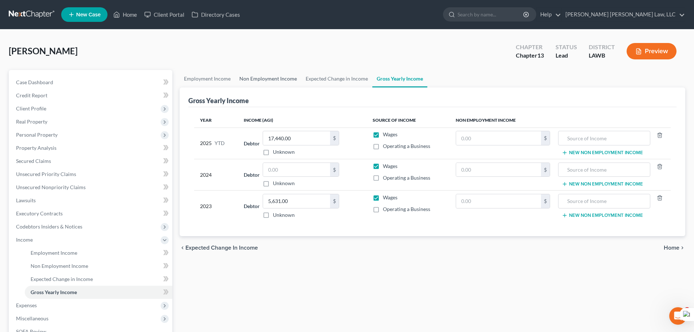
click at [278, 83] on link "Non Employment Income" at bounding box center [268, 78] width 66 height 17
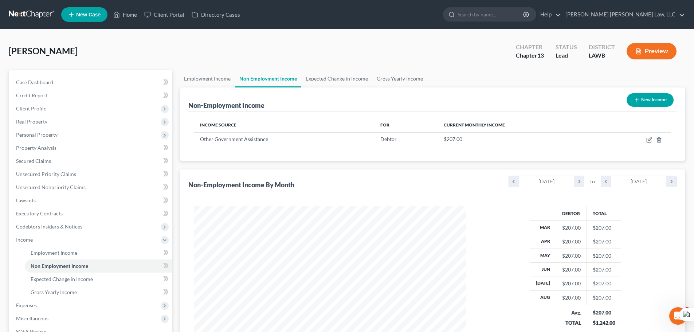
scroll to position [136, 286]
click at [401, 72] on link "Gross Yearly Income" at bounding box center [399, 78] width 55 height 17
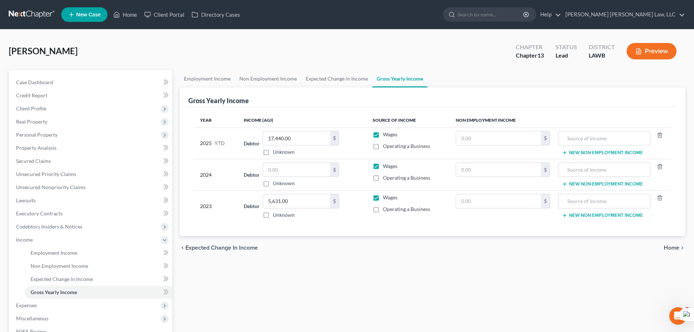
click at [471, 127] on td "$" at bounding box center [503, 142] width 106 height 31
click at [474, 138] on input "text" at bounding box center [498, 138] width 85 height 14
type input "1,656"
click at [623, 135] on input "text" at bounding box center [604, 138] width 84 height 14
type input "SNAP"
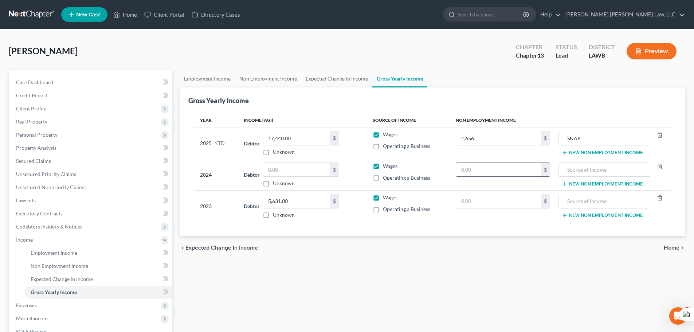
click at [476, 174] on input "text" at bounding box center [498, 170] width 85 height 14
type input "1,656"
drag, startPoint x: 607, startPoint y: 168, endPoint x: 620, endPoint y: 160, distance: 15.7
click at [609, 166] on input "text" at bounding box center [604, 170] width 84 height 14
type input "D"
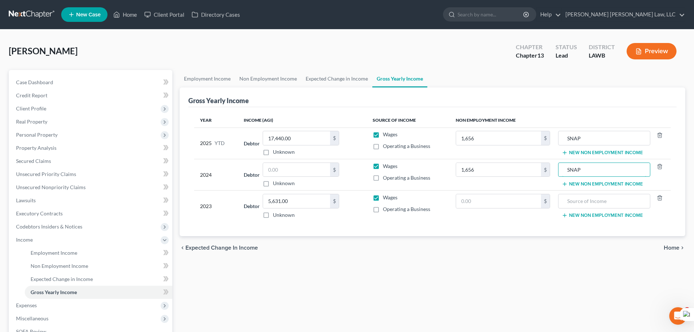
type input "SNAP"
click at [516, 203] on input "text" at bounding box center [498, 201] width 85 height 14
type input "1,656"
type input "SNAP"
click at [303, 171] on input "text" at bounding box center [296, 170] width 67 height 14
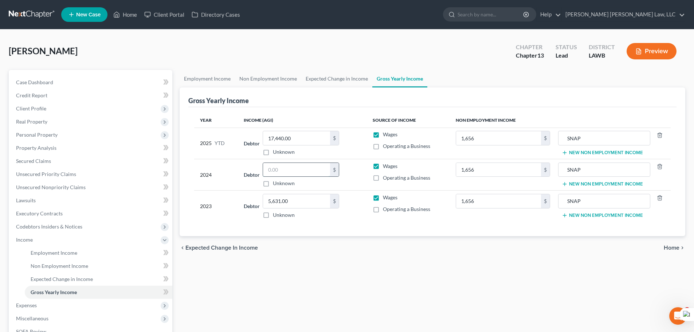
click at [282, 167] on input "text" at bounding box center [296, 170] width 67 height 14
type input "5,631"
click at [260, 82] on link "Non Employment Income" at bounding box center [268, 78] width 66 height 17
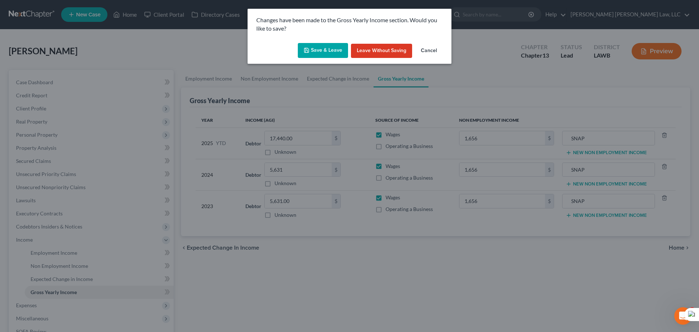
click at [328, 50] on button "Save & Leave" at bounding box center [323, 50] width 50 height 15
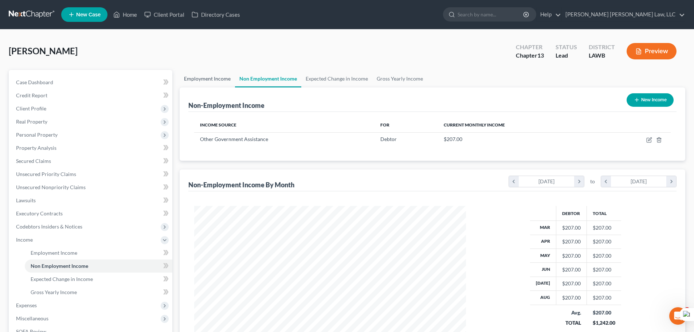
click at [200, 79] on link "Employment Income" at bounding box center [207, 78] width 55 height 17
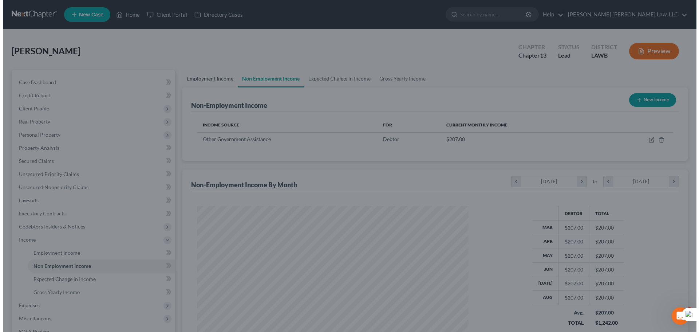
scroll to position [137, 289]
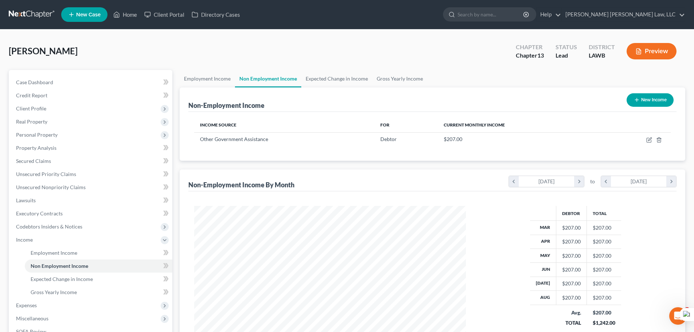
scroll to position [136, 286]
click at [394, 76] on link "Gross Yearly Income" at bounding box center [399, 78] width 55 height 17
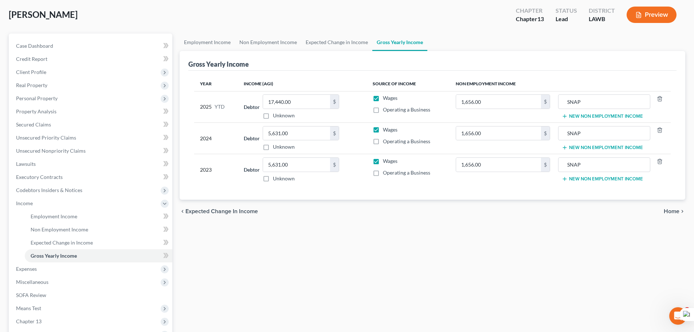
click at [279, 56] on div "Gross Yearly Income" at bounding box center [432, 61] width 488 height 20
click at [275, 44] on link "Non Employment Income" at bounding box center [268, 42] width 66 height 17
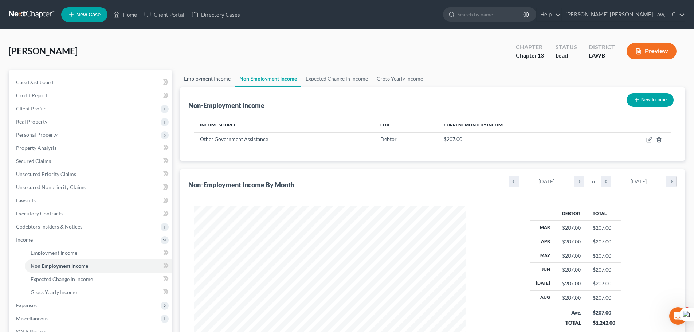
scroll to position [136, 286]
click at [213, 82] on link "Employment Income" at bounding box center [207, 78] width 55 height 17
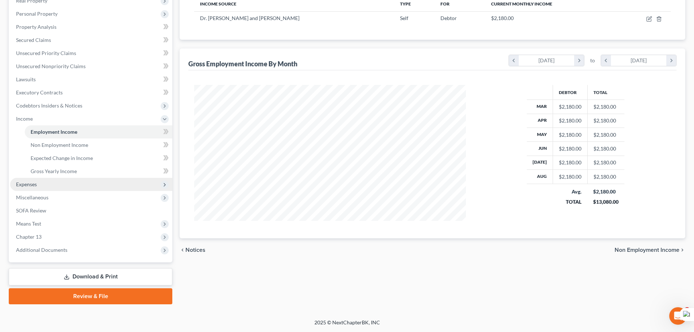
scroll to position [136, 286]
click at [54, 180] on span "Expenses" at bounding box center [91, 184] width 162 height 13
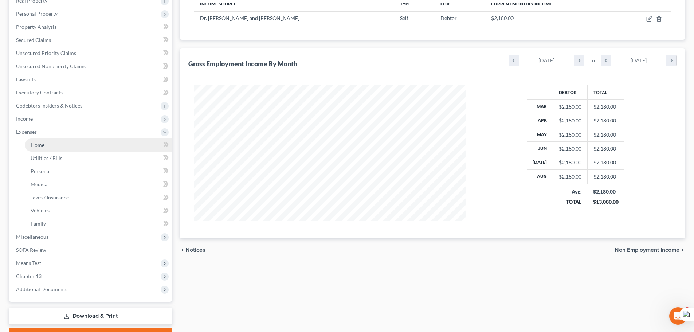
click at [56, 146] on link "Home" at bounding box center [99, 144] width 148 height 13
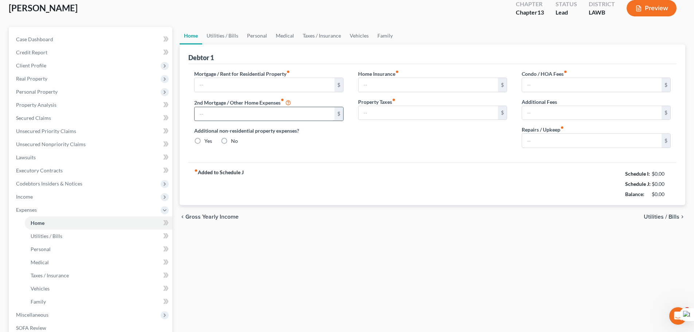
type input "0.00"
radio input "true"
type input "0.00"
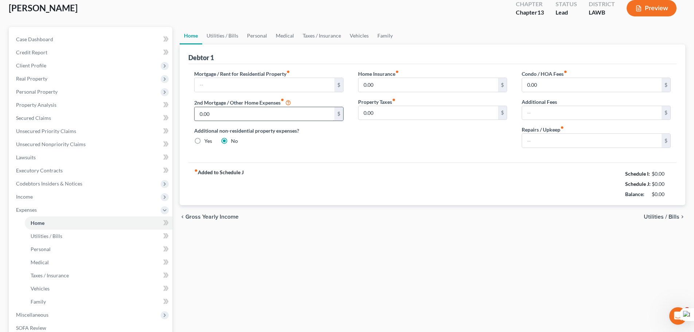
type input "0.00"
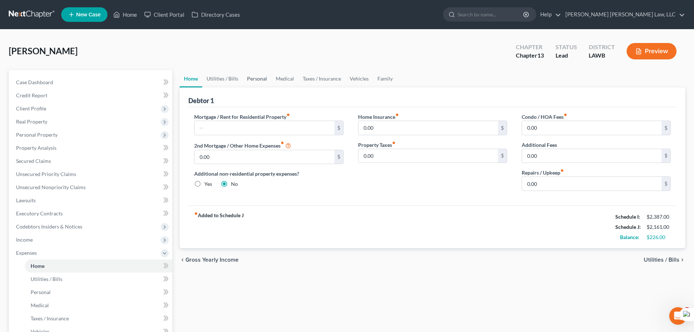
click at [243, 76] on link "Personal" at bounding box center [257, 78] width 29 height 17
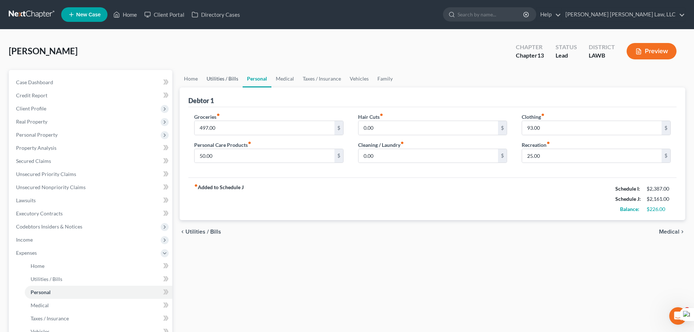
click at [220, 75] on link "Utilities / Bills" at bounding box center [222, 78] width 40 height 17
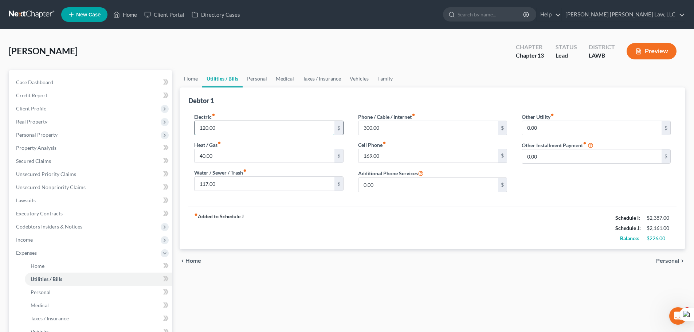
click at [241, 125] on input "120.00" at bounding box center [265, 128] width 140 height 14
click at [236, 129] on input "120.00" at bounding box center [265, 128] width 140 height 14
type input "100"
click at [251, 82] on link "Personal" at bounding box center [257, 78] width 29 height 17
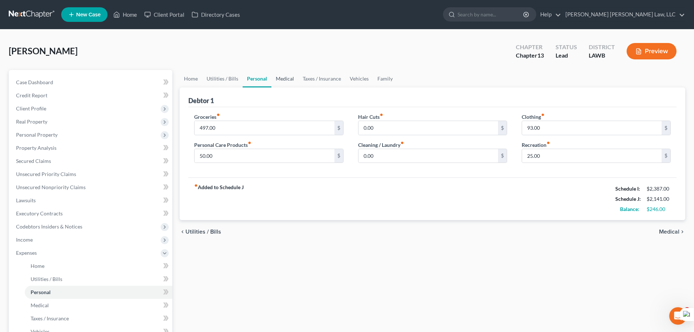
click at [290, 83] on link "Medical" at bounding box center [284, 78] width 27 height 17
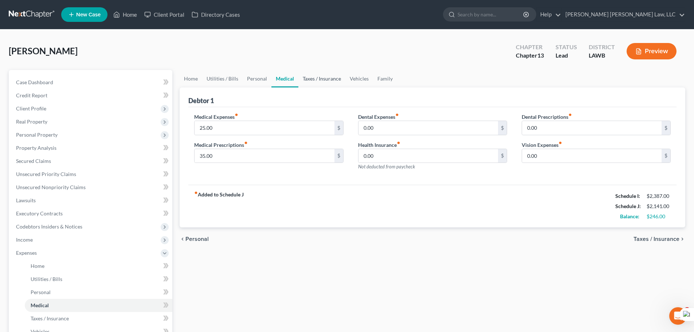
click at [322, 80] on link "Taxes / Insurance" at bounding box center [321, 78] width 47 height 17
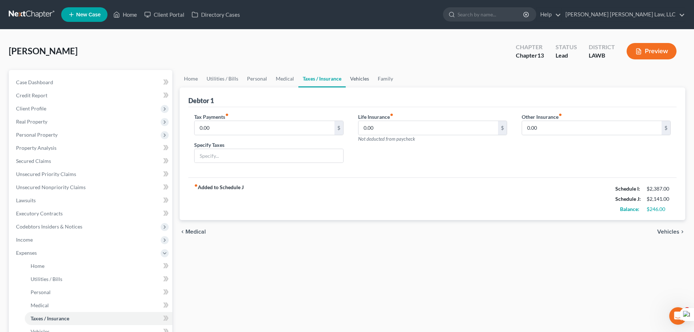
click at [350, 77] on link "Vehicles" at bounding box center [360, 78] width 28 height 17
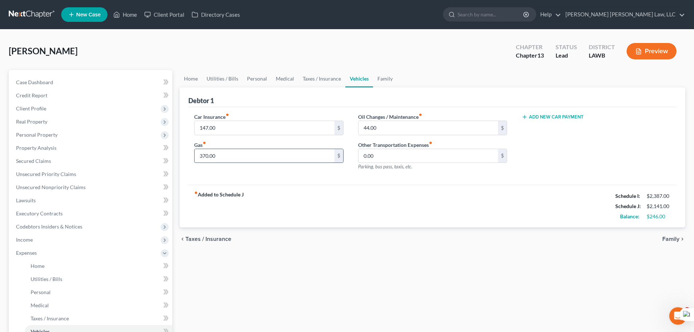
click at [273, 157] on input "370.00" at bounding box center [265, 156] width 140 height 14
click at [62, 164] on link "Secured Claims" at bounding box center [91, 160] width 162 height 13
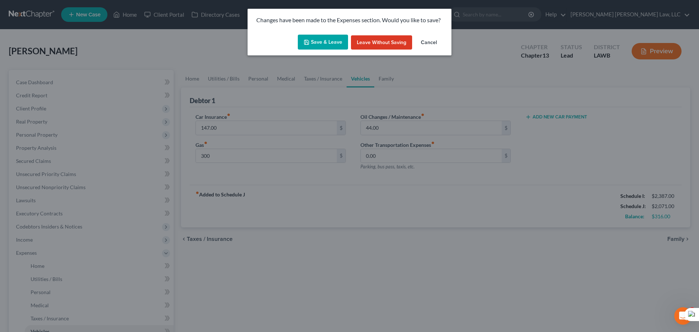
click at [324, 39] on button "Save & Leave" at bounding box center [323, 42] width 50 height 15
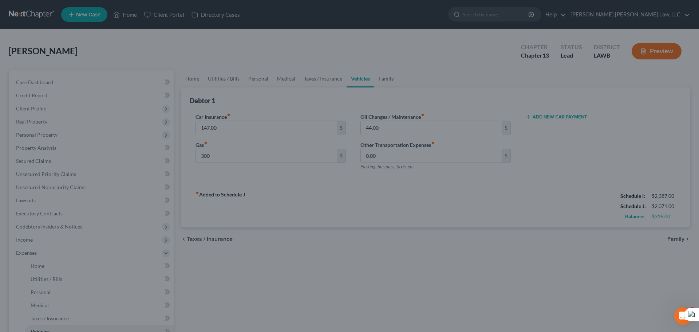
type input "300.00"
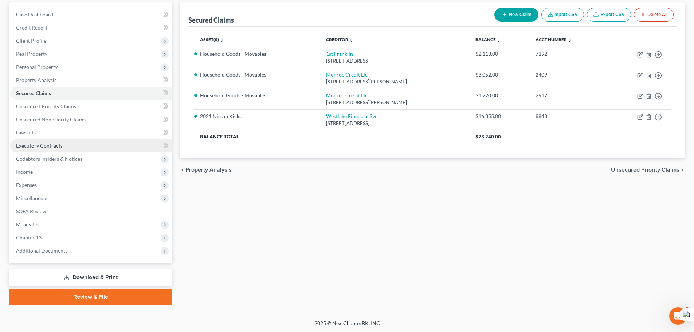
scroll to position [68, 0]
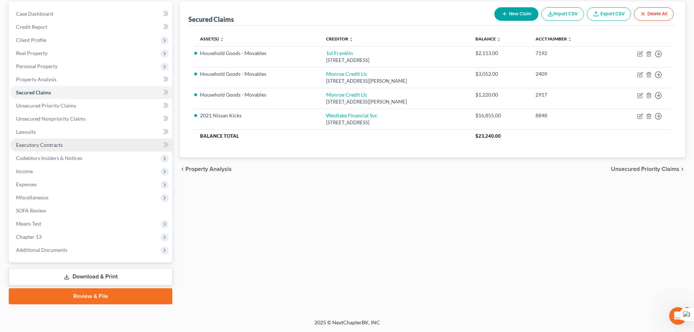
click at [80, 145] on link "Executory Contracts" at bounding box center [91, 144] width 162 height 13
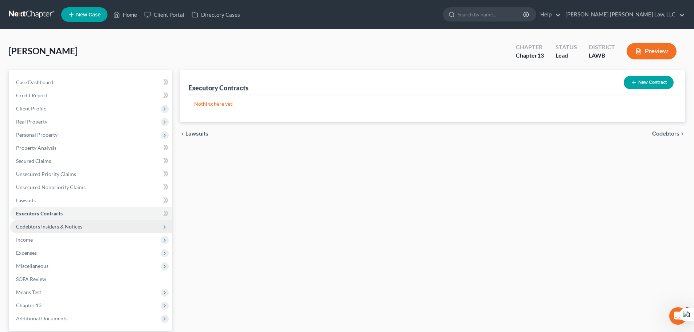
click at [101, 228] on span "Codebtors Insiders & Notices" at bounding box center [91, 226] width 162 height 13
click at [83, 229] on span "Codebtors Insiders & Notices" at bounding box center [91, 226] width 162 height 13
click at [63, 223] on span "Codebtors Insiders & Notices" at bounding box center [91, 226] width 162 height 13
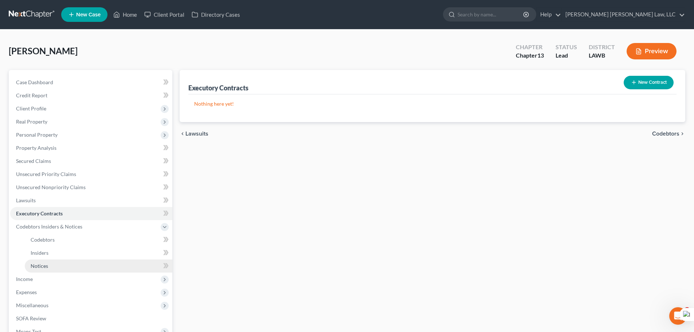
click at [70, 267] on link "Notices" at bounding box center [99, 265] width 148 height 13
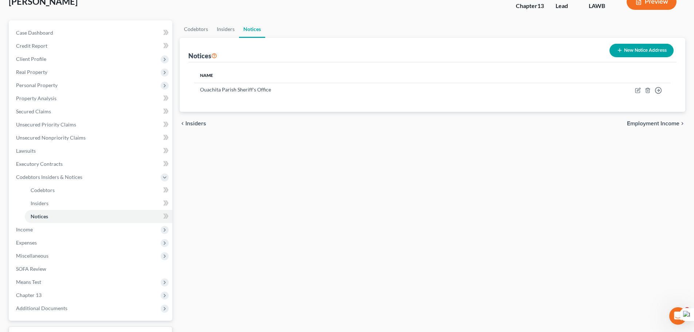
scroll to position [108, 0]
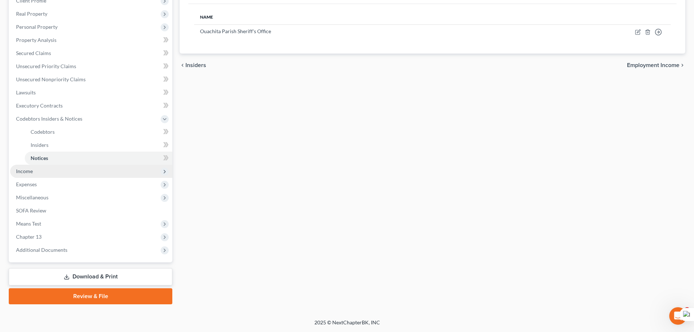
click at [99, 171] on span "Income" at bounding box center [91, 171] width 162 height 13
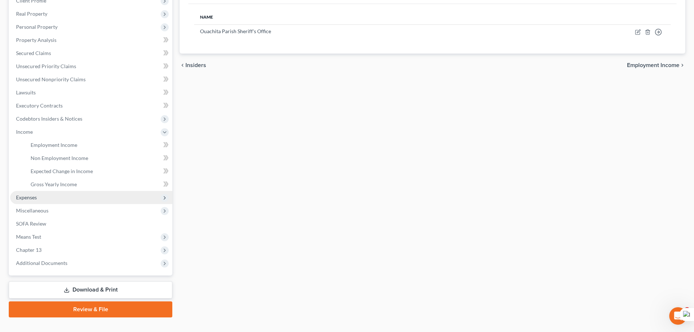
click at [85, 197] on span "Expenses" at bounding box center [91, 197] width 162 height 13
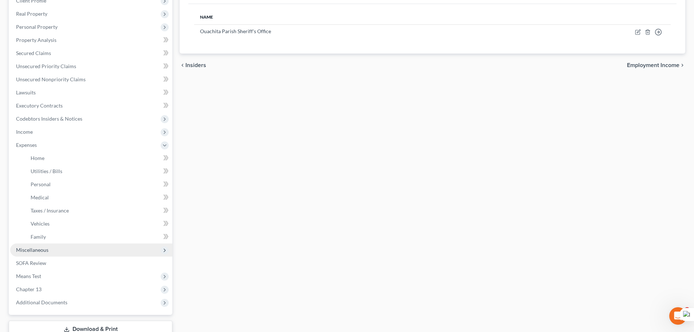
click at [88, 249] on span "Miscellaneous" at bounding box center [91, 249] width 162 height 13
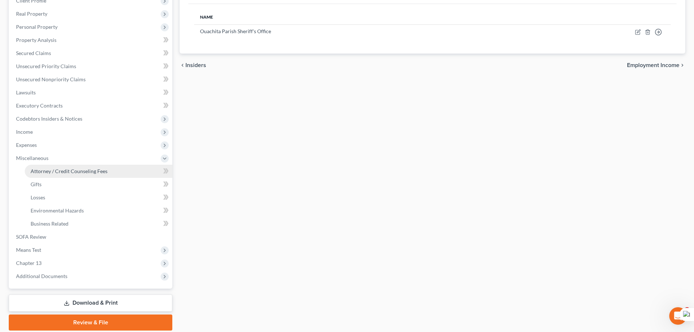
click at [83, 173] on span "Attorney / Credit Counseling Fees" at bounding box center [69, 171] width 77 height 6
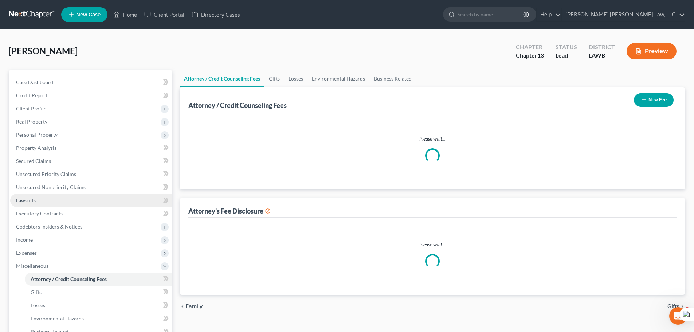
select select "1"
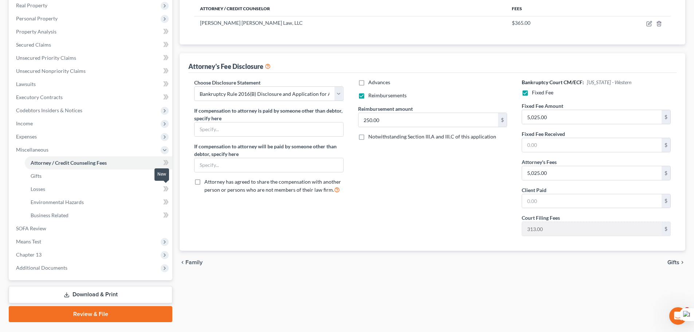
scroll to position [134, 0]
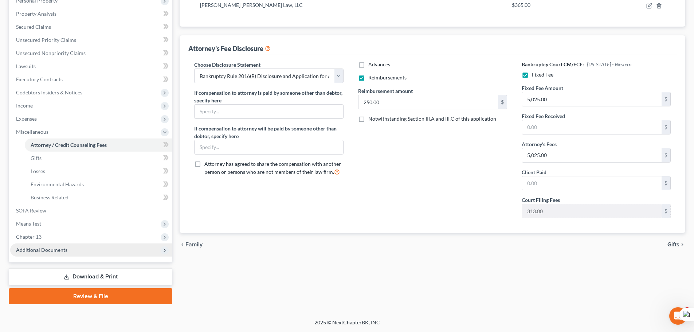
click at [64, 248] on span "Additional Documents" at bounding box center [41, 250] width 51 height 6
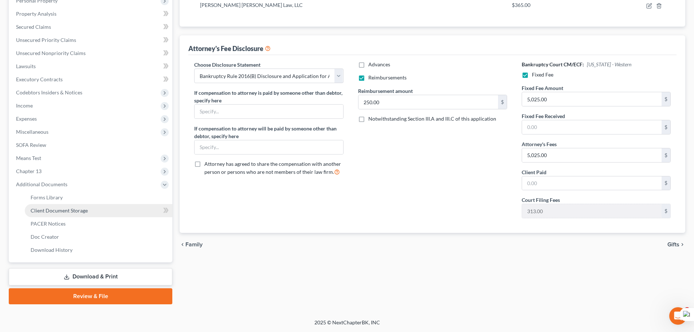
click at [80, 205] on link "Client Document Storage" at bounding box center [99, 210] width 148 height 13
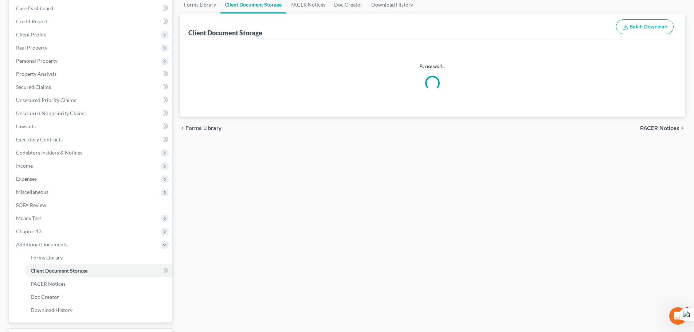
scroll to position [6, 0]
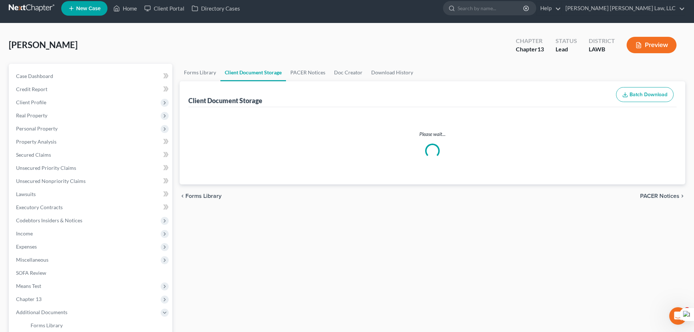
select select "9"
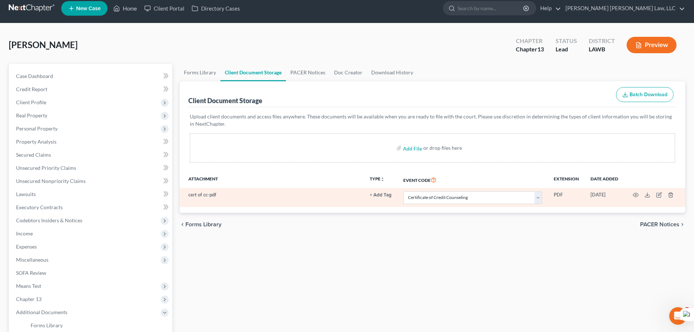
scroll to position [0, 0]
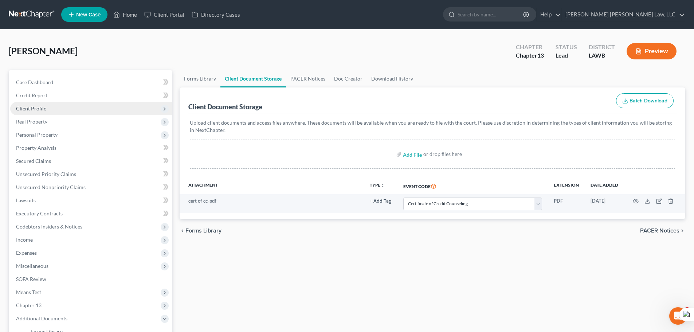
click at [35, 111] on span "Client Profile" at bounding box center [91, 108] width 162 height 13
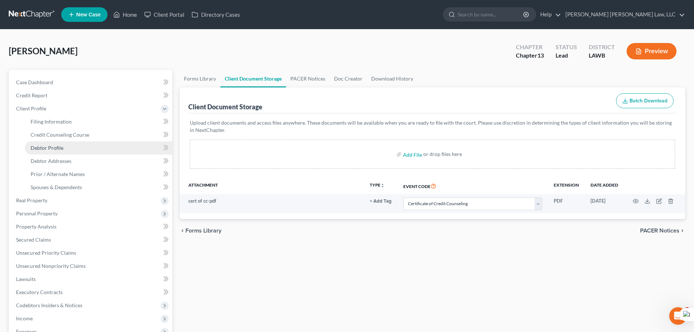
click at [55, 148] on span "Debtor Profile" at bounding box center [47, 148] width 33 height 6
select select "0"
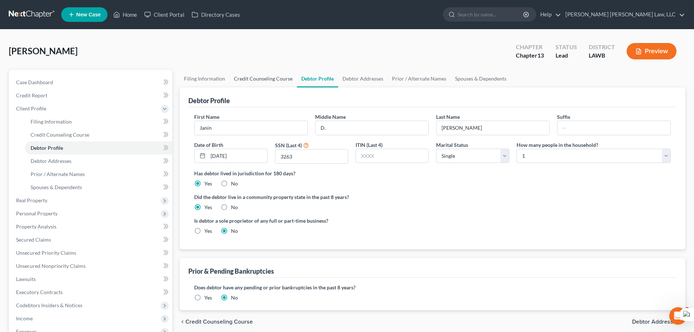
click at [251, 76] on link "Credit Counseling Course" at bounding box center [262, 78] width 67 height 17
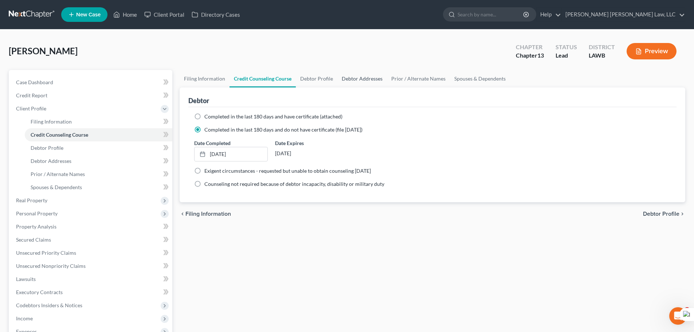
click at [347, 82] on link "Debtor Addresses" at bounding box center [362, 78] width 50 height 17
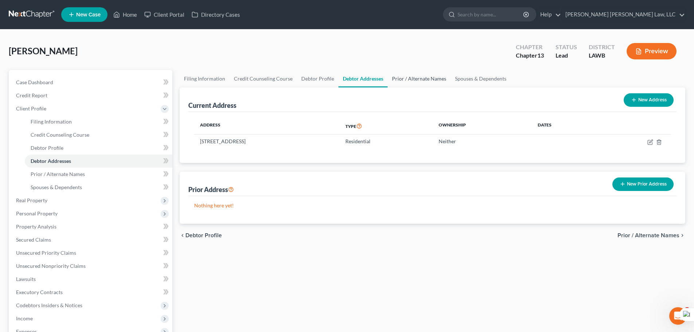
click at [392, 82] on link "Prior / Alternate Names" at bounding box center [419, 78] width 63 height 17
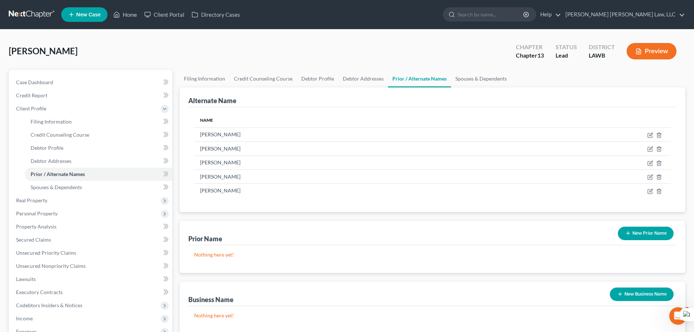
click at [443, 86] on link "Prior / Alternate Names" at bounding box center [419, 78] width 63 height 17
click at [471, 84] on link "Spouses & Dependents" at bounding box center [481, 78] width 60 height 17
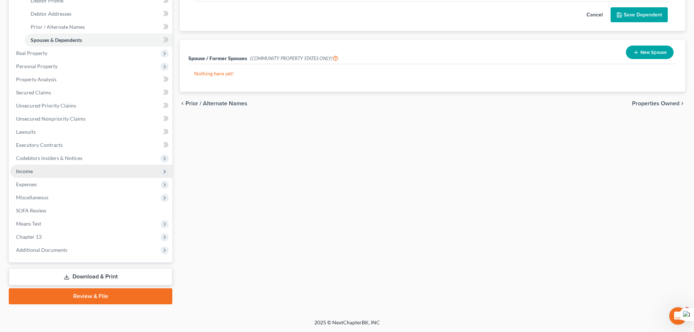
click at [70, 165] on span "Income" at bounding box center [91, 171] width 162 height 13
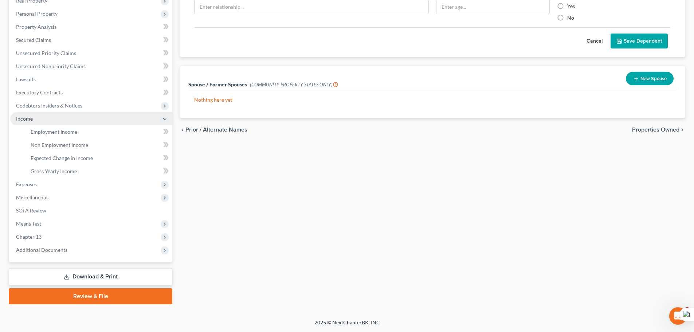
click at [68, 112] on span "Income" at bounding box center [91, 118] width 162 height 13
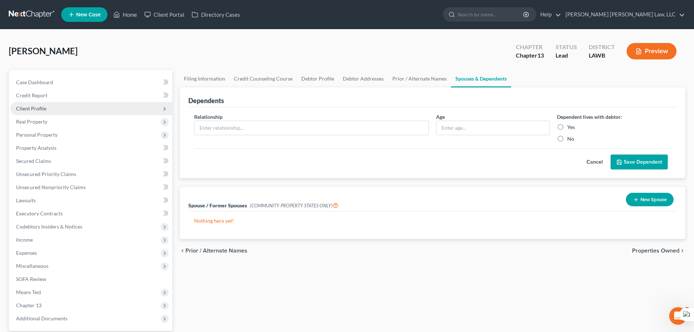
click at [41, 113] on span "Client Profile" at bounding box center [91, 108] width 162 height 13
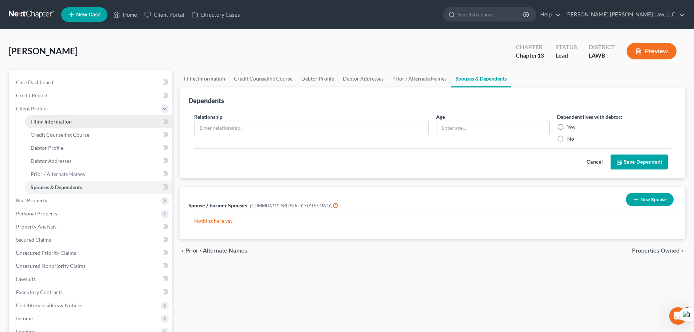
click at [55, 118] on link "Filing Information" at bounding box center [99, 121] width 148 height 13
select select "1"
select select "0"
select select "3"
select select "19"
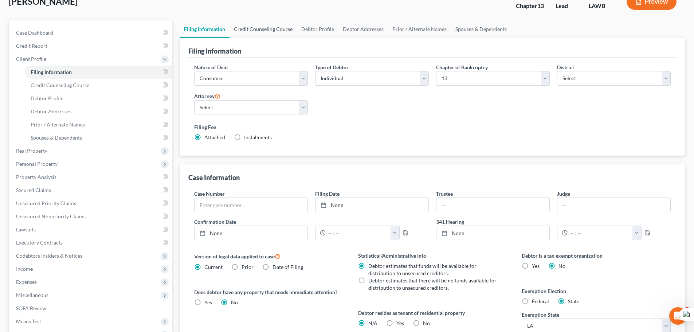
scroll to position [36, 0]
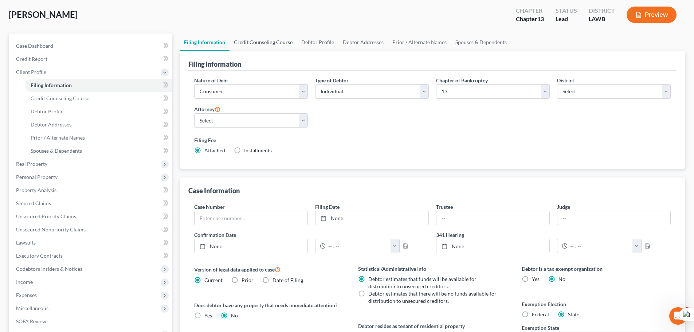
click at [255, 43] on link "Credit Counseling Course" at bounding box center [262, 42] width 67 height 17
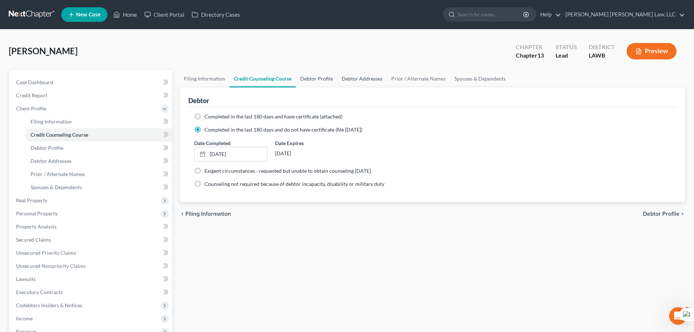
drag, startPoint x: 317, startPoint y: 74, endPoint x: 341, endPoint y: 78, distance: 24.7
click at [316, 74] on link "Debtor Profile" at bounding box center [317, 78] width 42 height 17
select select "0"
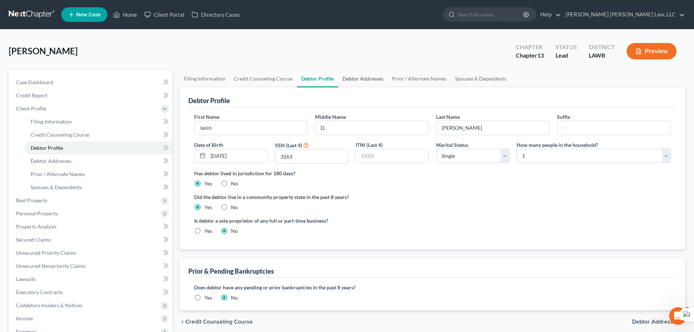
click at [362, 79] on link "Debtor Addresses" at bounding box center [363, 78] width 50 height 17
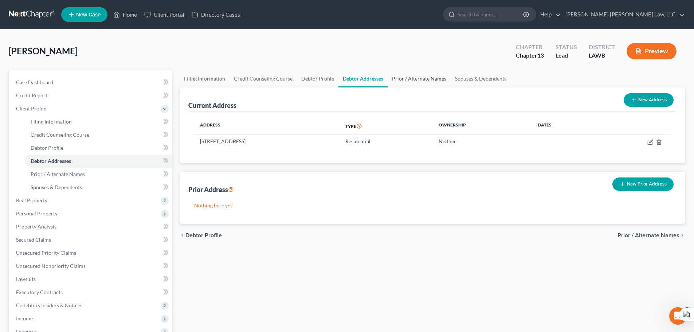
click at [424, 78] on link "Prior / Alternate Names" at bounding box center [419, 78] width 63 height 17
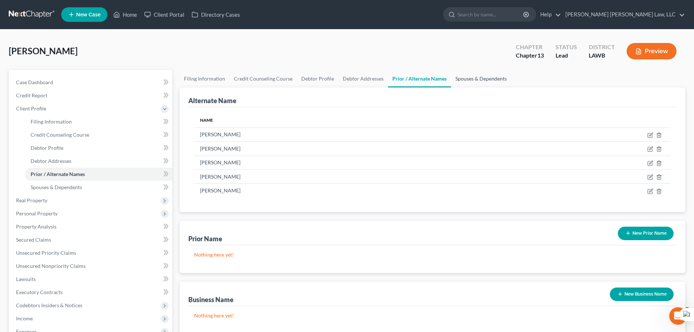
click at [482, 79] on link "Spouses & Dependents" at bounding box center [481, 78] width 60 height 17
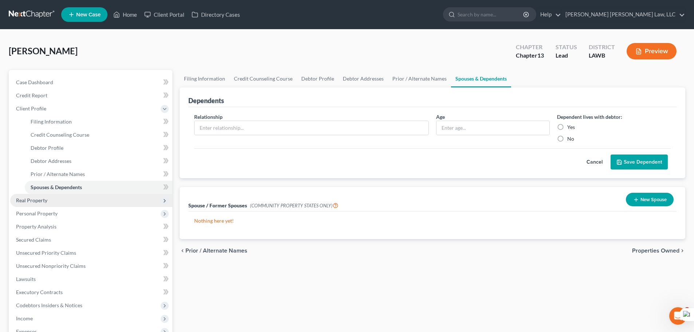
click at [89, 203] on span "Real Property" at bounding box center [91, 200] width 162 height 13
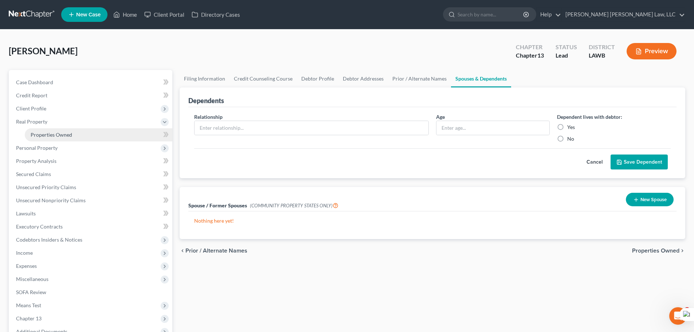
click at [89, 137] on link "Properties Owned" at bounding box center [99, 134] width 148 height 13
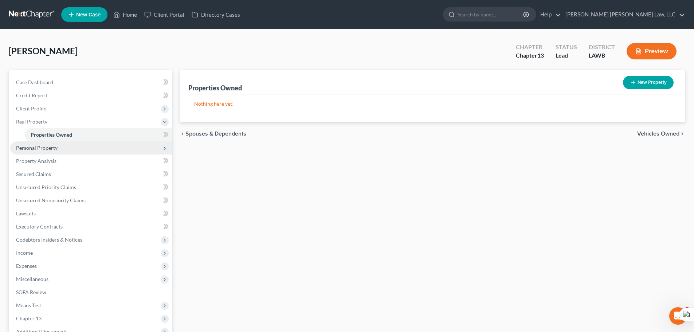
click at [49, 147] on span "Personal Property" at bounding box center [37, 148] width 42 height 6
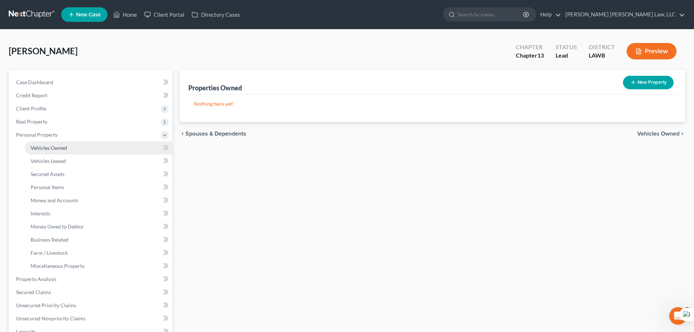
click at [59, 146] on span "Vehicles Owned" at bounding box center [49, 148] width 36 height 6
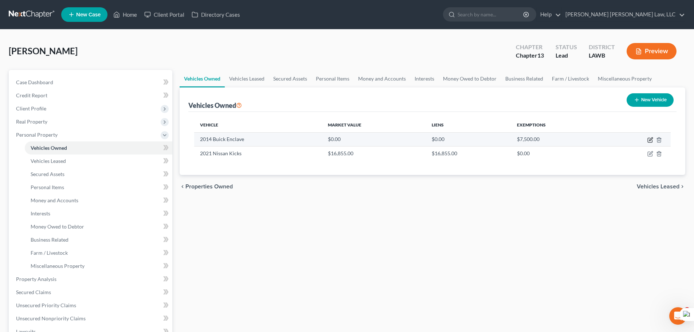
click at [649, 139] on icon "button" at bounding box center [650, 140] width 6 height 6
select select "0"
select select "12"
select select "3"
select select "0"
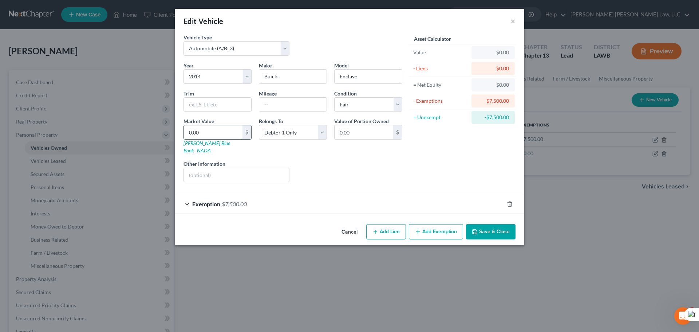
click at [223, 137] on input "0.00" at bounding box center [213, 132] width 59 height 14
type input "13"
type input "13.00"
type input "131"
type input "131.00"
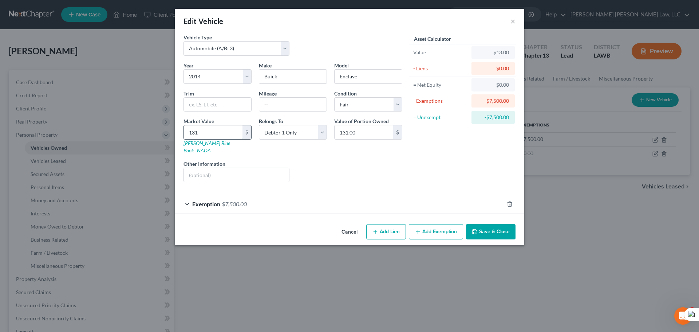
type input "1312"
type input "1,312.00"
type input "1,3125"
type input "13,125.00"
type input "13,125"
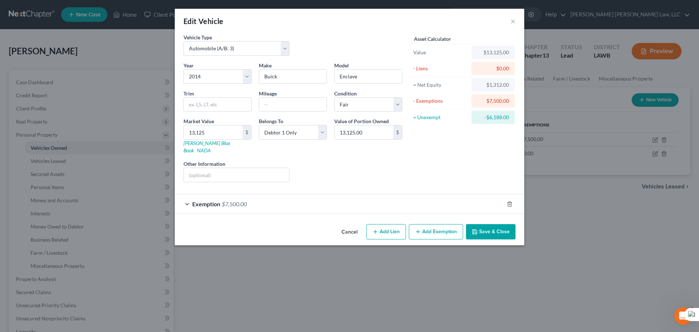
click at [473, 228] on button "Save & Close" at bounding box center [491, 231] width 50 height 15
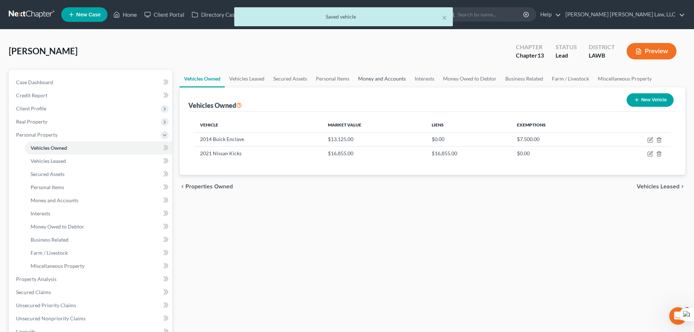
click at [373, 78] on link "Money and Accounts" at bounding box center [382, 78] width 56 height 17
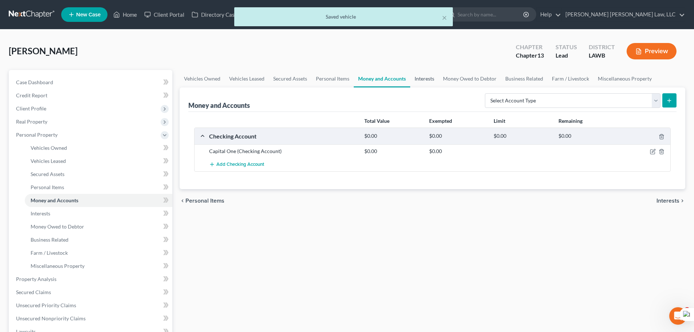
click at [433, 82] on link "Interests" at bounding box center [424, 78] width 28 height 17
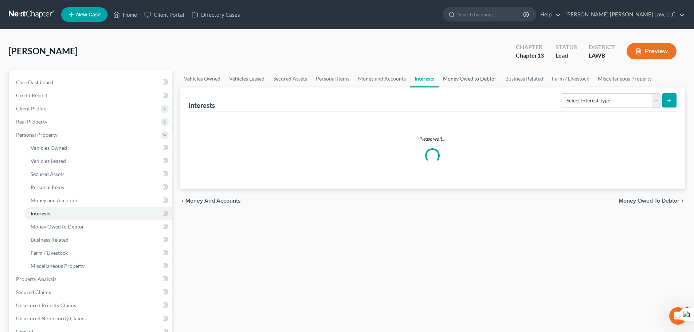
click at [463, 82] on link "Money Owed to Debtor" at bounding box center [470, 78] width 62 height 17
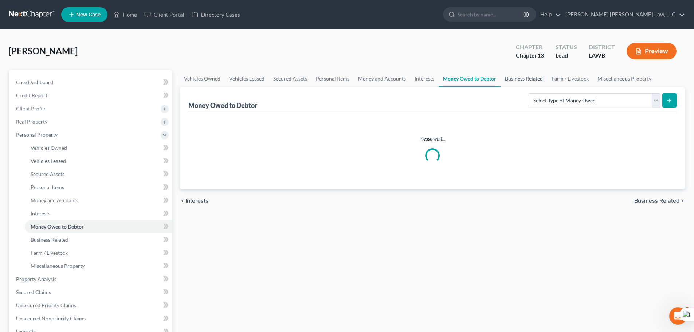
click at [521, 80] on link "Business Related" at bounding box center [523, 78] width 47 height 17
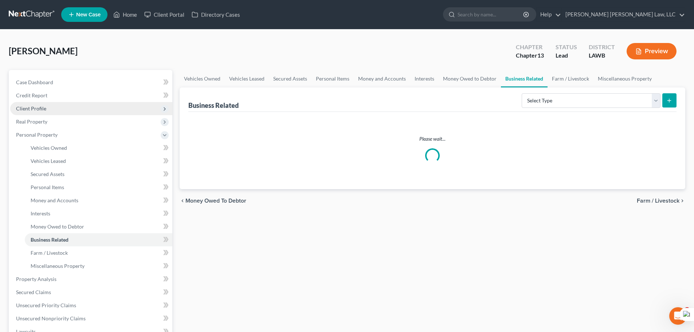
click at [36, 106] on span "Client Profile" at bounding box center [31, 108] width 30 height 6
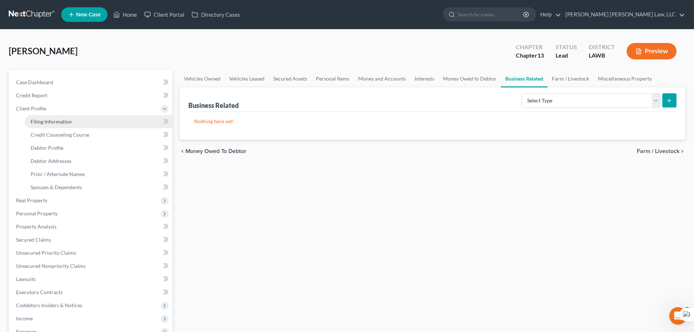
click at [51, 120] on span "Filing Information" at bounding box center [51, 121] width 41 height 6
select select "1"
select select "0"
select select "3"
select select "36"
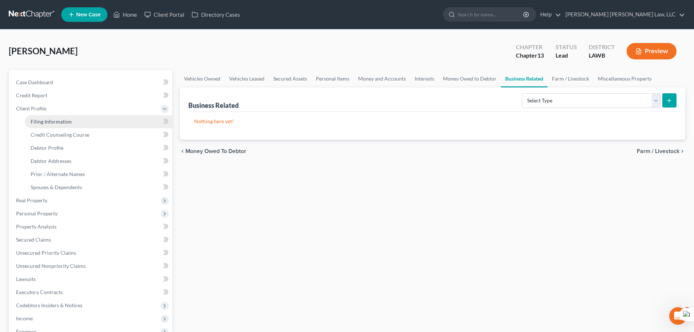
select select "0"
select select "19"
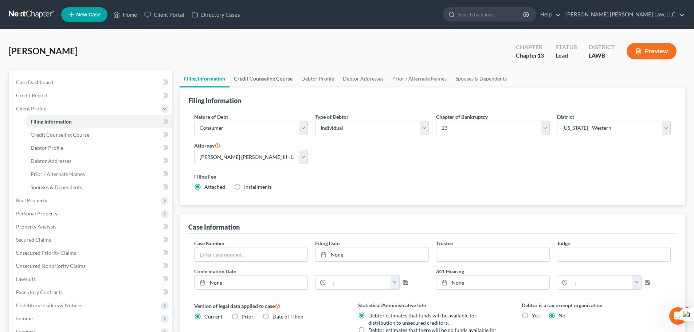
click at [255, 78] on link "Credit Counseling Course" at bounding box center [262, 78] width 67 height 17
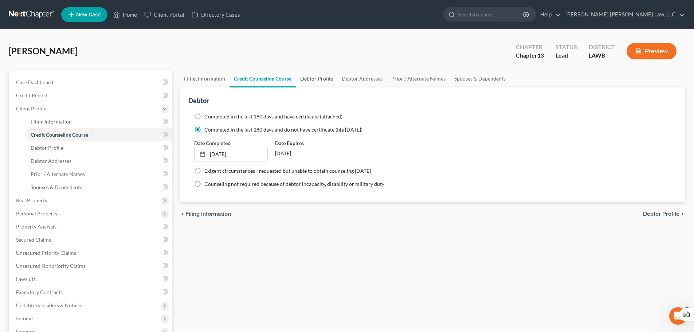
click at [313, 81] on link "Debtor Profile" at bounding box center [317, 78] width 42 height 17
select select "0"
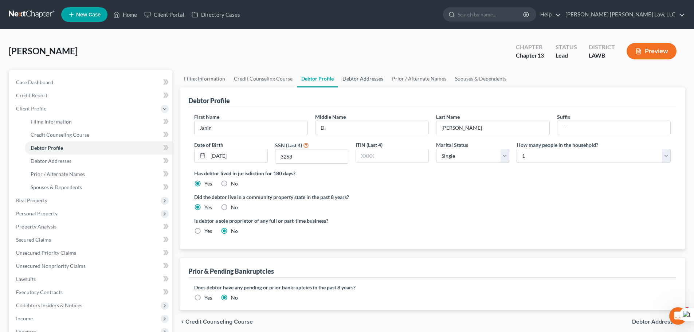
click at [366, 81] on link "Debtor Addresses" at bounding box center [363, 78] width 50 height 17
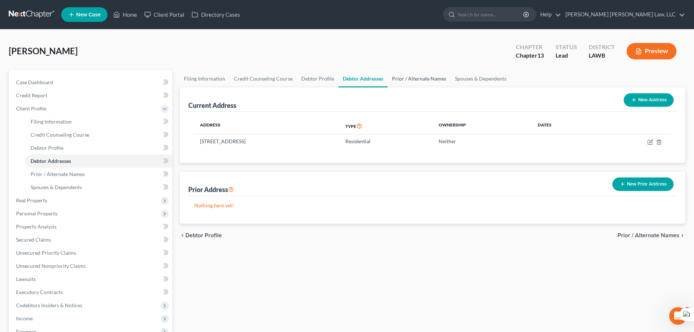
click at [414, 86] on link "Prior / Alternate Names" at bounding box center [419, 78] width 63 height 17
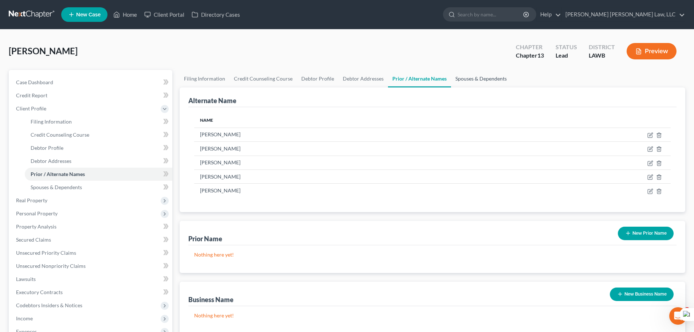
click at [471, 78] on link "Spouses & Dependents" at bounding box center [481, 78] width 60 height 17
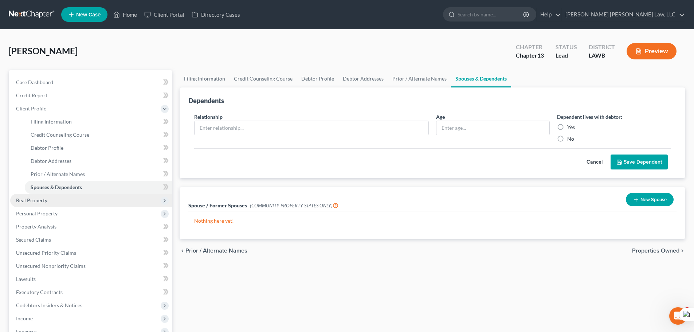
click at [80, 205] on span "Real Property" at bounding box center [91, 200] width 162 height 13
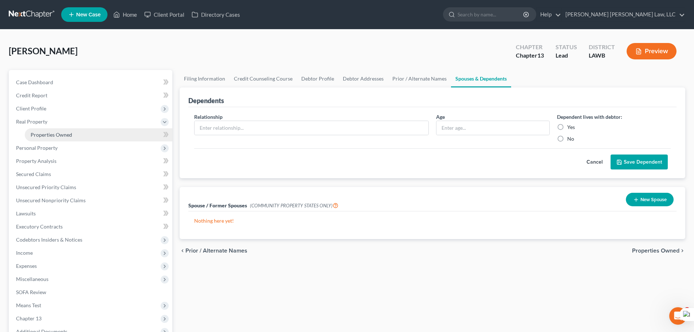
click at [79, 140] on link "Properties Owned" at bounding box center [99, 134] width 148 height 13
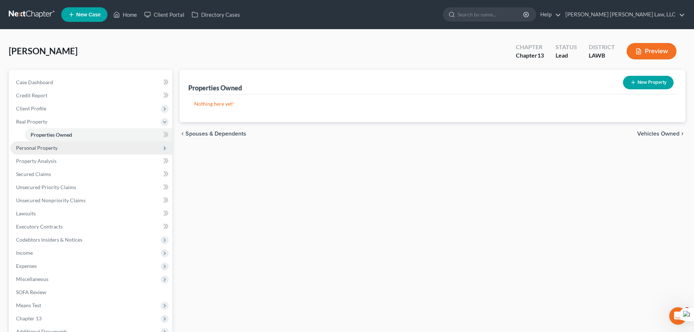
click at [63, 150] on span "Personal Property" at bounding box center [91, 147] width 162 height 13
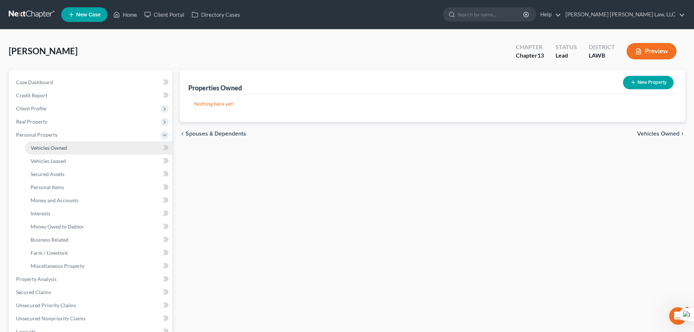
click at [69, 149] on link "Vehicles Owned" at bounding box center [99, 147] width 148 height 13
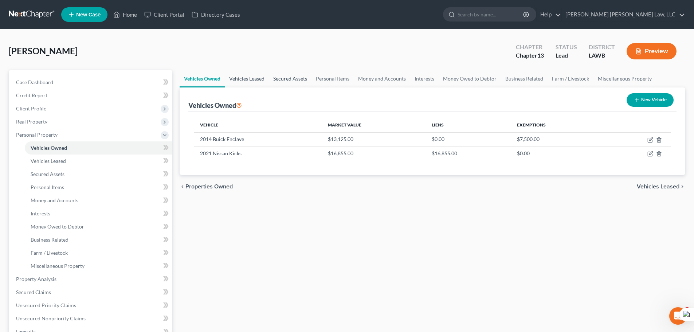
click at [252, 80] on link "Vehicles Leased" at bounding box center [247, 78] width 44 height 17
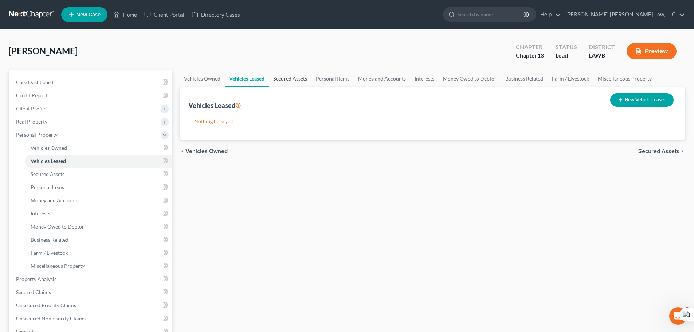
click at [299, 82] on link "Secured Assets" at bounding box center [290, 78] width 43 height 17
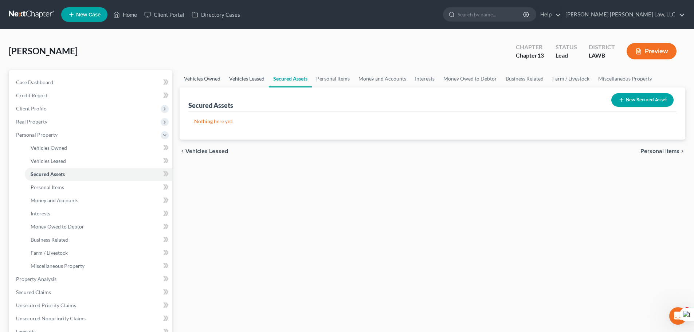
click at [203, 76] on link "Vehicles Owned" at bounding box center [202, 78] width 45 height 17
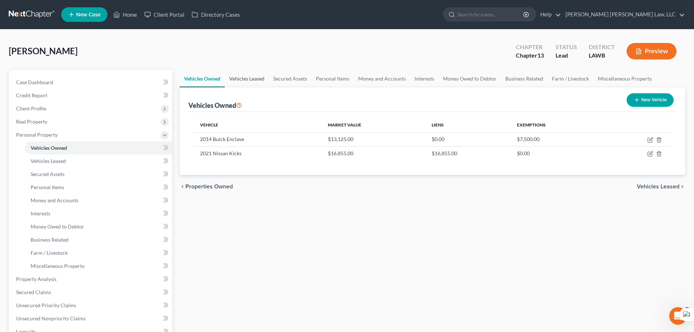
click at [258, 77] on link "Vehicles Leased" at bounding box center [247, 78] width 44 height 17
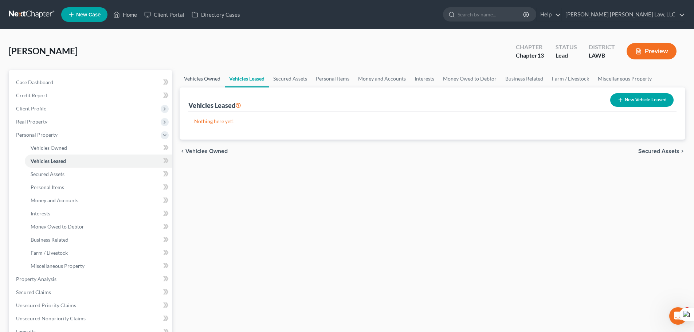
click at [203, 69] on div "Mcclain, Janin Upgraded Chapter Chapter 13 Status Lead District LAWB Preview" at bounding box center [347, 54] width 676 height 32
click at [209, 75] on link "Vehicles Owned" at bounding box center [202, 78] width 45 height 17
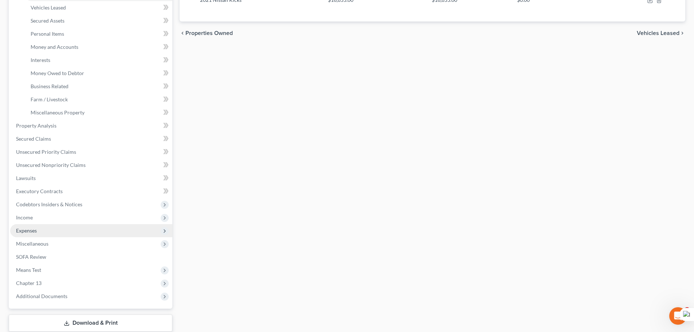
scroll to position [182, 0]
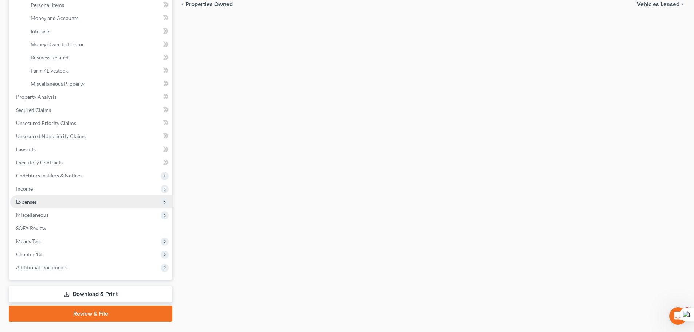
click at [77, 201] on span "Expenses" at bounding box center [91, 201] width 162 height 13
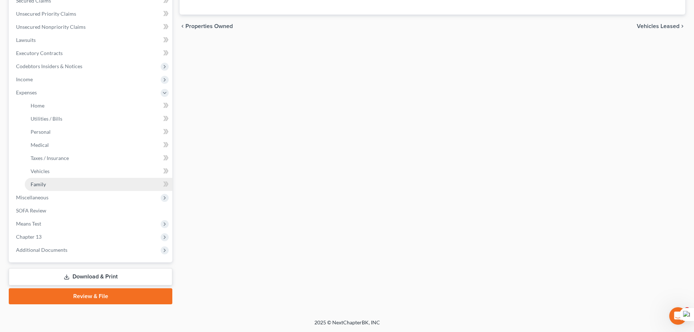
scroll to position [160, 0]
click at [59, 169] on link "Vehicles" at bounding box center [99, 171] width 148 height 13
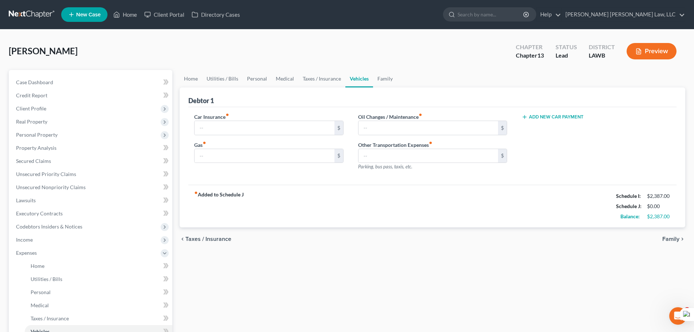
type input "147.00"
type input "300.00"
type input "44.00"
type input "0.00"
click at [247, 160] on input "300.00" at bounding box center [265, 156] width 140 height 14
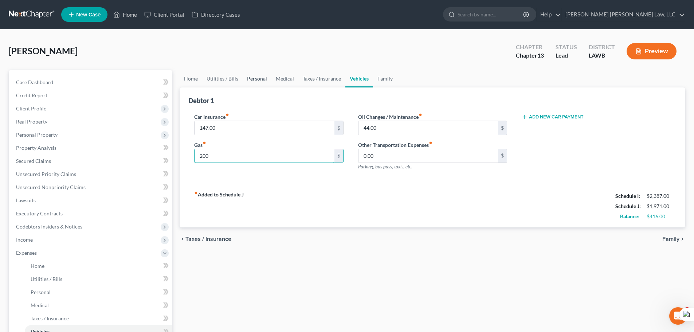
type input "200"
click at [258, 82] on link "Personal" at bounding box center [257, 78] width 29 height 17
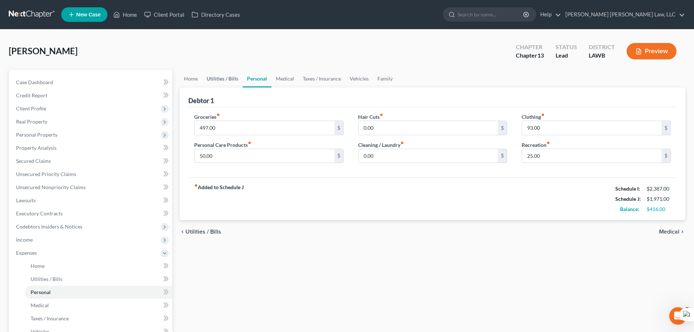
click at [220, 79] on link "Utilities / Bills" at bounding box center [222, 78] width 40 height 17
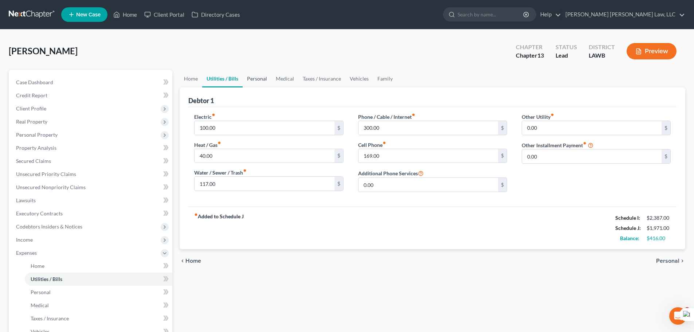
click at [258, 81] on link "Personal" at bounding box center [257, 78] width 29 height 17
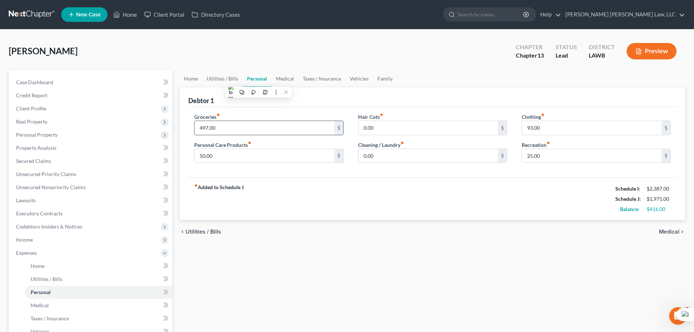
click at [239, 128] on input "497.00" at bounding box center [265, 128] width 140 height 14
click at [172, 78] on span at bounding box center [166, 83] width 13 height 11
click at [248, 133] on input "497.00" at bounding box center [265, 128] width 140 height 14
click at [279, 77] on link "Medical" at bounding box center [284, 78] width 27 height 17
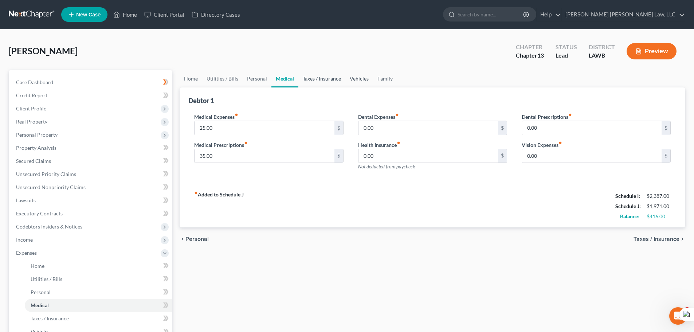
click at [327, 78] on link "Taxes / Insurance" at bounding box center [321, 78] width 47 height 17
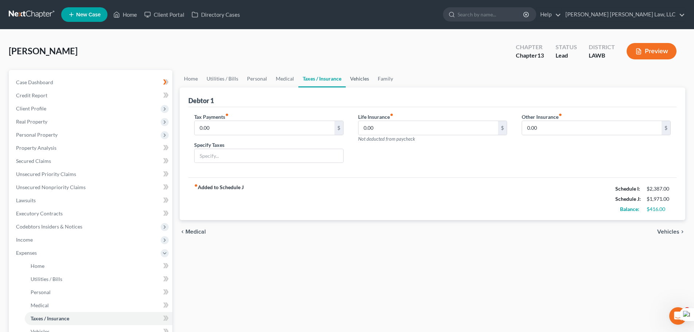
click at [360, 82] on link "Vehicles" at bounding box center [360, 78] width 28 height 17
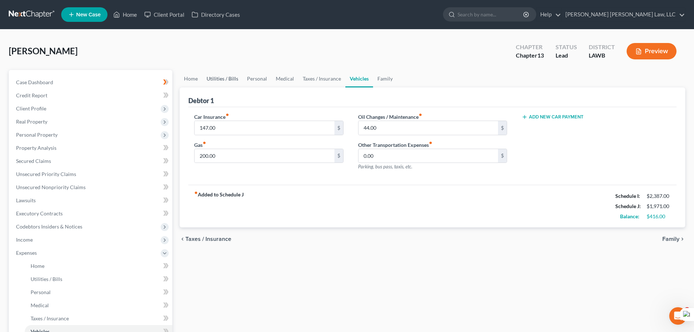
click at [230, 77] on link "Utilities / Bills" at bounding box center [222, 78] width 40 height 17
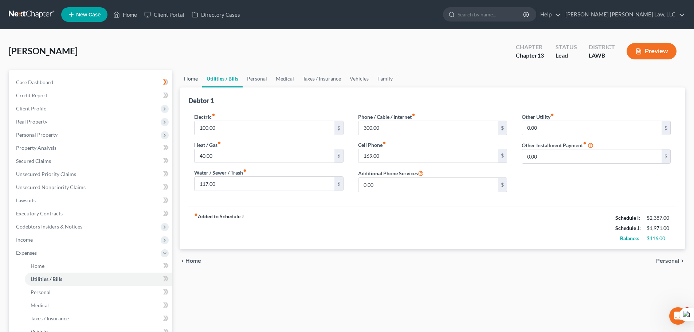
click at [191, 81] on link "Home" at bounding box center [191, 78] width 23 height 17
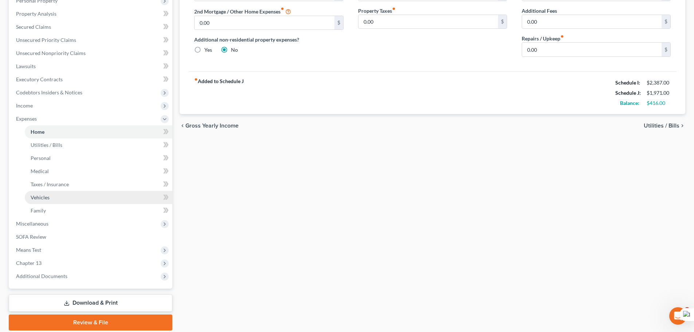
scroll to position [146, 0]
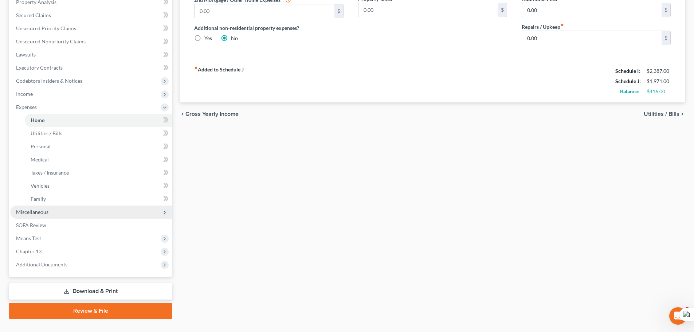
click at [33, 214] on span "Miscellaneous" at bounding box center [32, 212] width 32 height 6
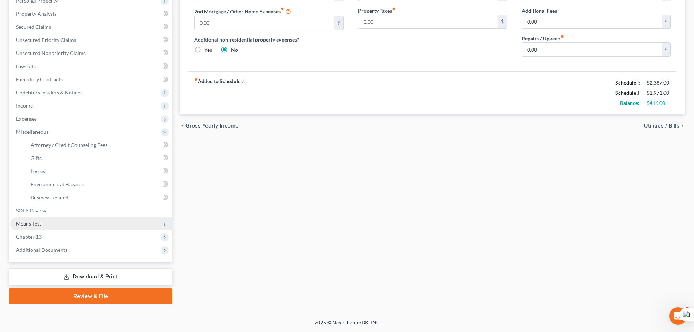
scroll to position [134, 0]
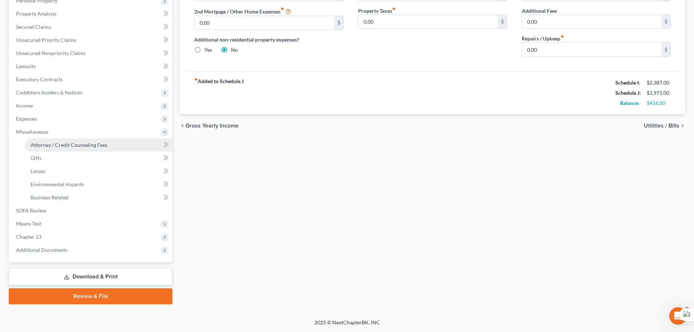
click at [55, 145] on span "Attorney / Credit Counseling Fees" at bounding box center [69, 145] width 77 height 6
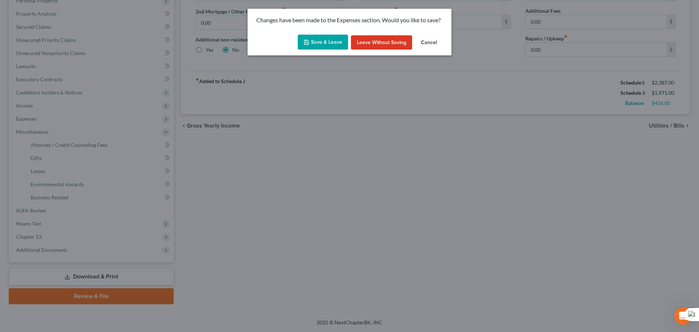
click at [318, 44] on button "Save & Leave" at bounding box center [323, 42] width 50 height 15
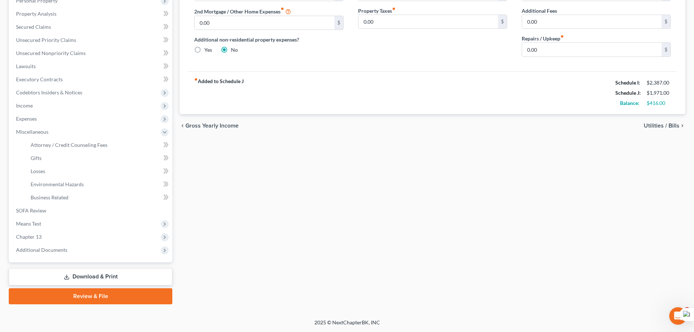
select select "1"
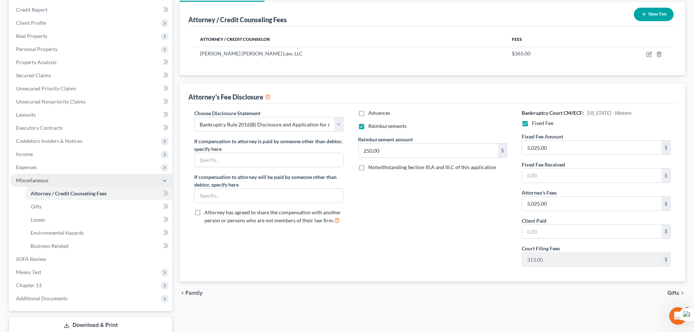
scroll to position [73, 0]
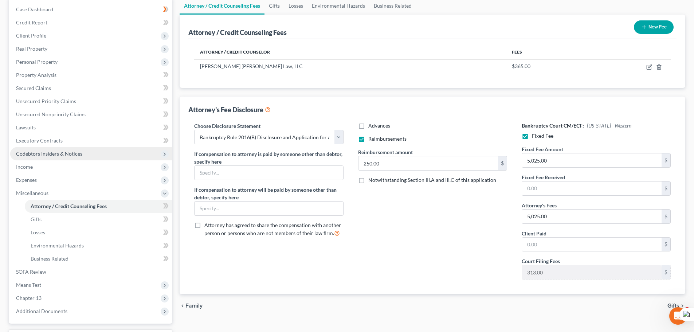
click at [68, 156] on span "Codebtors Insiders & Notices" at bounding box center [49, 153] width 66 height 6
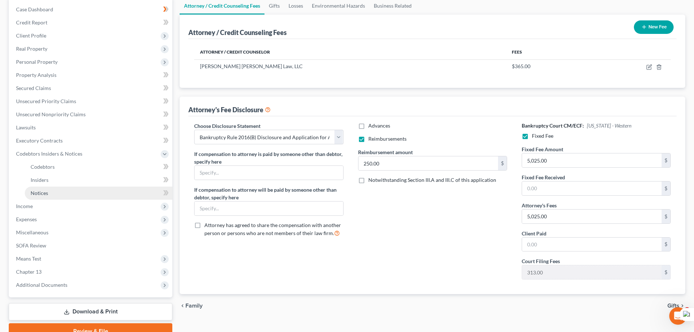
click at [77, 192] on link "Notices" at bounding box center [99, 192] width 148 height 13
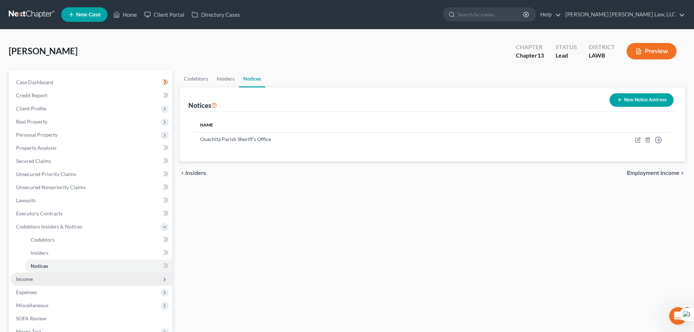
click at [44, 279] on span "Income" at bounding box center [91, 278] width 162 height 13
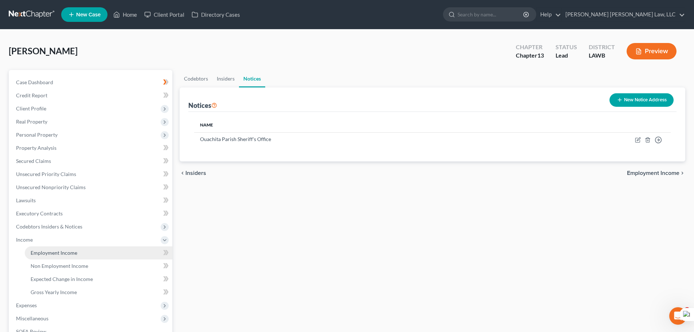
click at [53, 249] on link "Employment Income" at bounding box center [99, 252] width 148 height 13
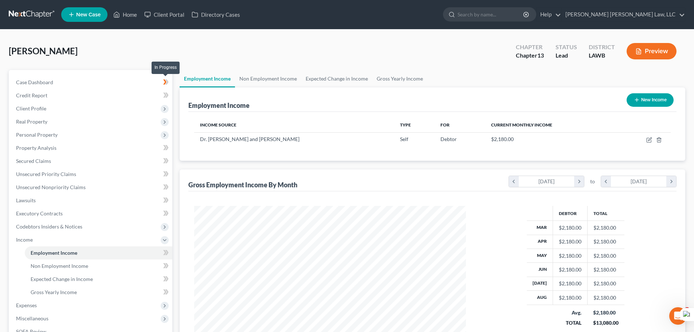
click at [164, 79] on icon at bounding box center [164, 81] width 3 height 5
click at [164, 80] on icon at bounding box center [164, 81] width 3 height 5
click at [32, 8] on link at bounding box center [32, 14] width 47 height 13
